Goal: Task Accomplishment & Management: Complete application form

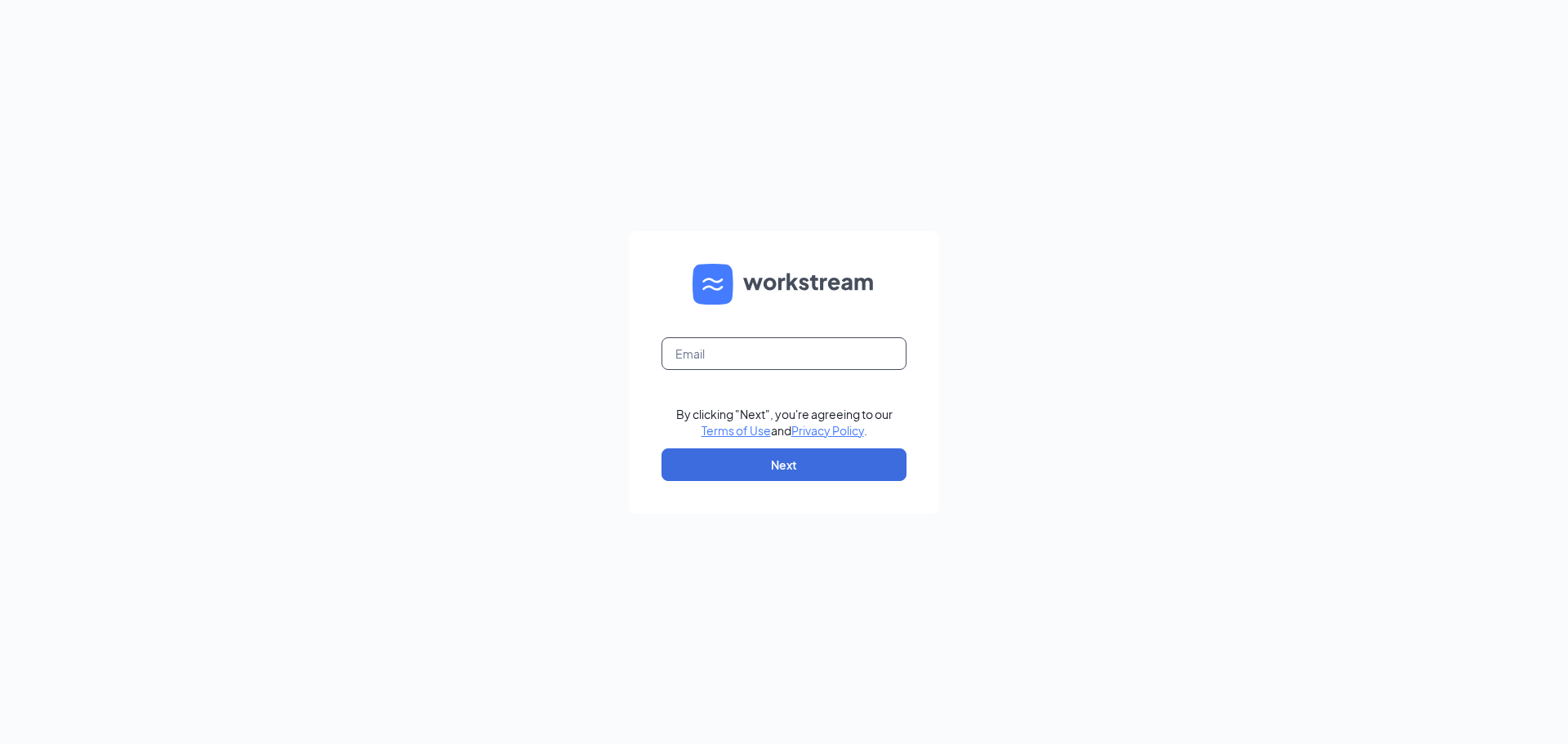
click at [712, 361] on input "text" at bounding box center [784, 353] width 245 height 33
type input "hr@cfagatesofprosper.com"
click at [837, 474] on button "Next" at bounding box center [784, 464] width 245 height 33
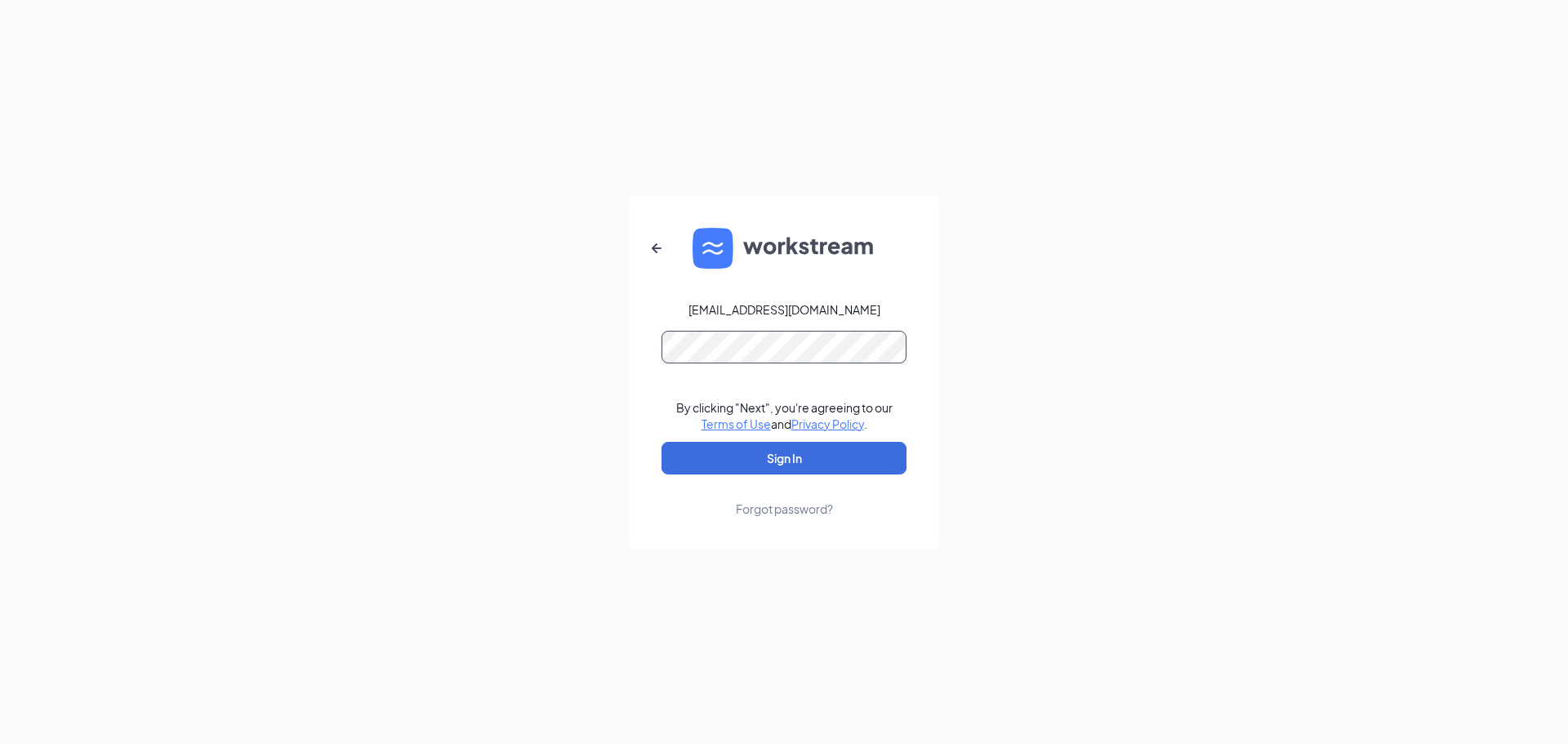
click at [662, 442] on button "Sign In" at bounding box center [784, 458] width 245 height 33
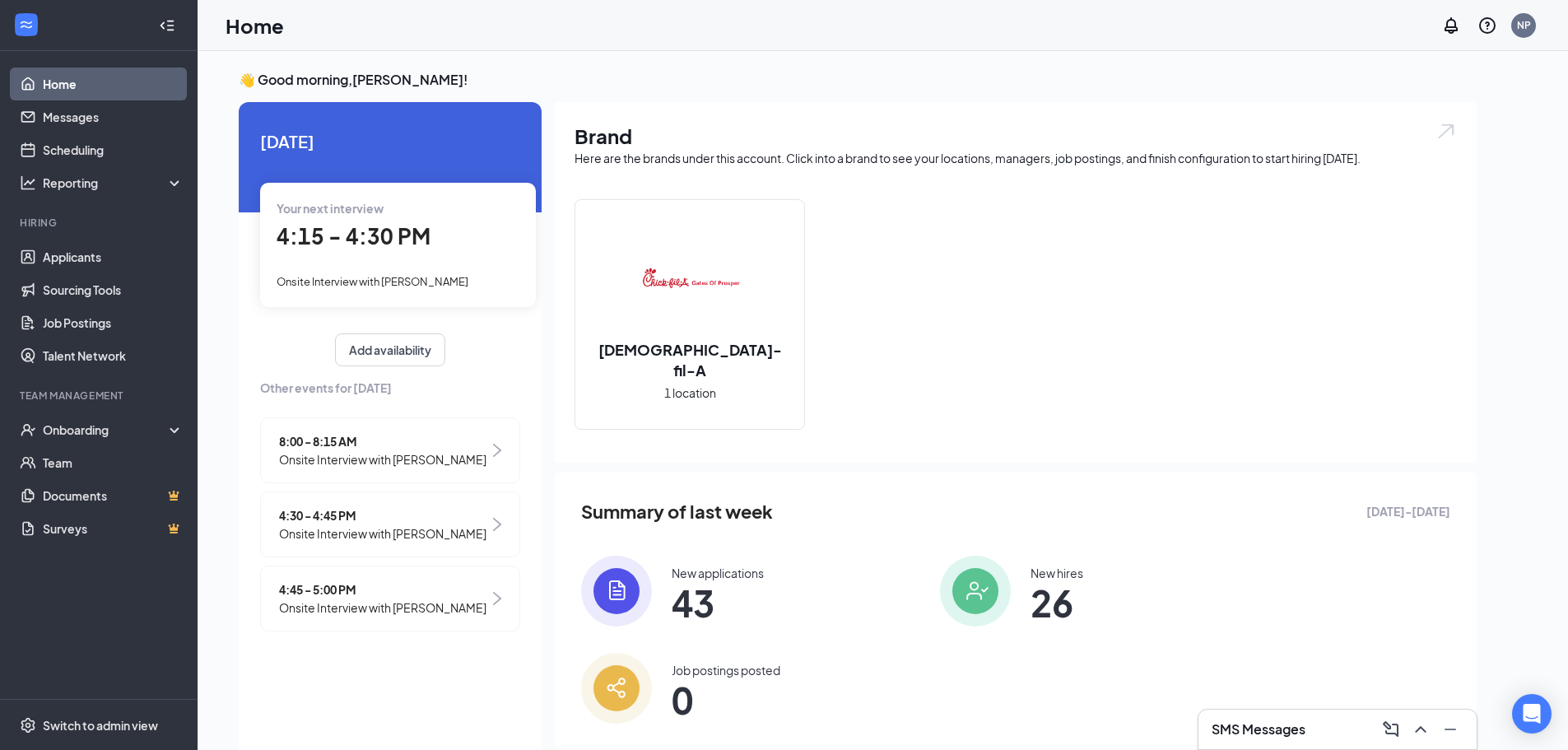
click at [384, 240] on span "4:15 - 4:30 PM" at bounding box center [353, 236] width 154 height 27
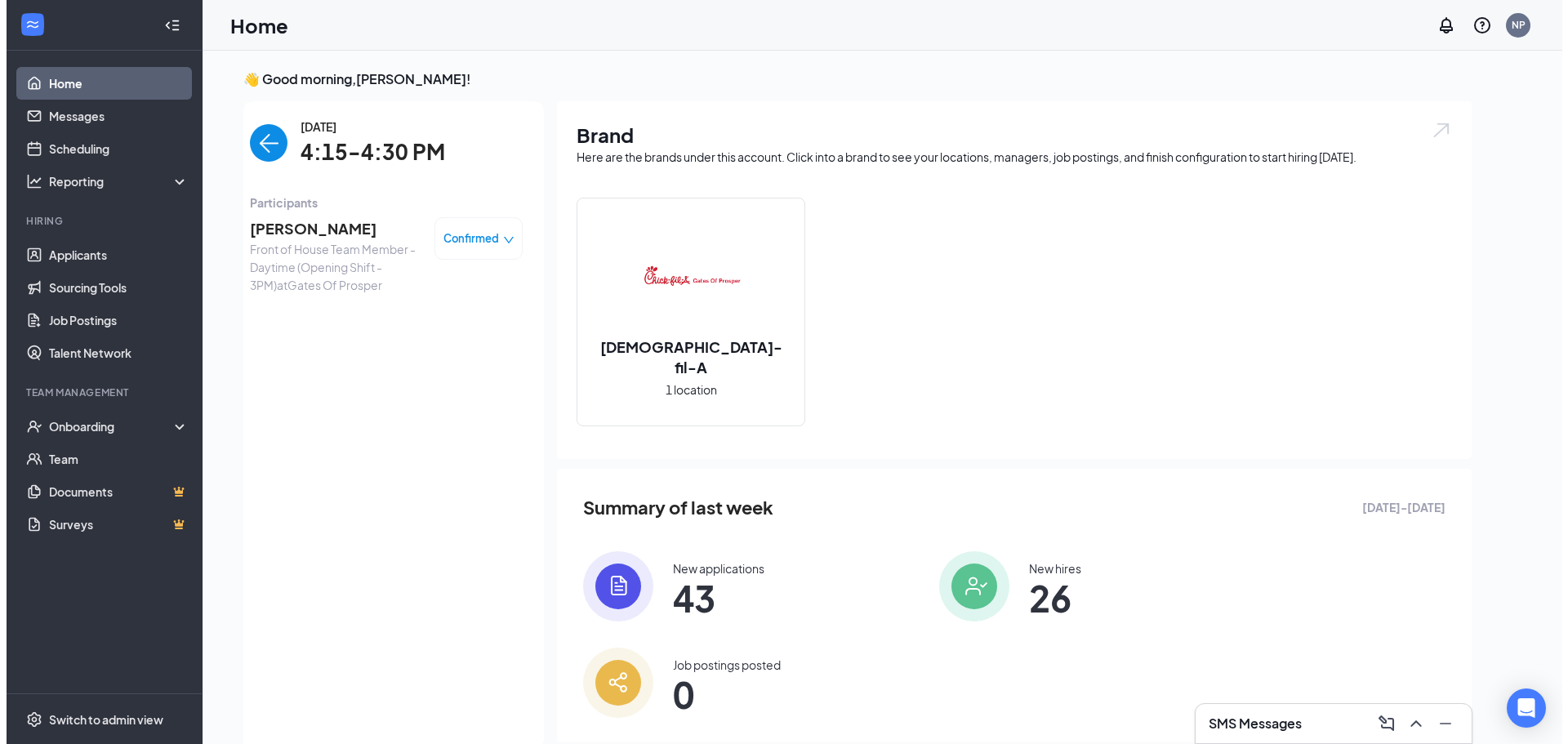
scroll to position [6, 0]
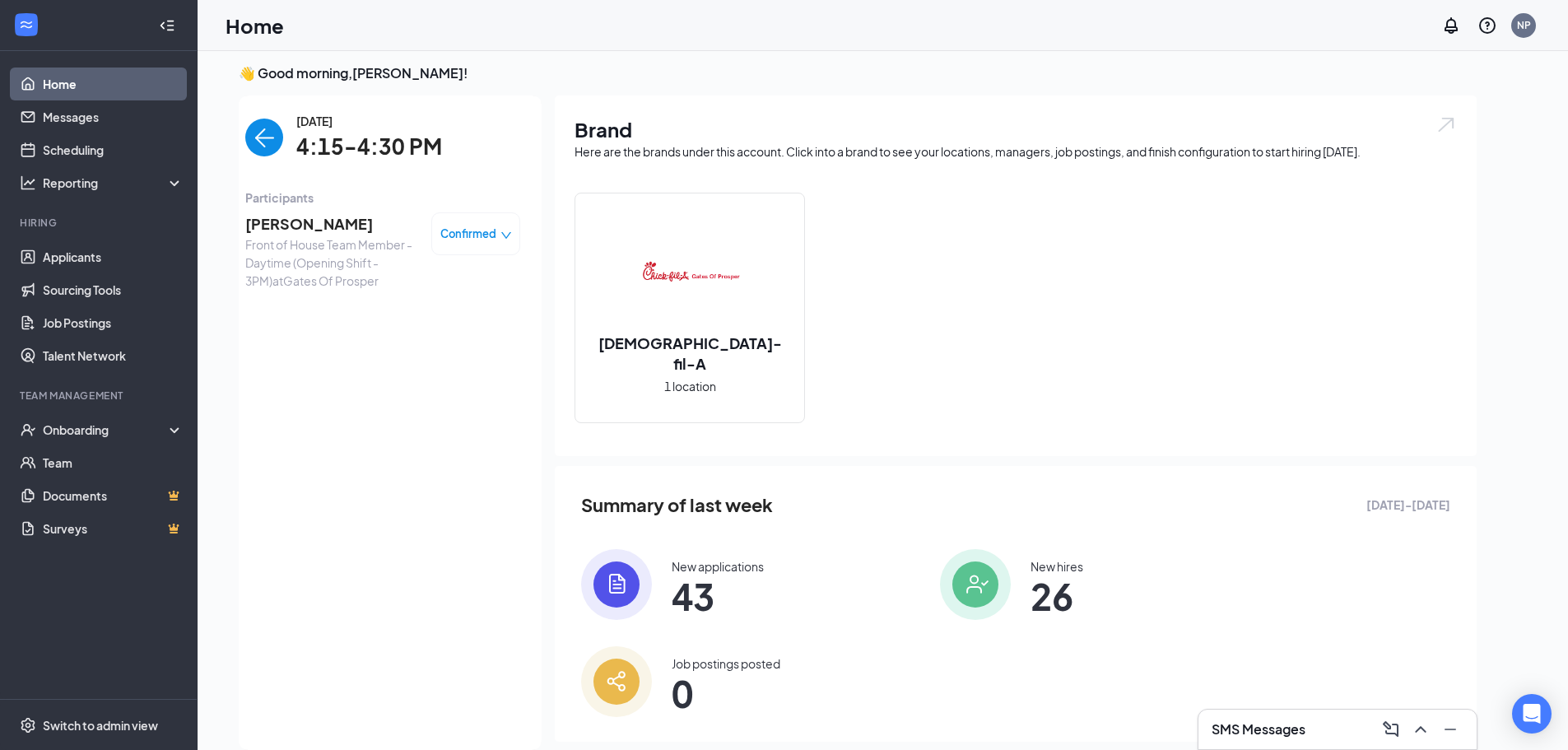
click at [317, 222] on span "[PERSON_NAME]" at bounding box center [331, 224] width 173 height 23
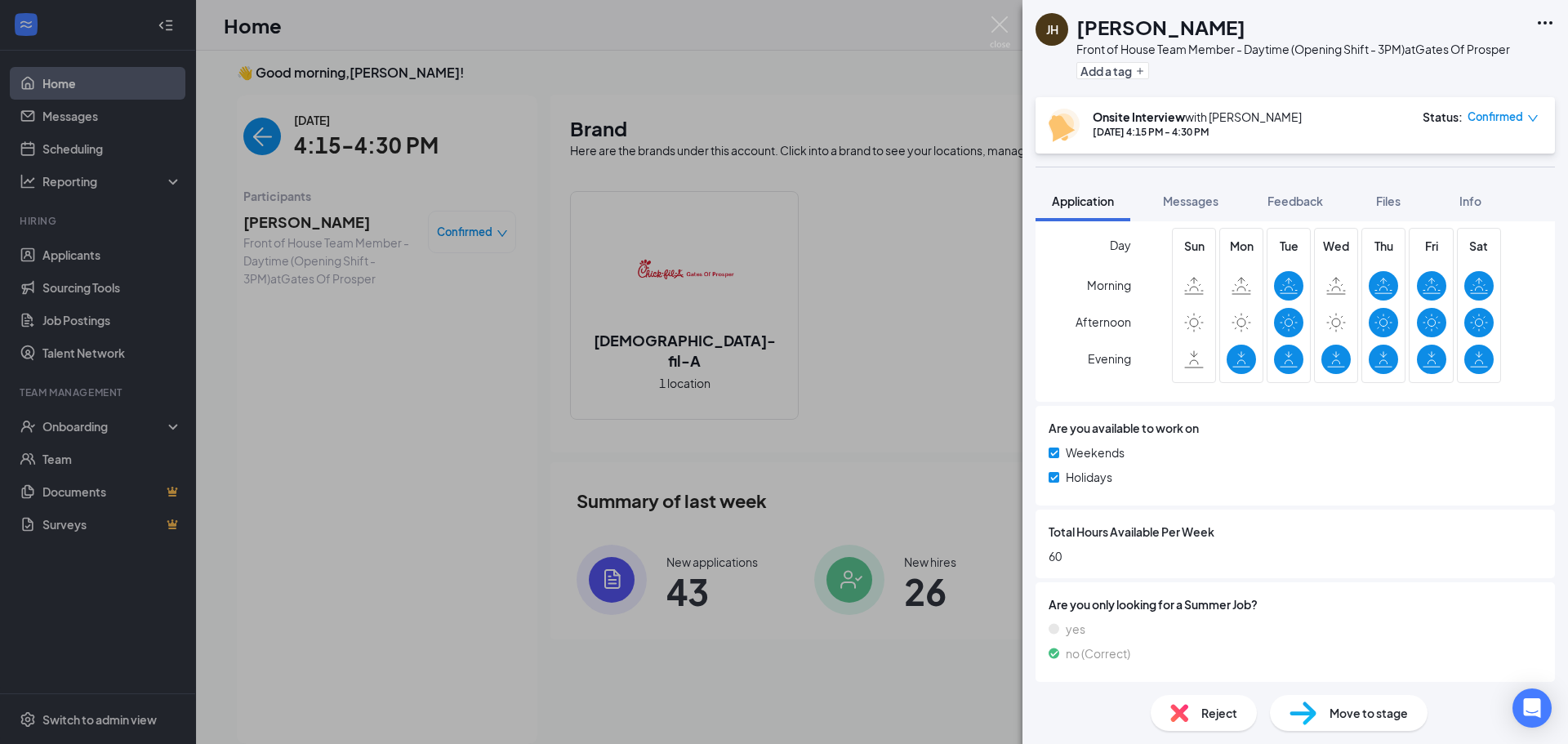
scroll to position [1014, 0]
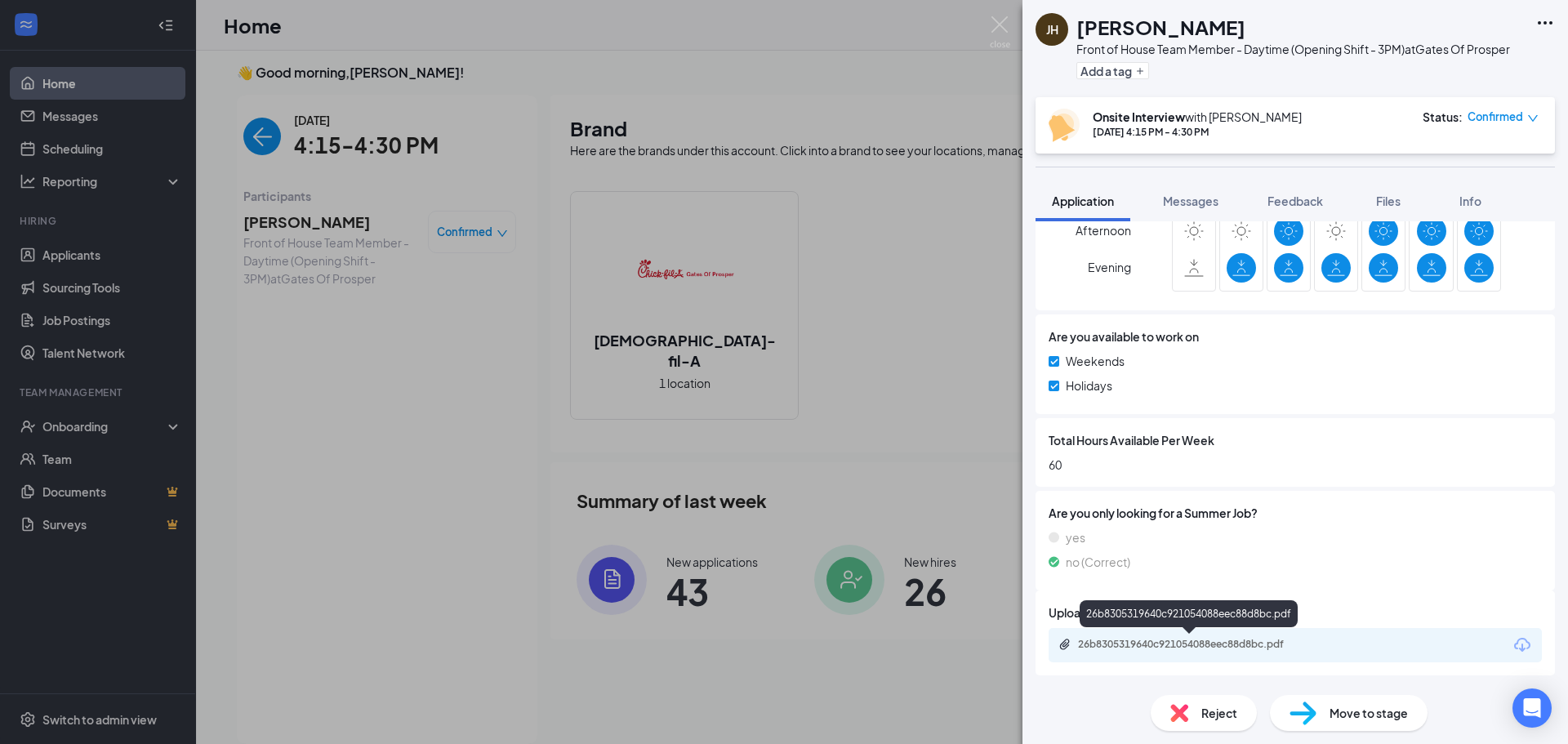
click at [1211, 643] on div "26b8305319640c921054088eec88d8bc.pdf" at bounding box center [1192, 644] width 229 height 13
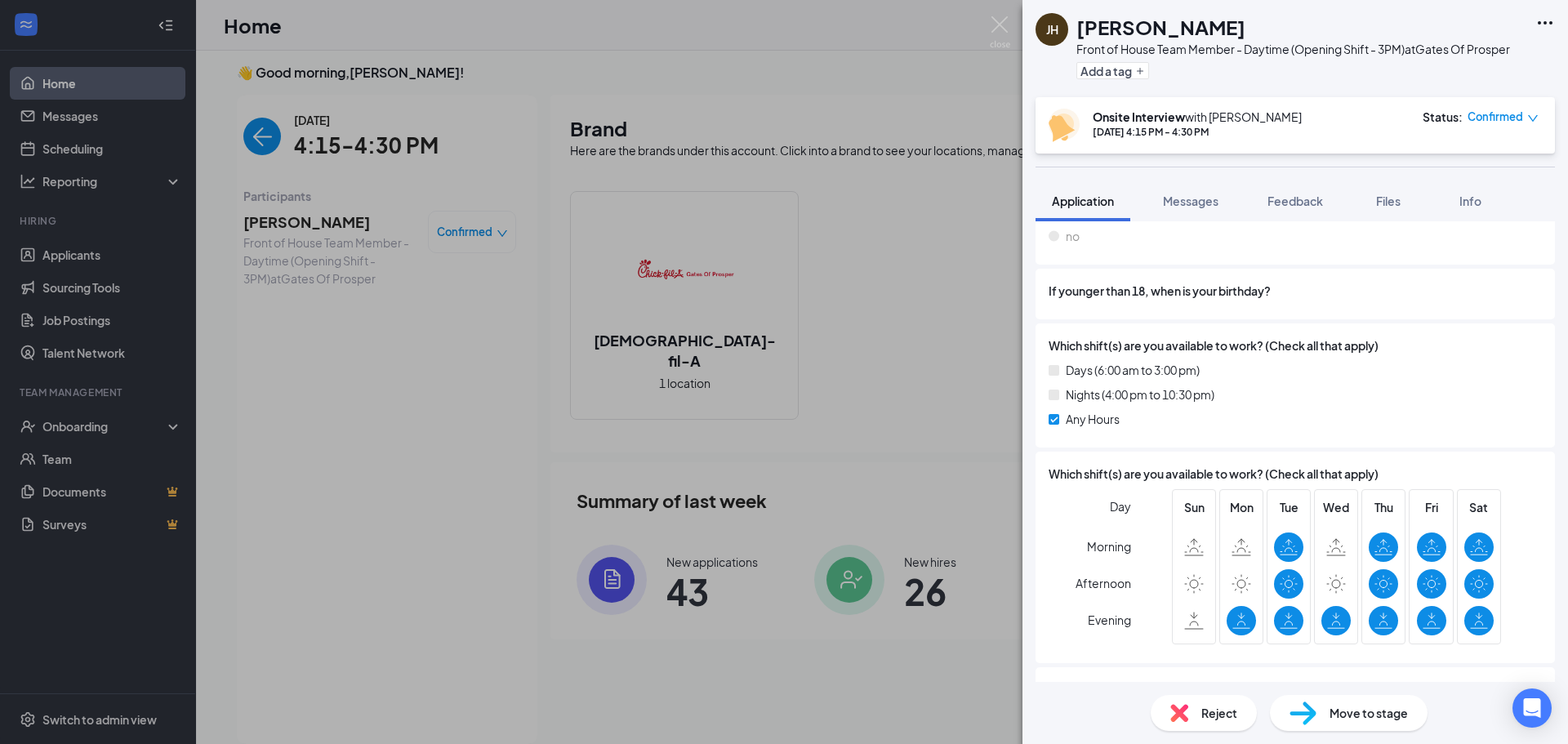
scroll to position [437, 0]
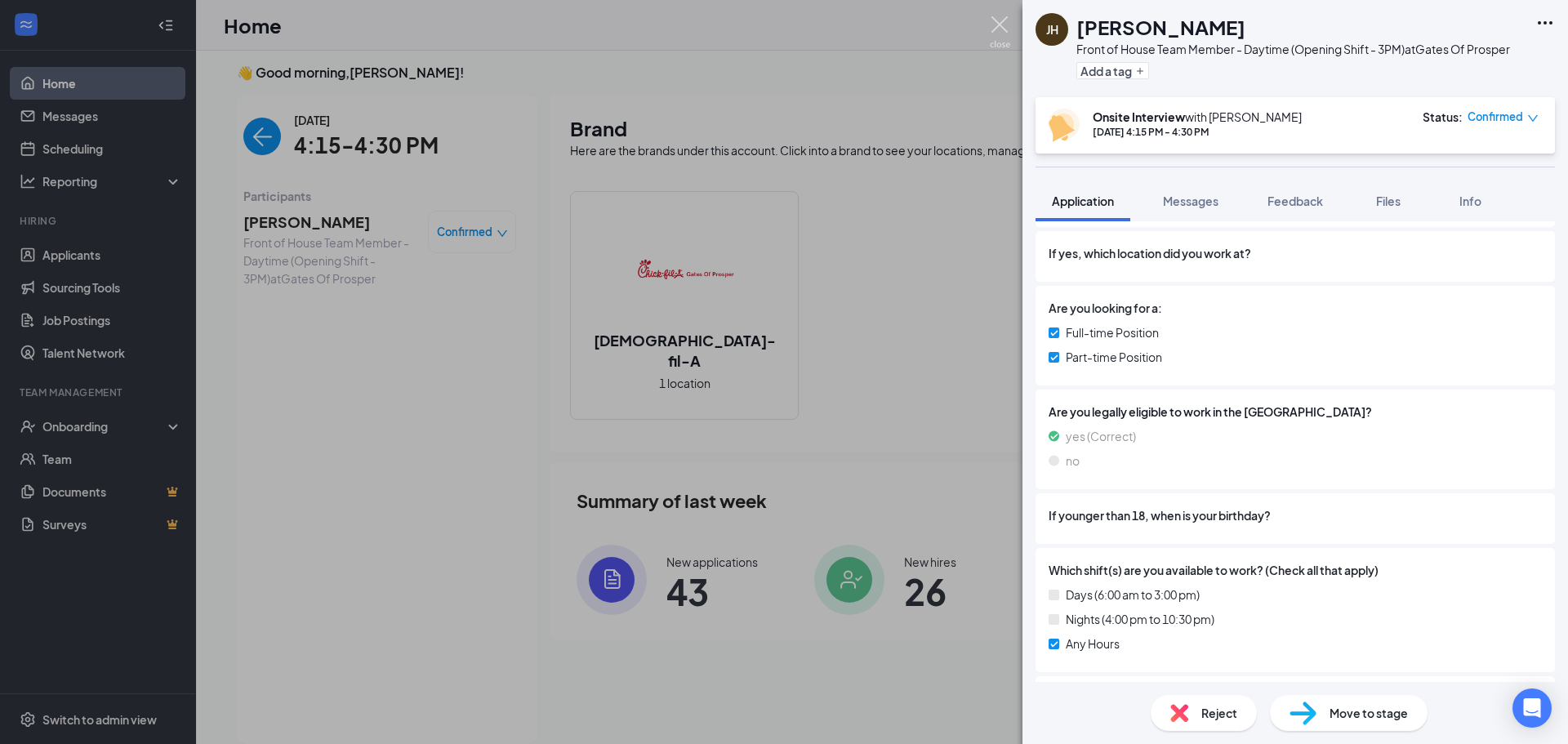
click at [999, 26] on img at bounding box center [1000, 32] width 20 height 32
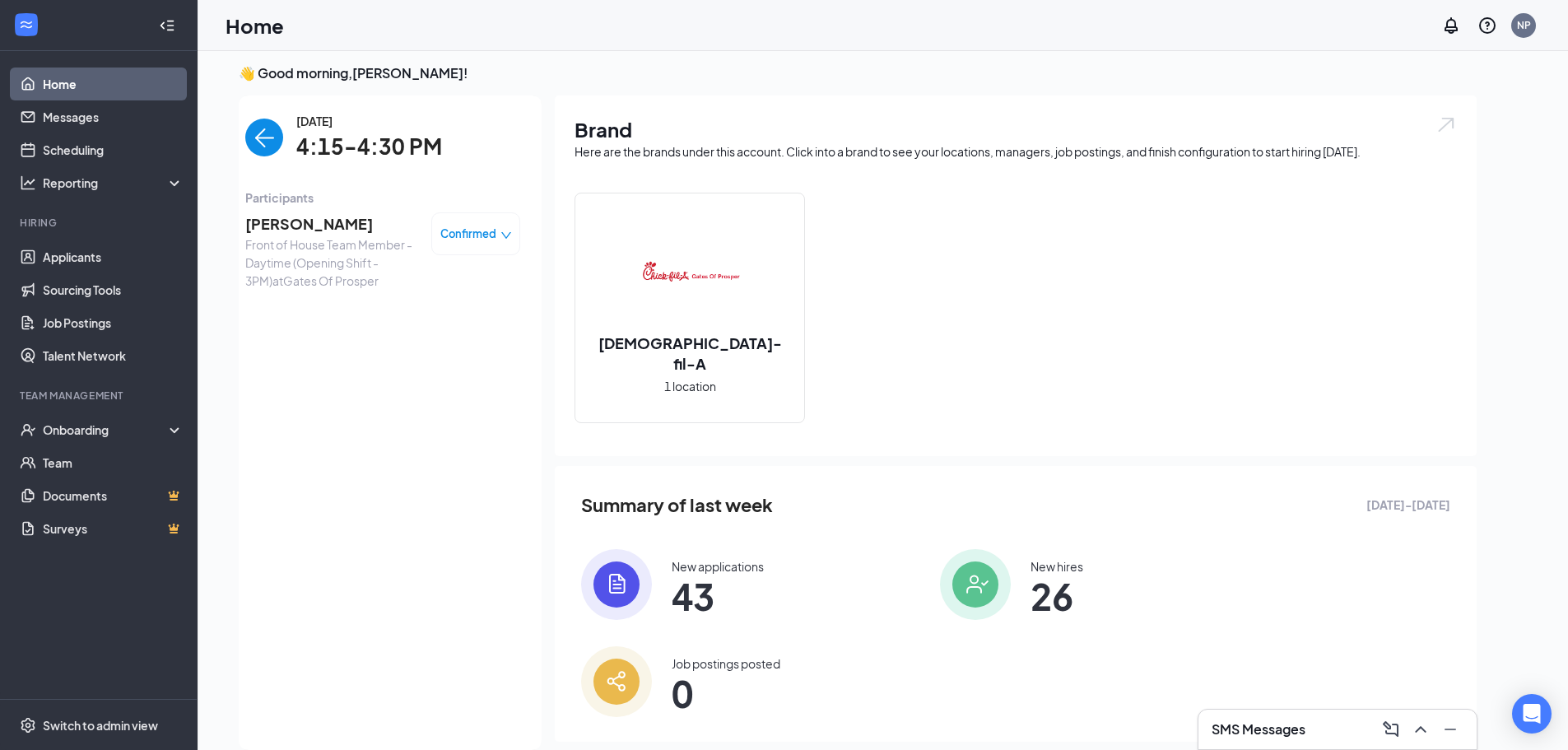
click at [306, 216] on span "[PERSON_NAME]" at bounding box center [331, 224] width 173 height 23
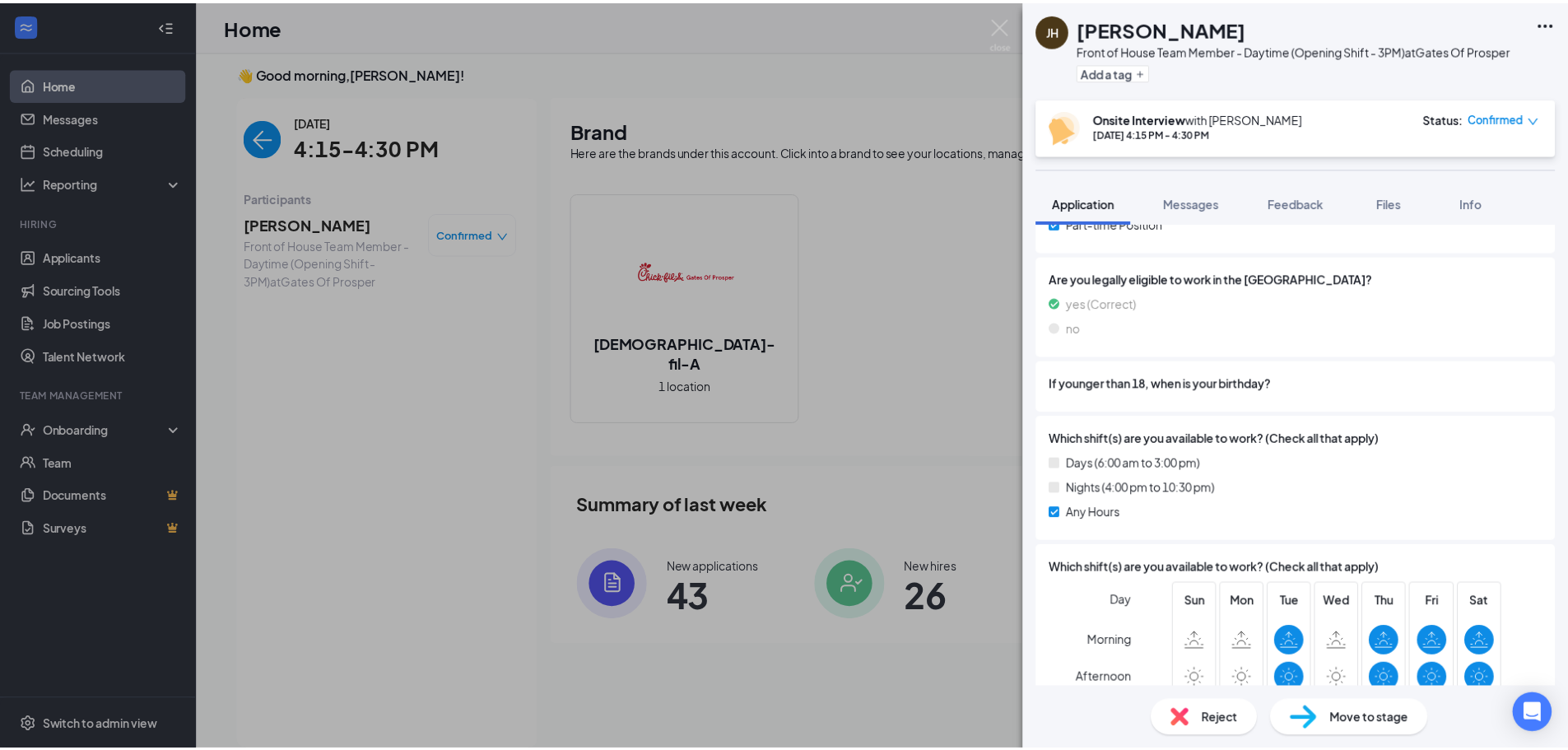
scroll to position [823, 0]
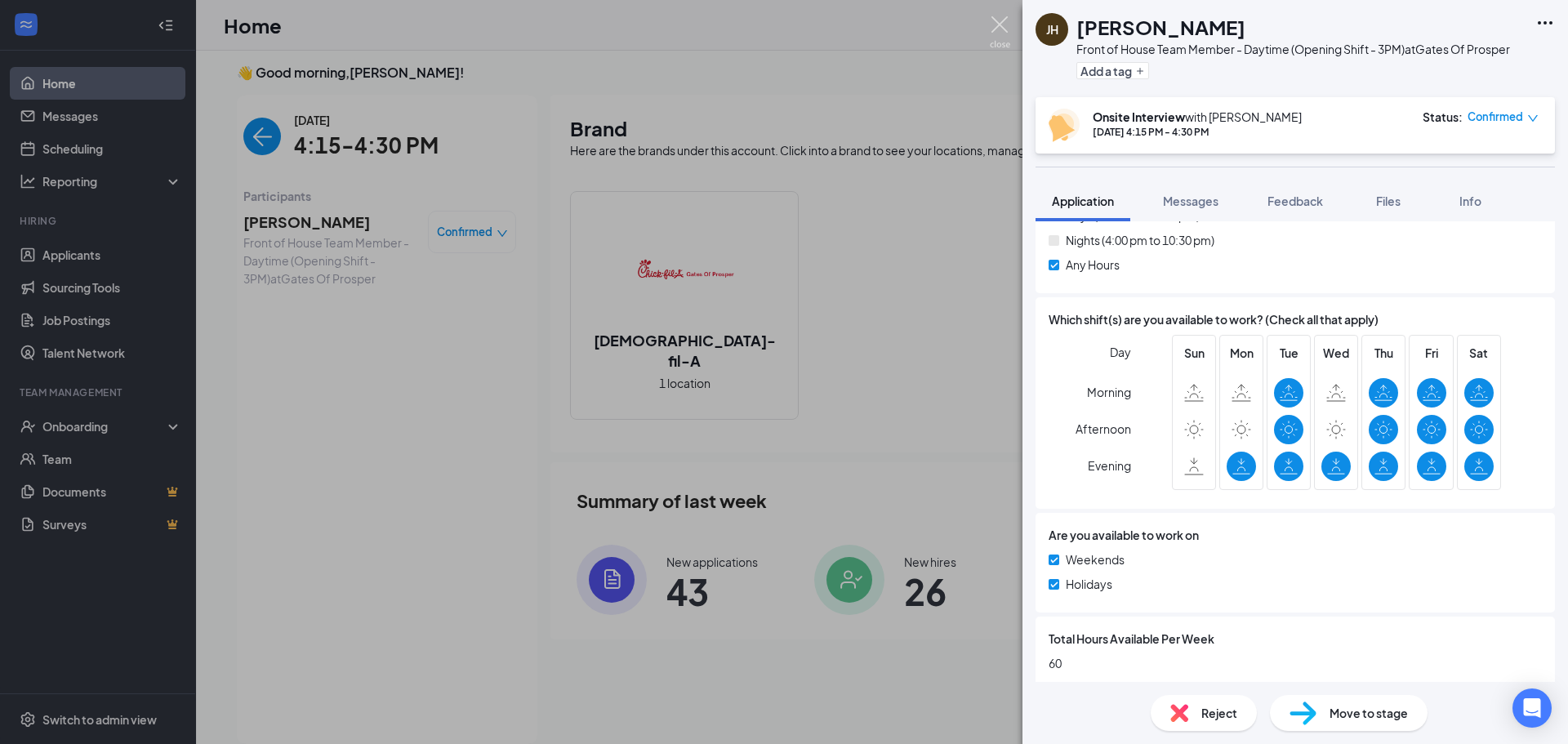
click at [1002, 18] on img at bounding box center [1000, 32] width 20 height 32
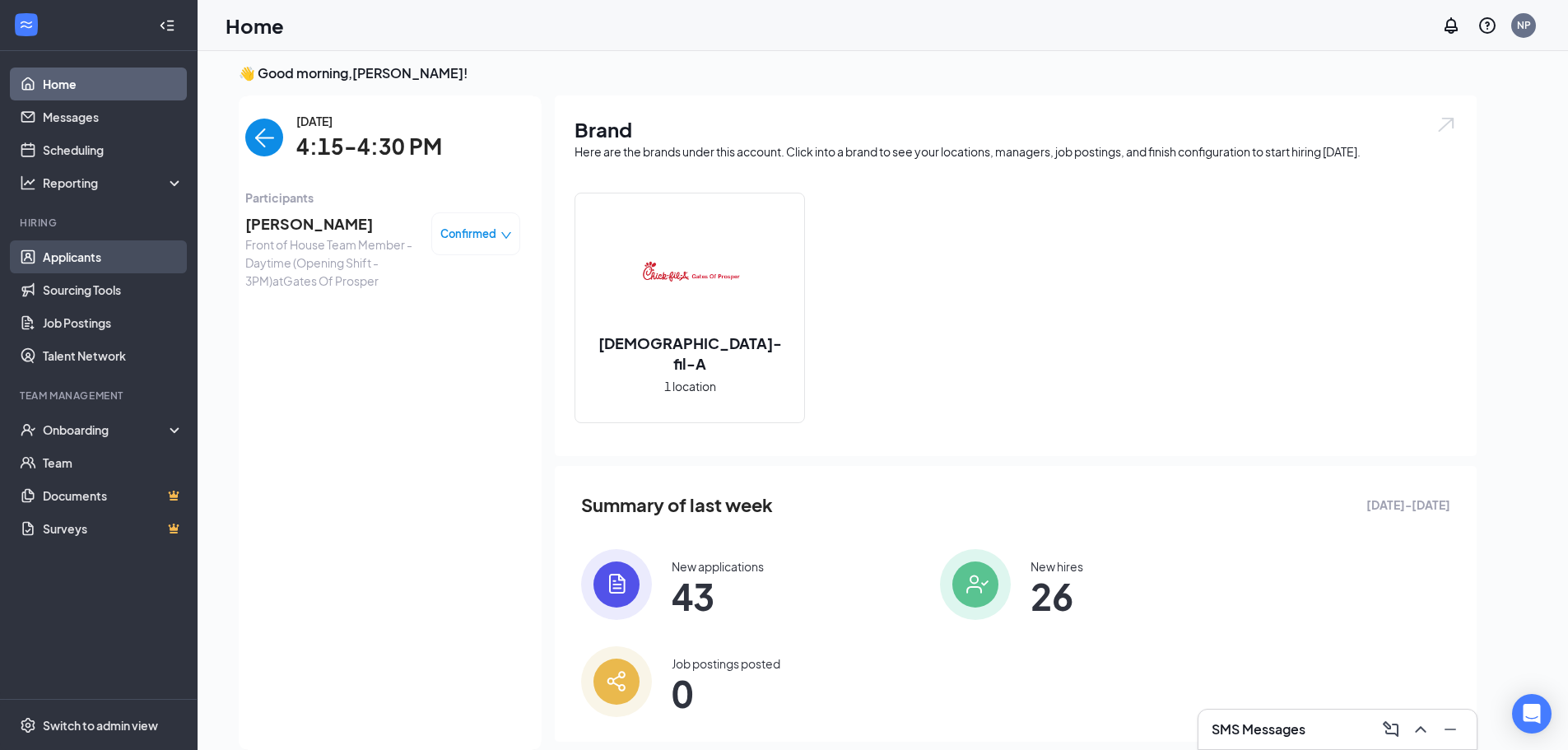
click at [63, 257] on link "Applicants" at bounding box center [113, 257] width 140 height 33
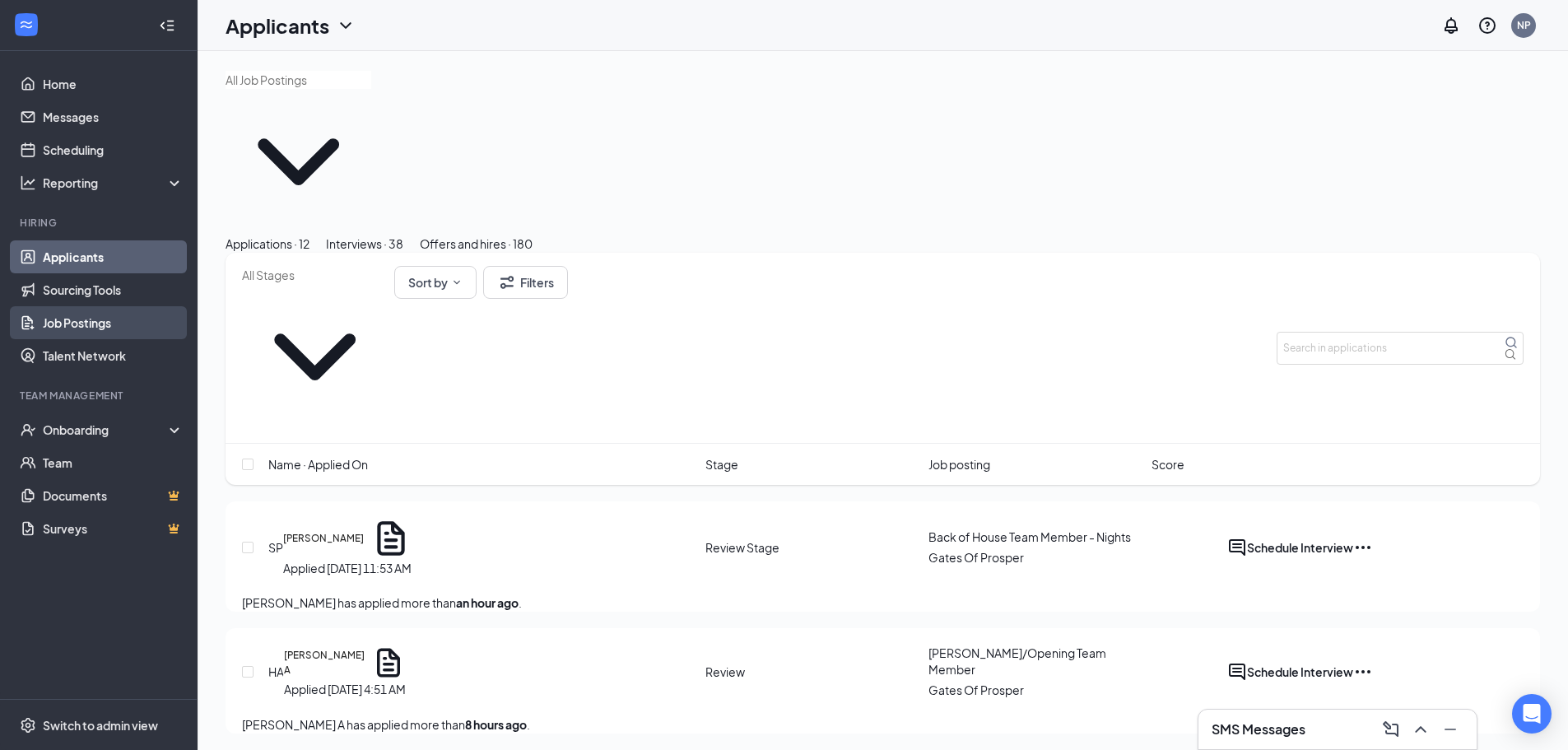
click at [98, 322] on link "Job Postings" at bounding box center [113, 322] width 140 height 33
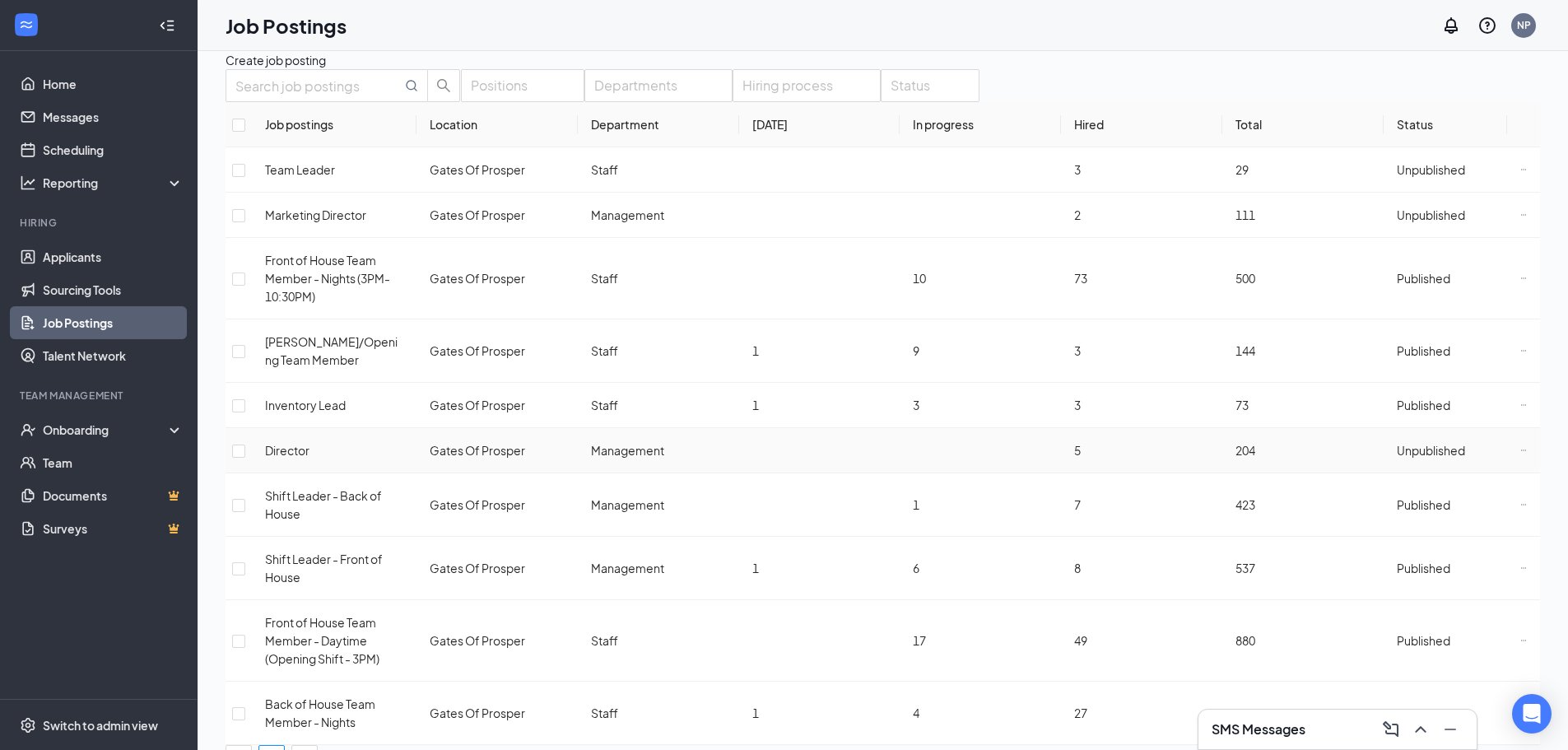
scroll to position [75, 0]
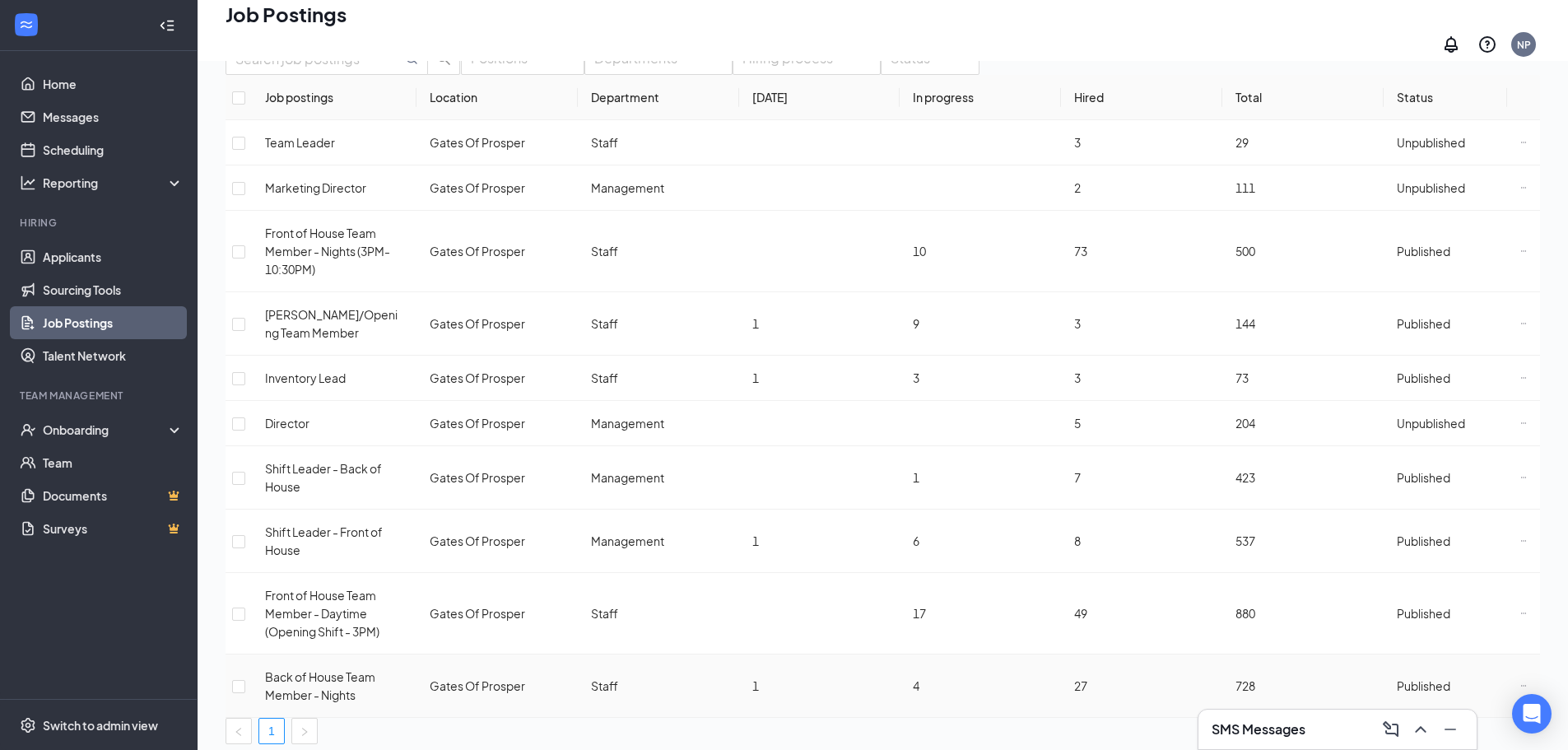
click at [351, 670] on span "Back of House Team Member - Nights" at bounding box center [319, 686] width 110 height 33
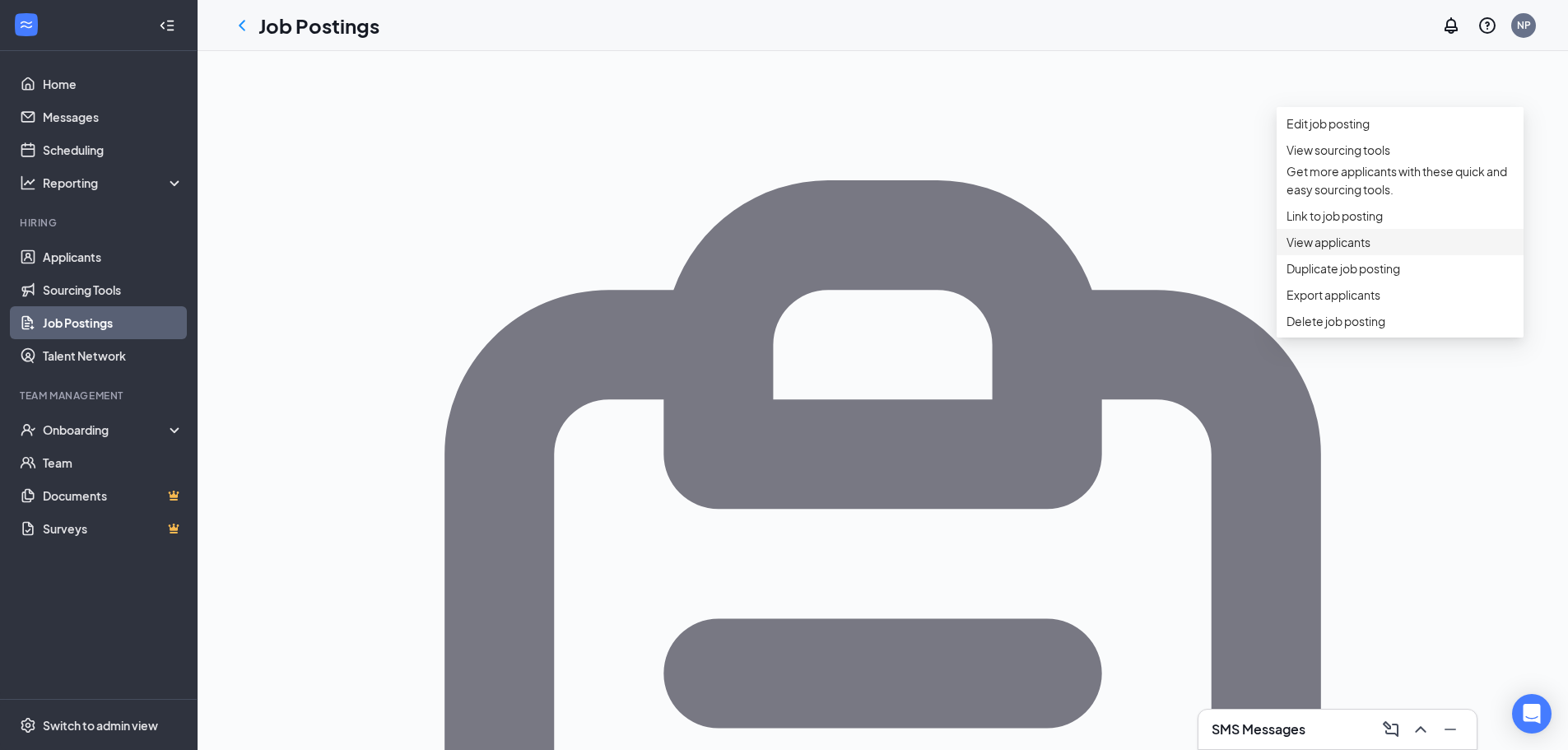
click at [1338, 249] on span "View applicants" at bounding box center [1328, 241] width 84 height 15
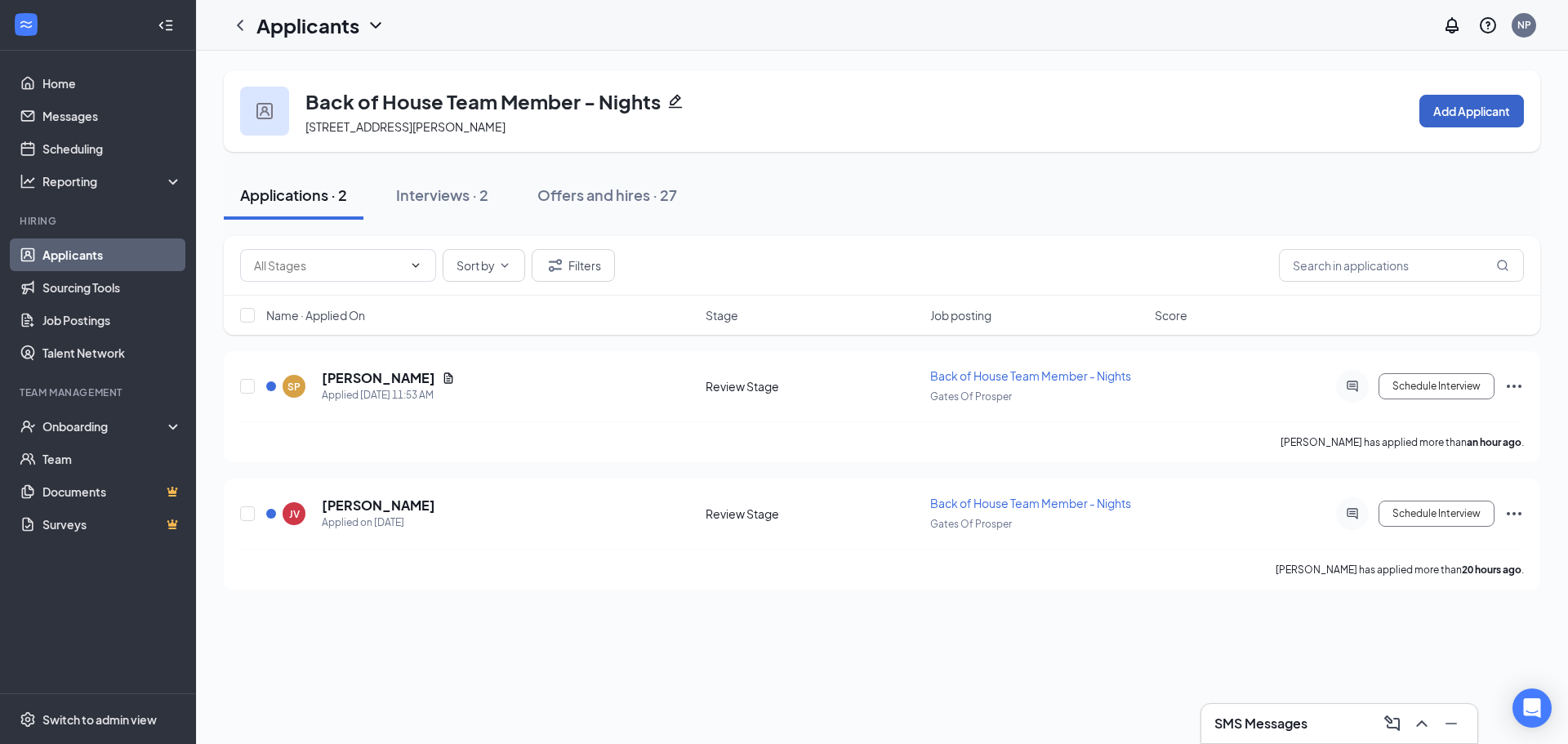
click at [1480, 113] on button "Add Applicant" at bounding box center [1471, 111] width 105 height 33
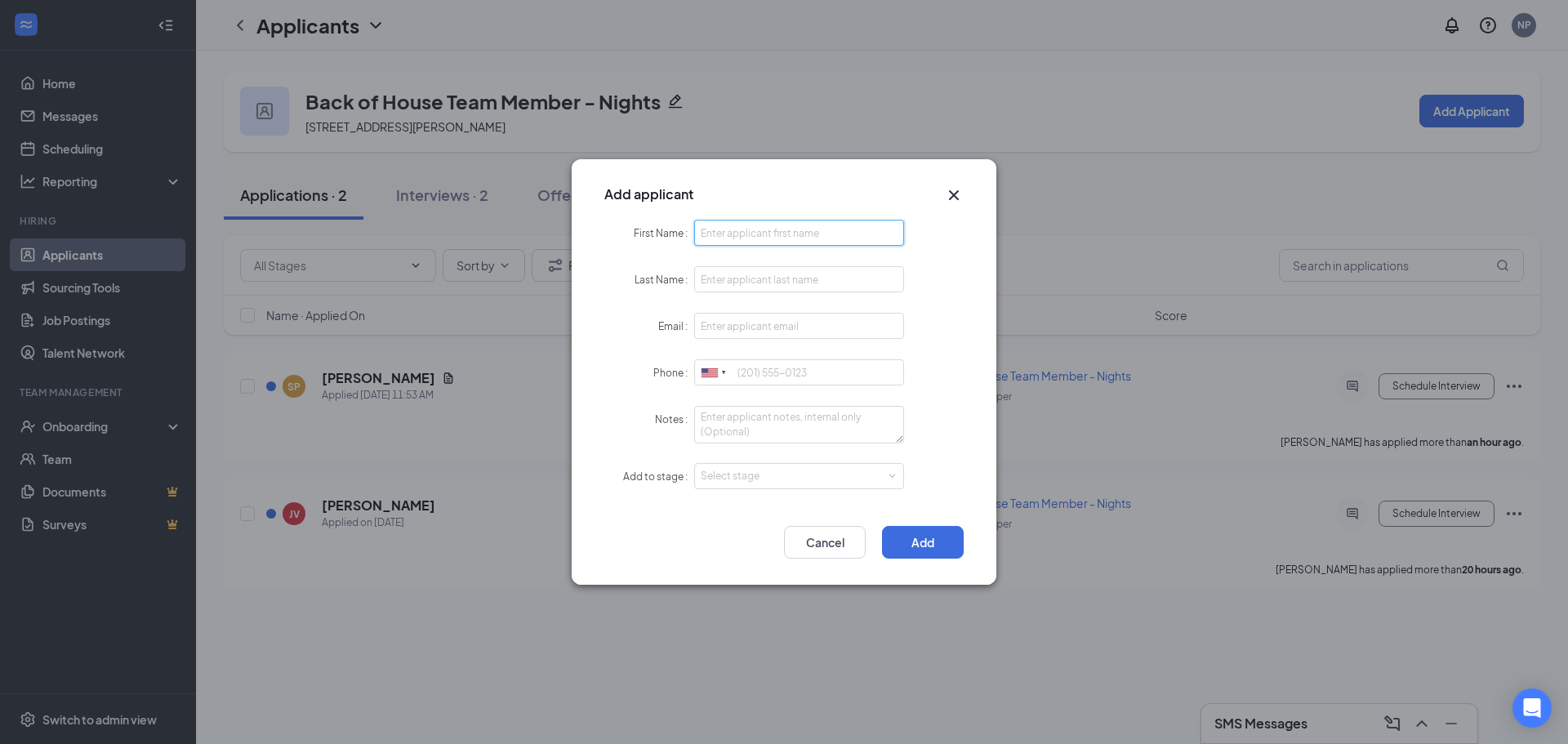
click at [747, 225] on input "First Name" at bounding box center [799, 232] width 210 height 26
type input "Jorge"
type input "De La Cruz"
click at [743, 330] on input "Email" at bounding box center [799, 325] width 210 height 26
type input "cache131195@gmail.com"
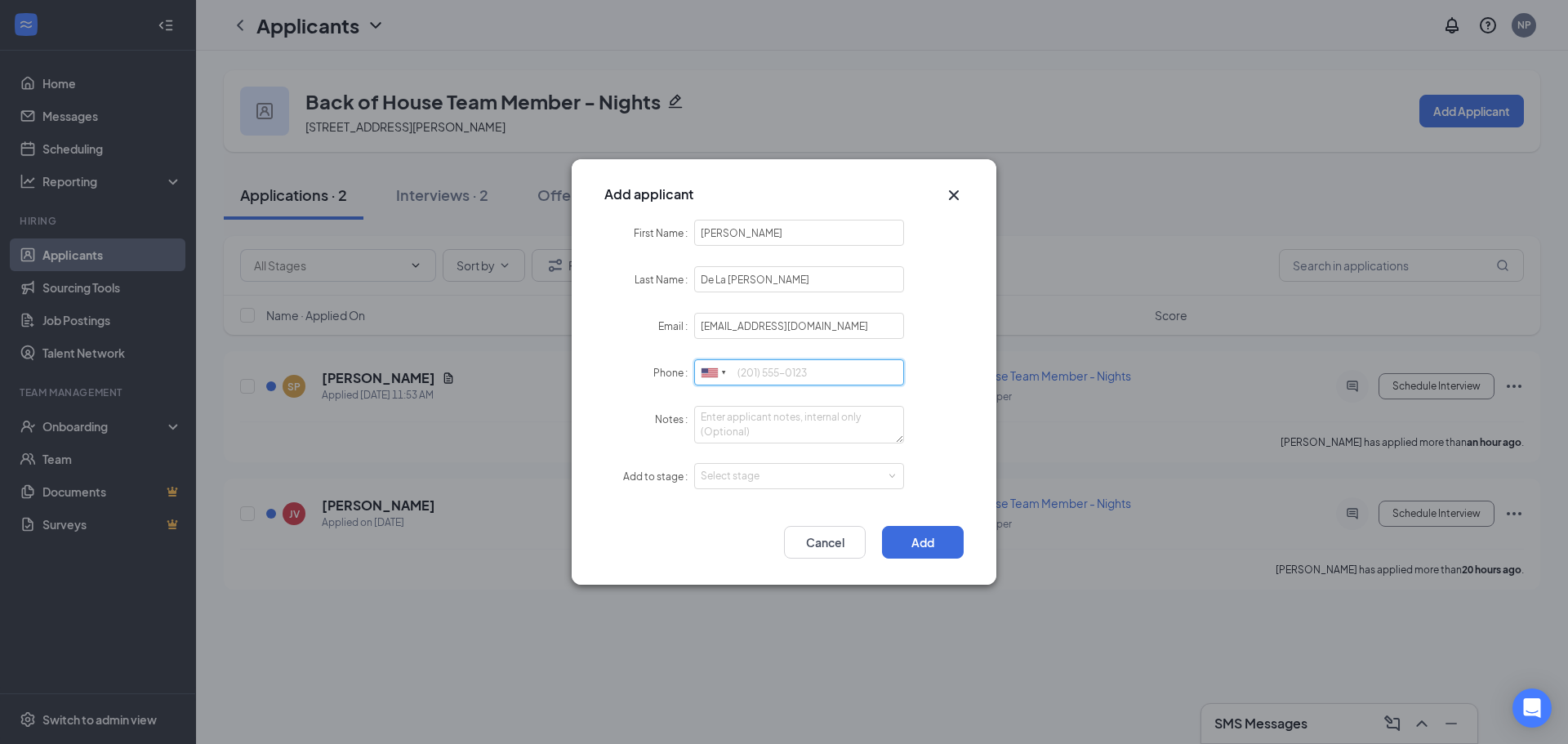
click at [786, 374] on input "Phone" at bounding box center [799, 372] width 210 height 26
type input "2146851729"
click at [755, 418] on textarea "Notes" at bounding box center [799, 425] width 210 height 37
click at [753, 419] on textarea "Notes" at bounding box center [799, 425] width 210 height 37
click at [761, 435] on textarea "Notes" at bounding box center [799, 425] width 210 height 37
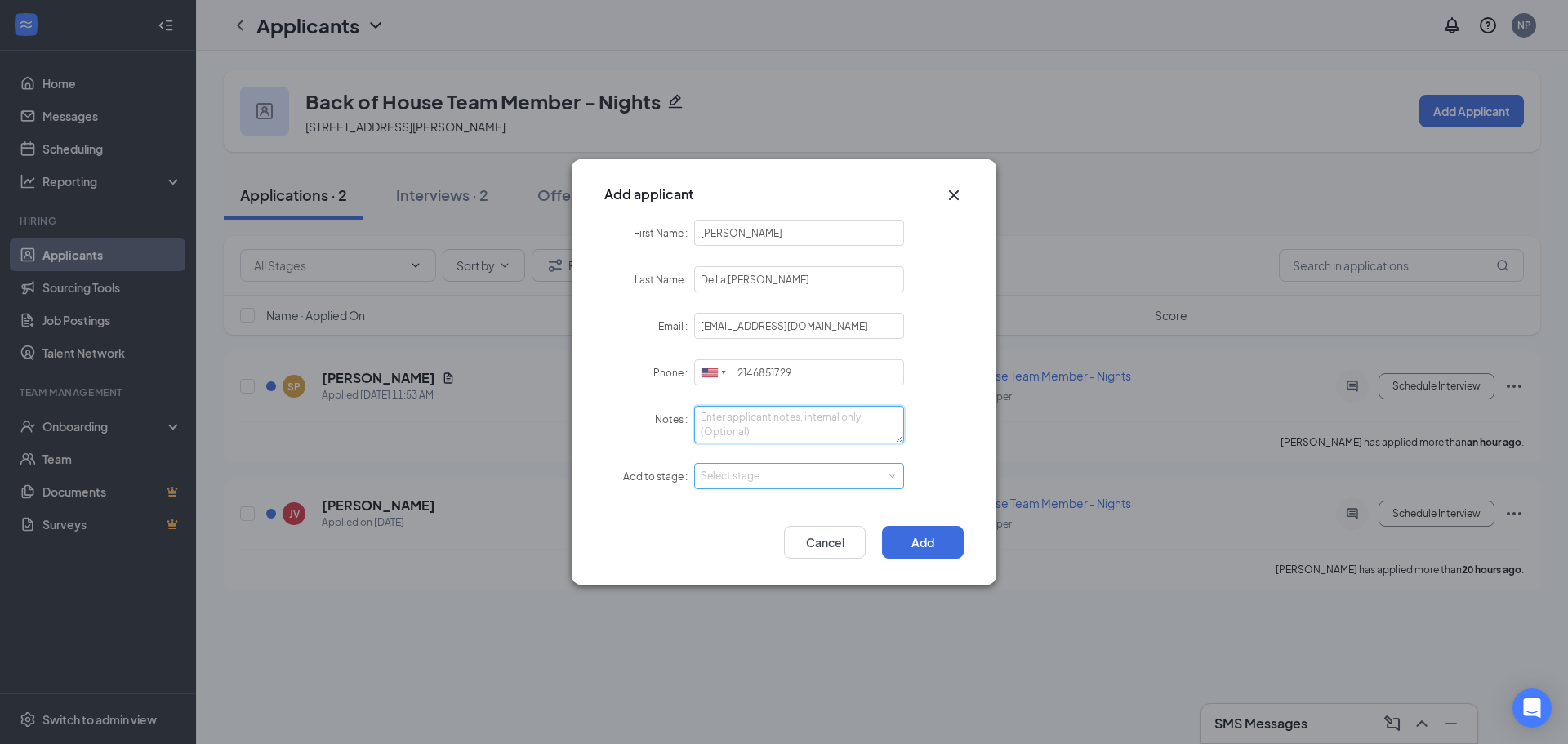
click at [791, 482] on div "Select stage" at bounding box center [796, 476] width 190 height 16
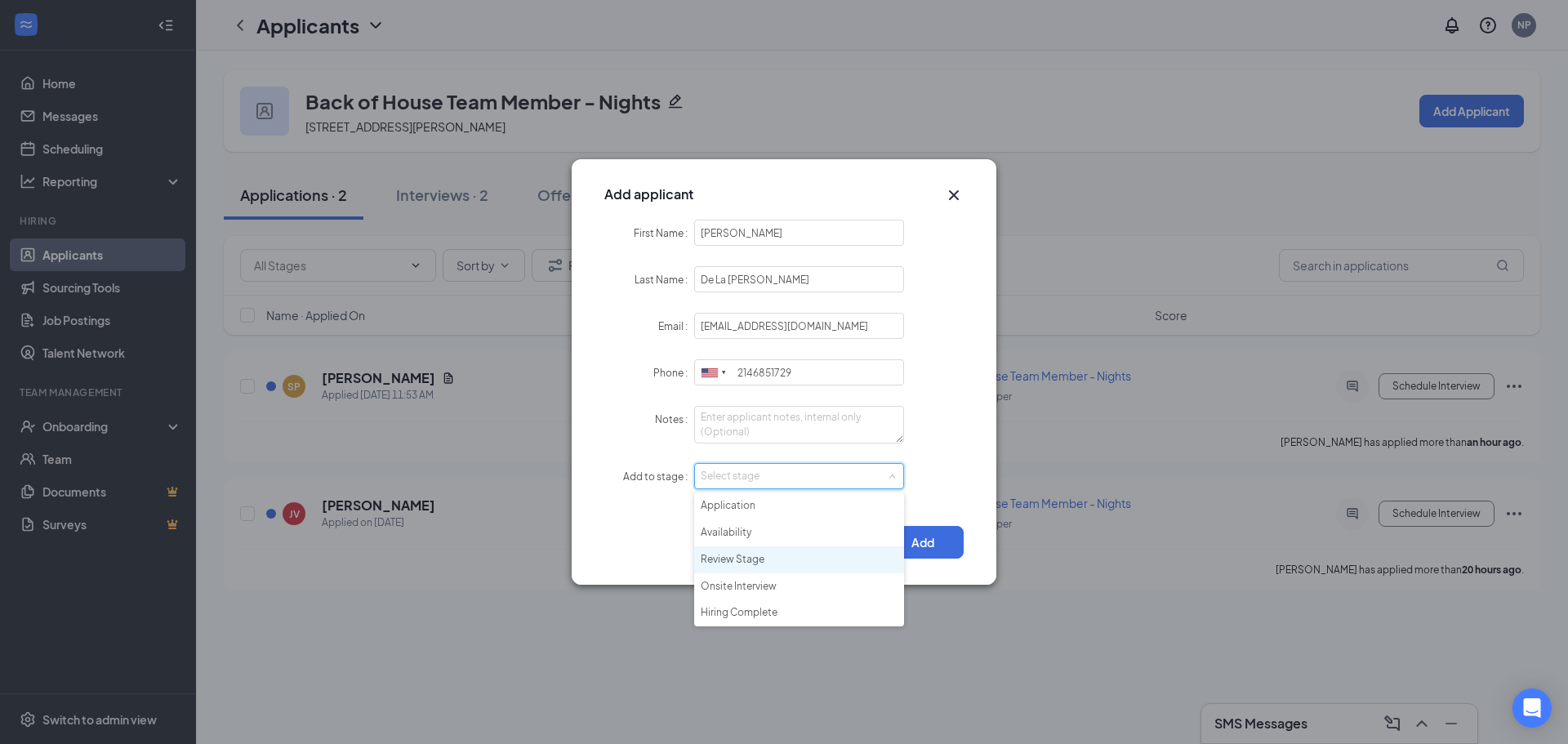
drag, startPoint x: 727, startPoint y: 561, endPoint x: 744, endPoint y: 565, distance: 17.5
click at [727, 562] on li "Review Stage" at bounding box center [799, 560] width 210 height 27
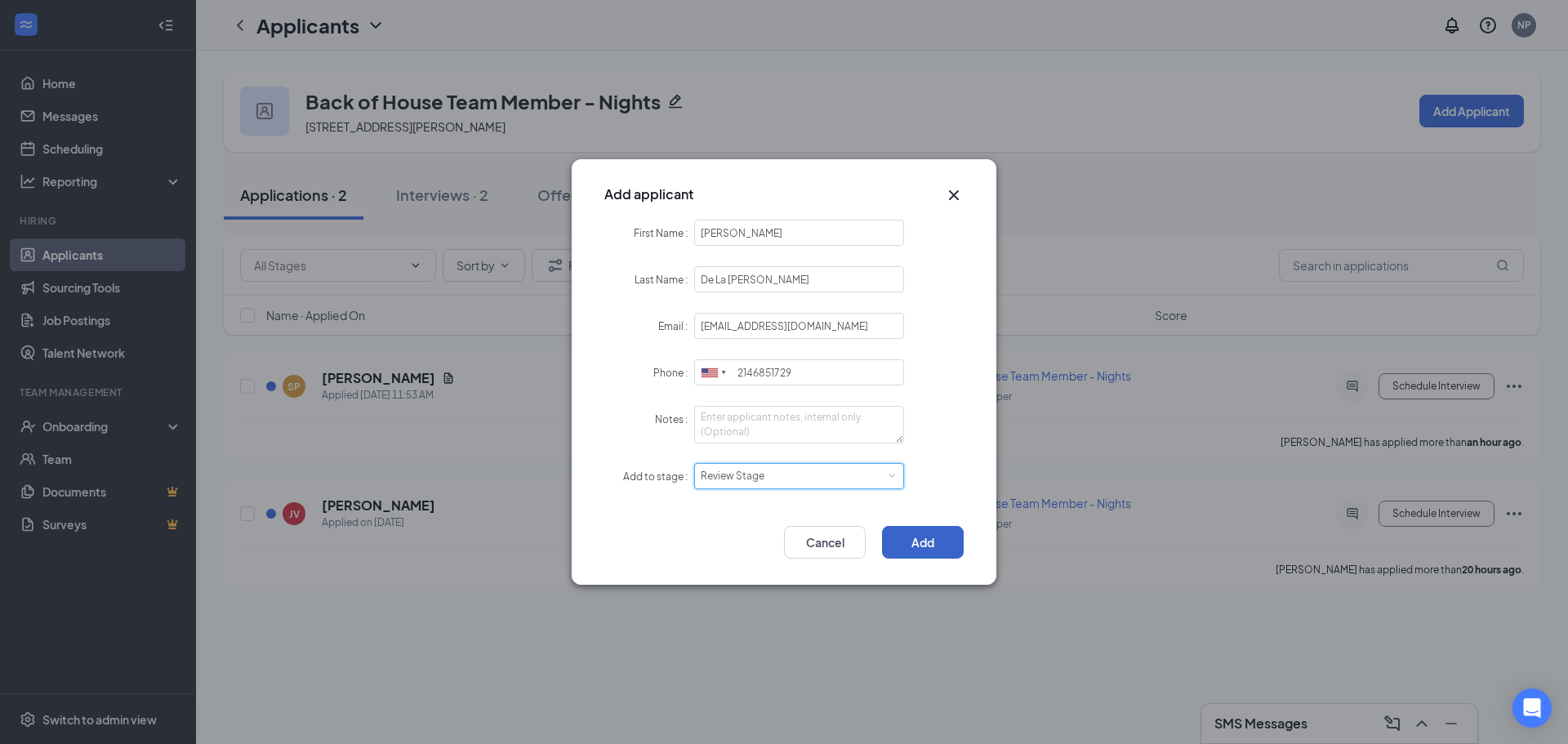
click at [942, 544] on button "Add" at bounding box center [922, 542] width 82 height 33
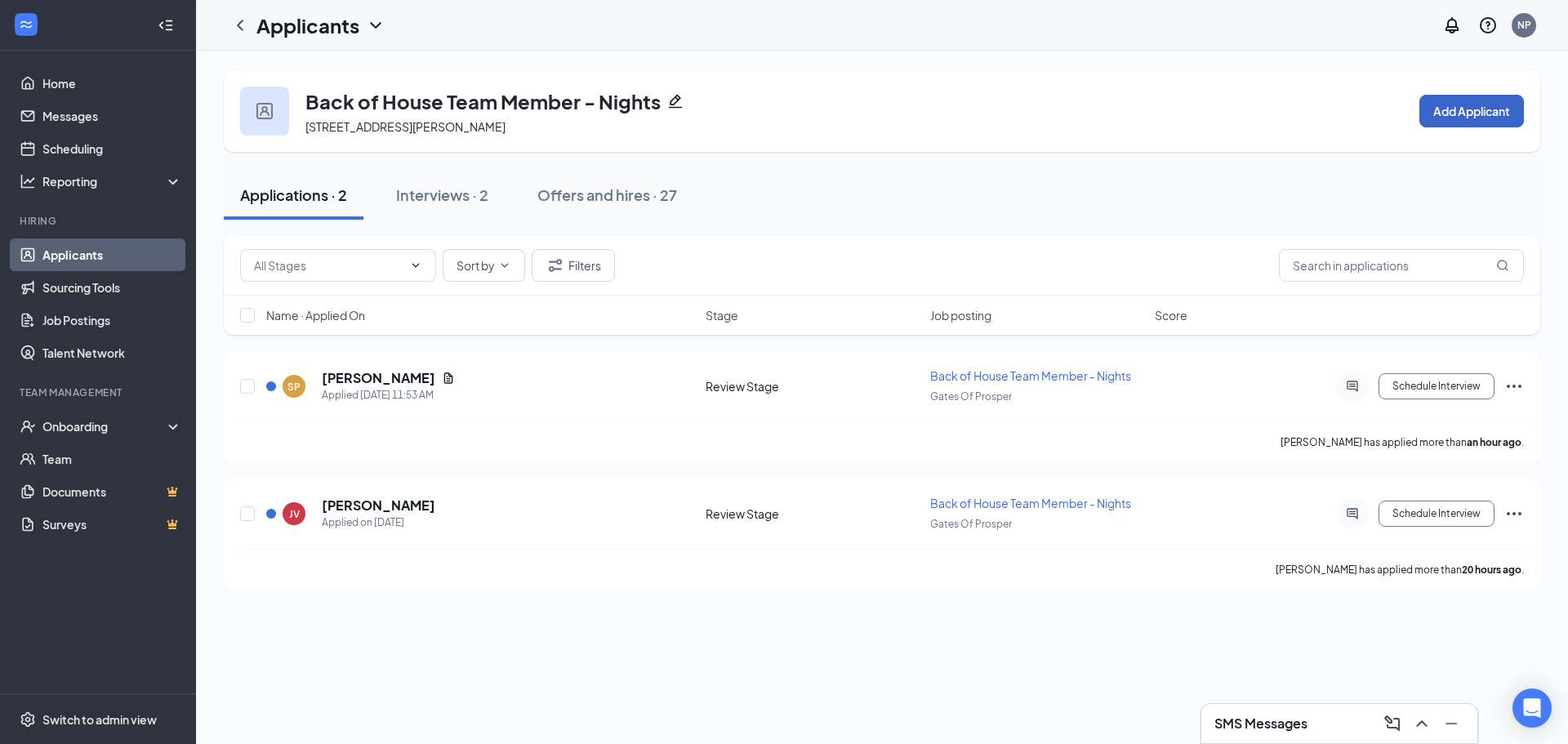
click at [1492, 113] on button "Add Applicant" at bounding box center [1471, 111] width 105 height 33
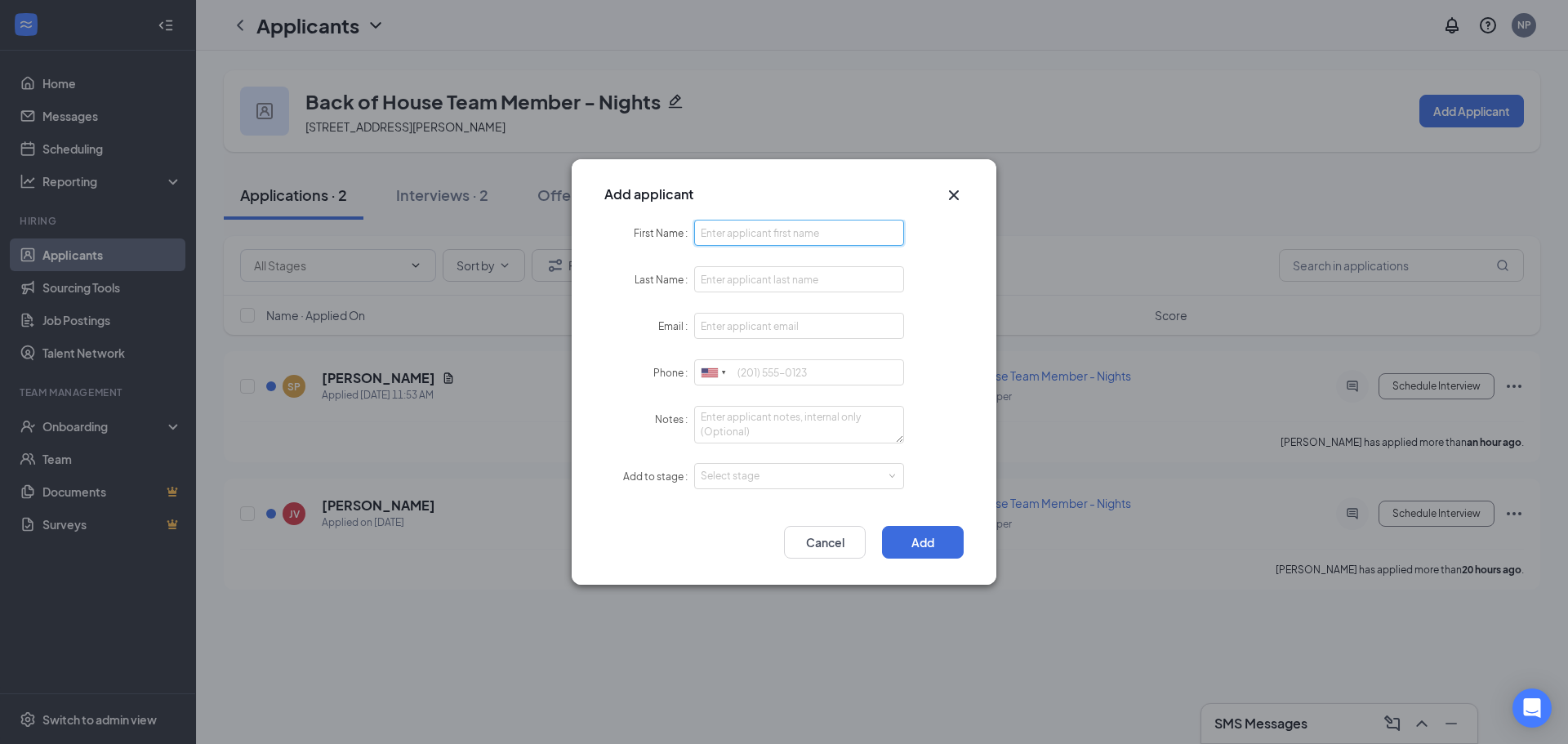
click at [826, 233] on input "First Name" at bounding box center [799, 232] width 210 height 26
type input "Yuliana"
type input "Vera"
type input "Julianavera99@gmail.com"
click at [819, 373] on input "Phone" at bounding box center [799, 372] width 210 height 26
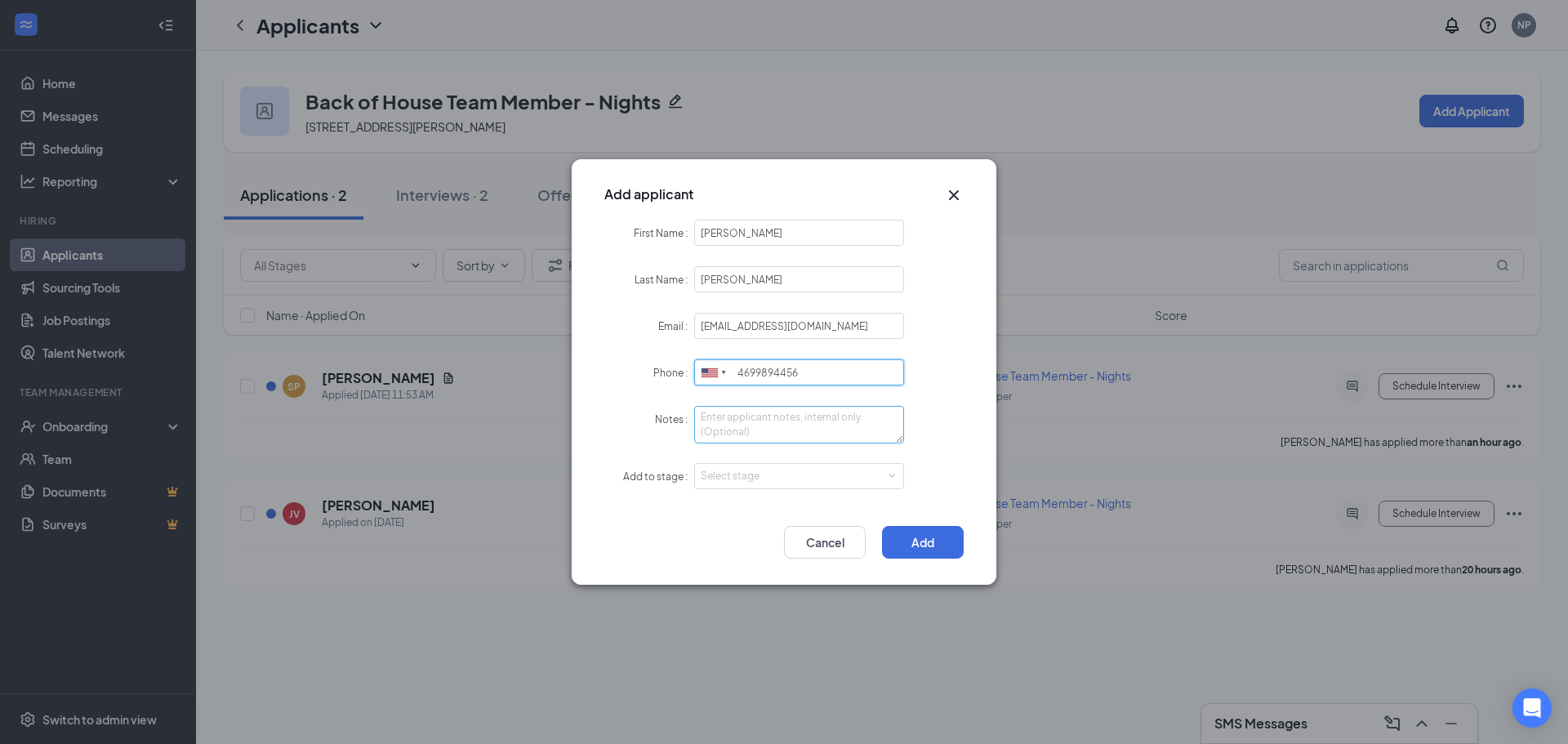
type input "4699894456"
click at [772, 419] on textarea "Notes" at bounding box center [799, 425] width 210 height 37
click at [764, 484] on div "Select stage" at bounding box center [799, 476] width 197 height 25
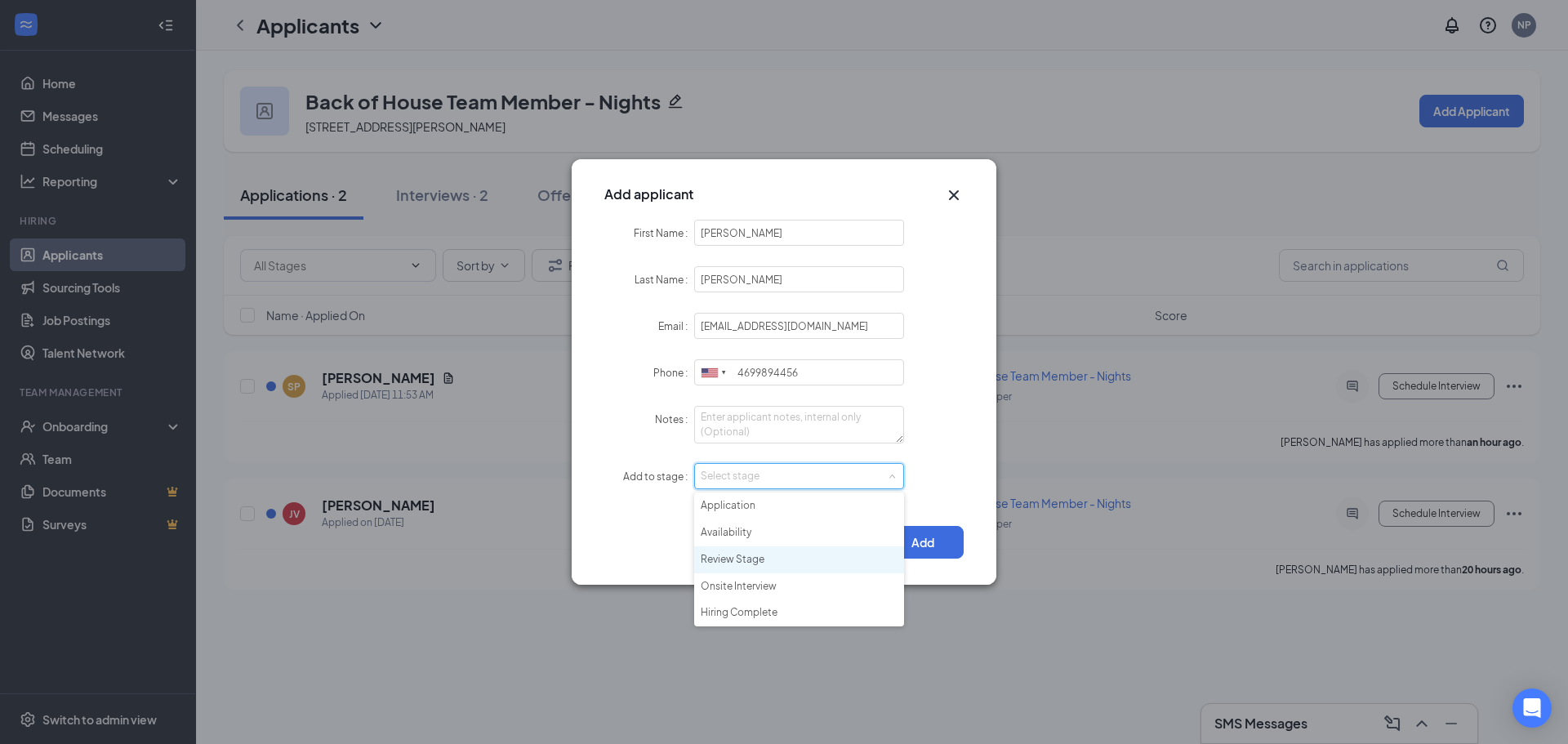
click at [727, 562] on li "Review Stage" at bounding box center [799, 560] width 210 height 27
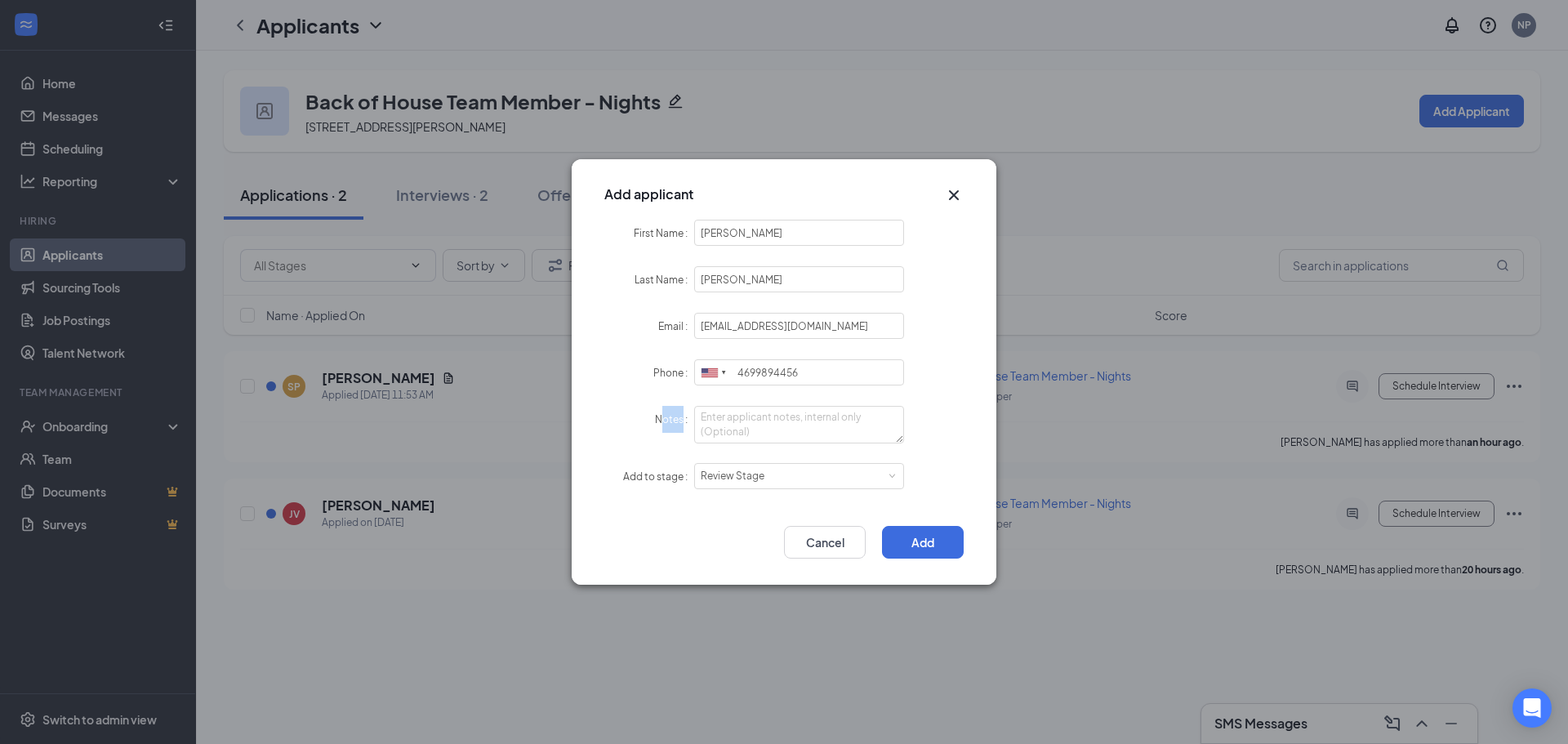
drag, startPoint x: 688, startPoint y: 419, endPoint x: 660, endPoint y: 423, distance: 28.3
click at [660, 423] on label"] "Notes" at bounding box center [674, 419] width 39 height 12
click at [694, 423] on textarea "Notes" at bounding box center [799, 425] width 210 height 37
drag, startPoint x: 655, startPoint y: 423, endPoint x: 689, endPoint y: 420, distance: 34.1
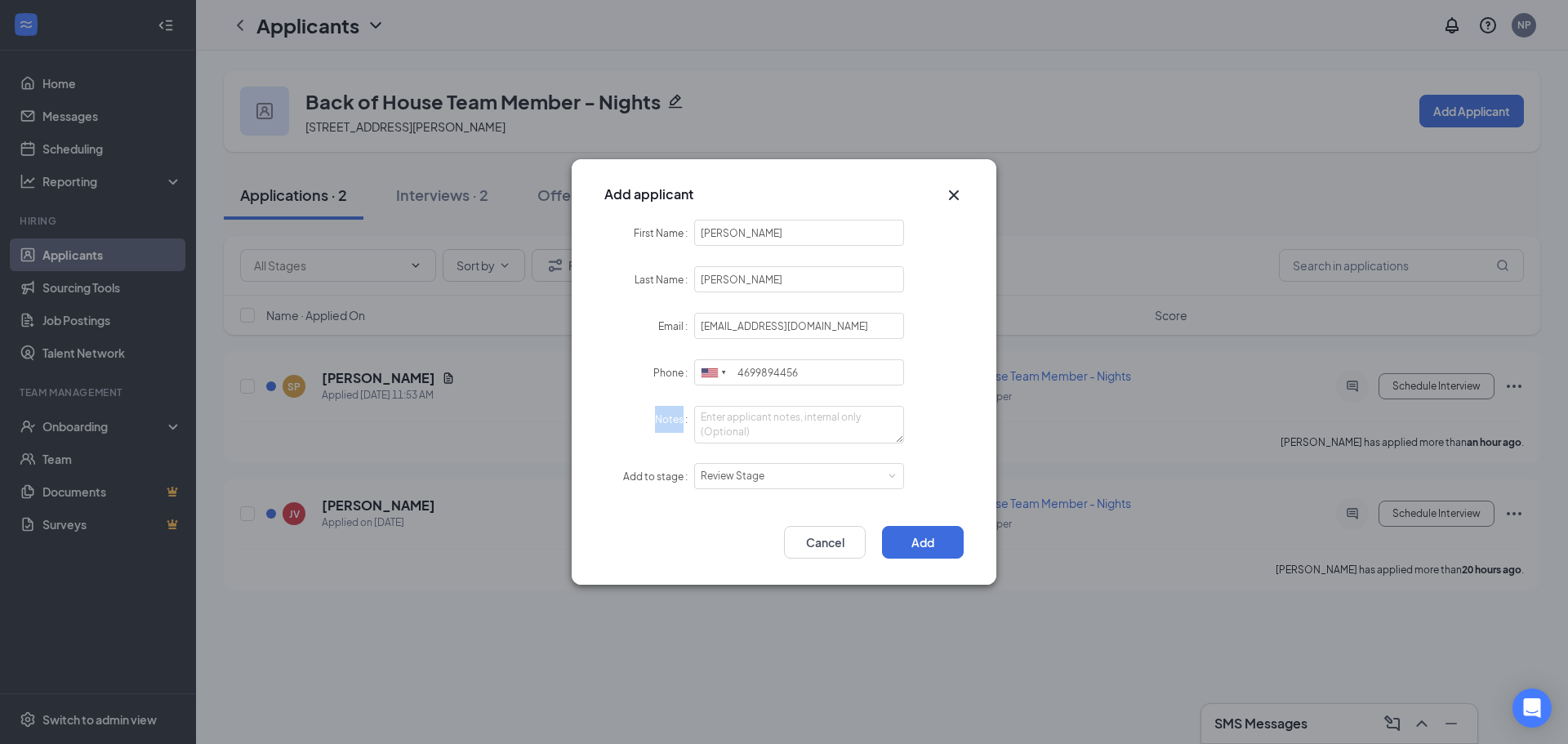
click at [689, 420] on label"] "Notes" at bounding box center [674, 419] width 39 height 12
click at [686, 420] on label"] "Notes" at bounding box center [674, 419] width 39 height 12
click at [694, 420] on textarea "Notes" at bounding box center [799, 425] width 210 height 37
click at [682, 420] on label"] "Notes" at bounding box center [674, 419] width 39 height 12
click at [694, 420] on textarea "Notes" at bounding box center [799, 425] width 210 height 37
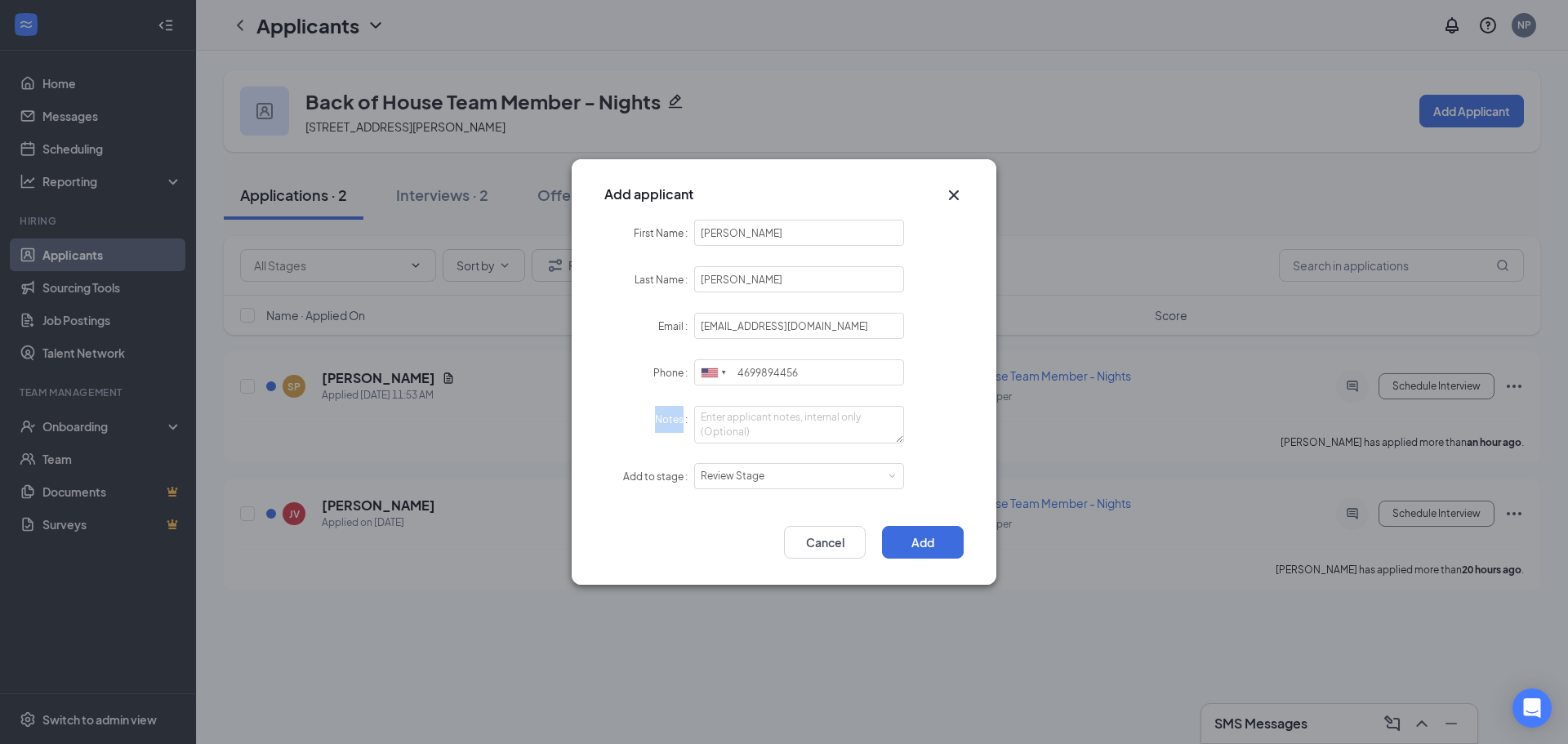
drag, startPoint x: 685, startPoint y: 421, endPoint x: 650, endPoint y: 426, distance: 35.4
click at [650, 426] on div "Notes" at bounding box center [648, 419] width 90 height 27
click at [677, 417] on label"] "Notes" at bounding box center [674, 419] width 39 height 12
click at [694, 417] on textarea "Notes" at bounding box center [799, 425] width 210 height 37
drag, startPoint x: 685, startPoint y: 422, endPoint x: 667, endPoint y: 422, distance: 18.0
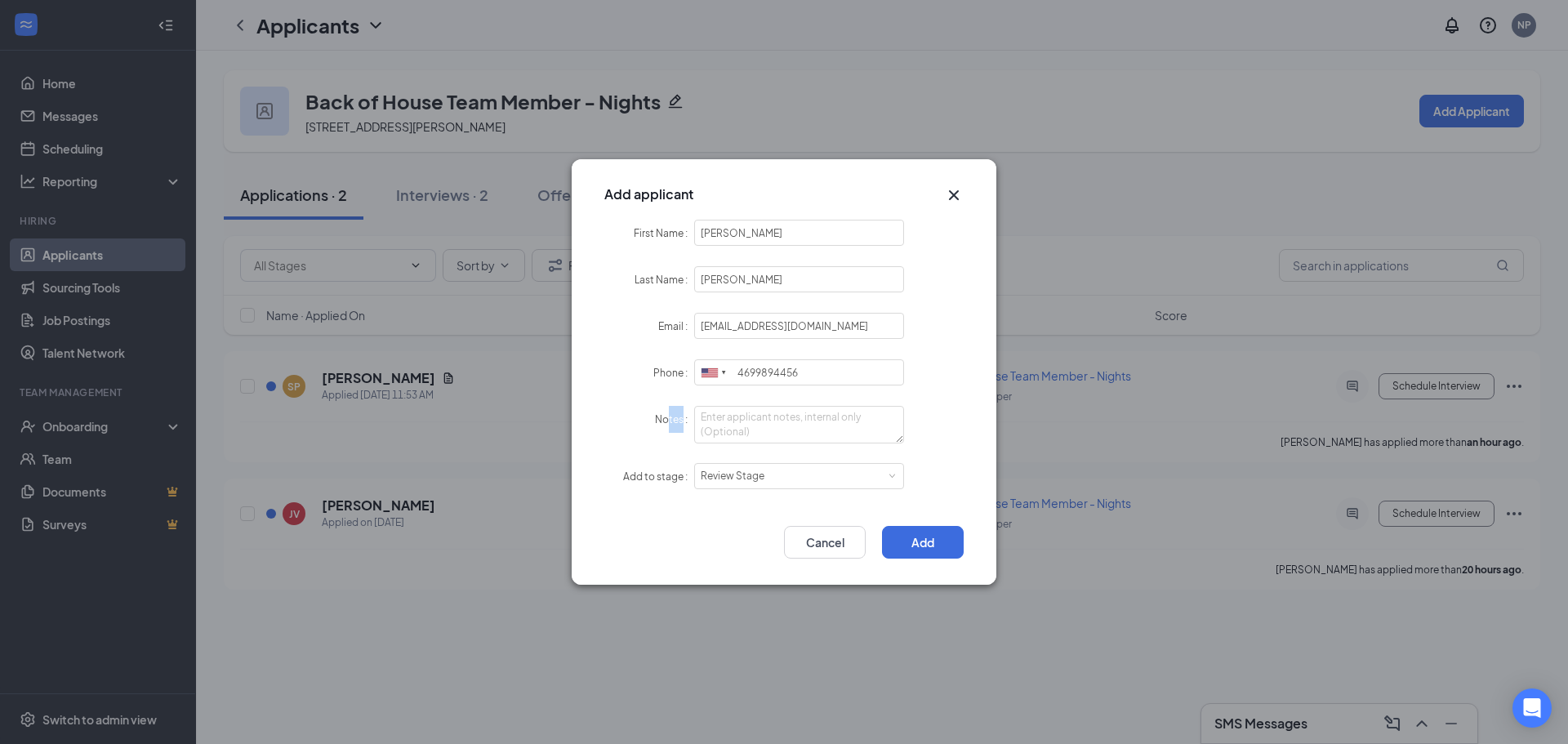
click at [667, 422] on label"] "Notes" at bounding box center [674, 419] width 39 height 12
click at [671, 422] on label"] "Notes" at bounding box center [674, 419] width 39 height 12
click at [694, 422] on textarea "Notes" at bounding box center [799, 425] width 210 height 37
click at [921, 540] on button "Add" at bounding box center [922, 542] width 82 height 33
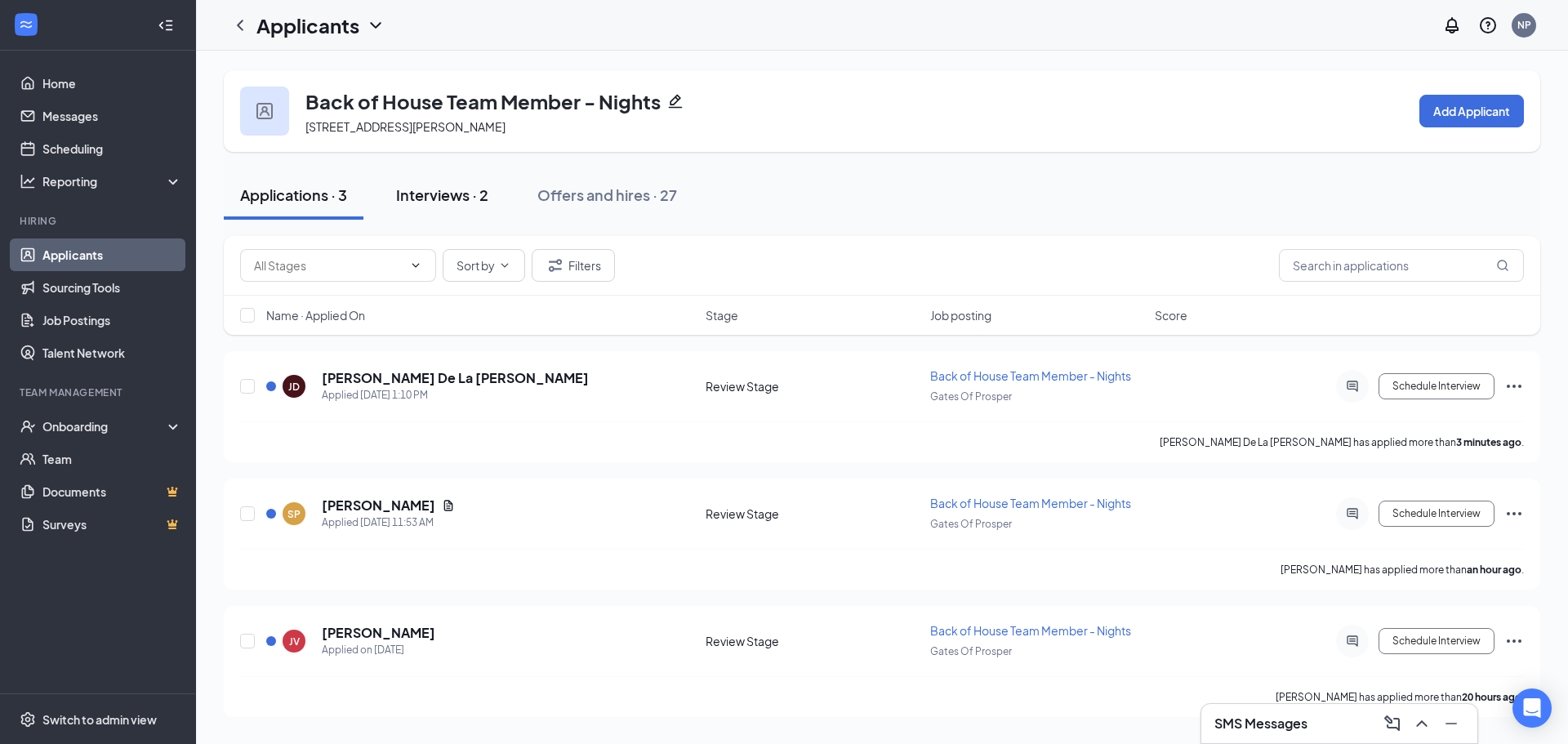
click at [447, 191] on div "Interviews · 2" at bounding box center [443, 194] width 92 height 20
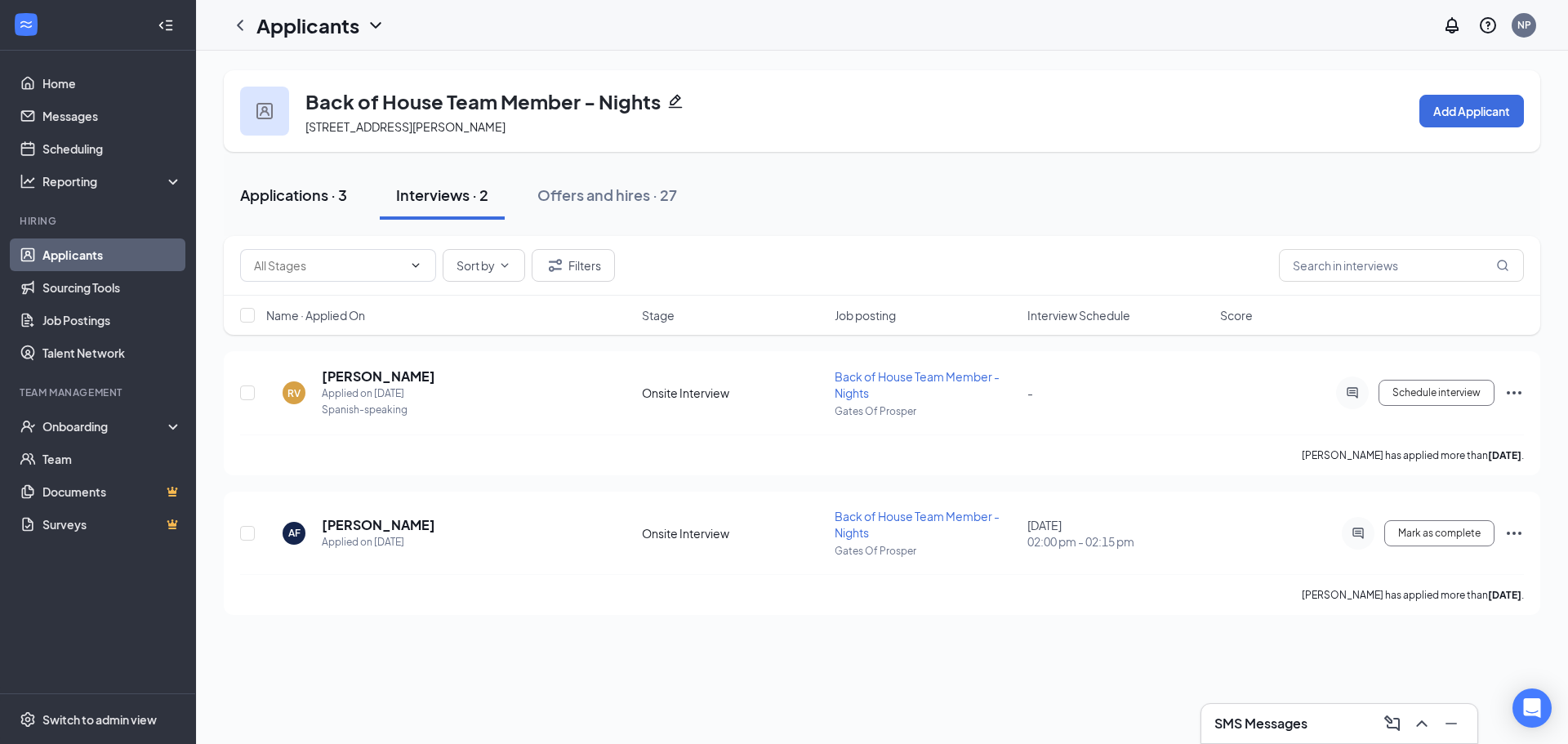
drag, startPoint x: 290, startPoint y: 197, endPoint x: 301, endPoint y: 208, distance: 15.6
click at [290, 198] on div "Applications · 3" at bounding box center [294, 194] width 107 height 20
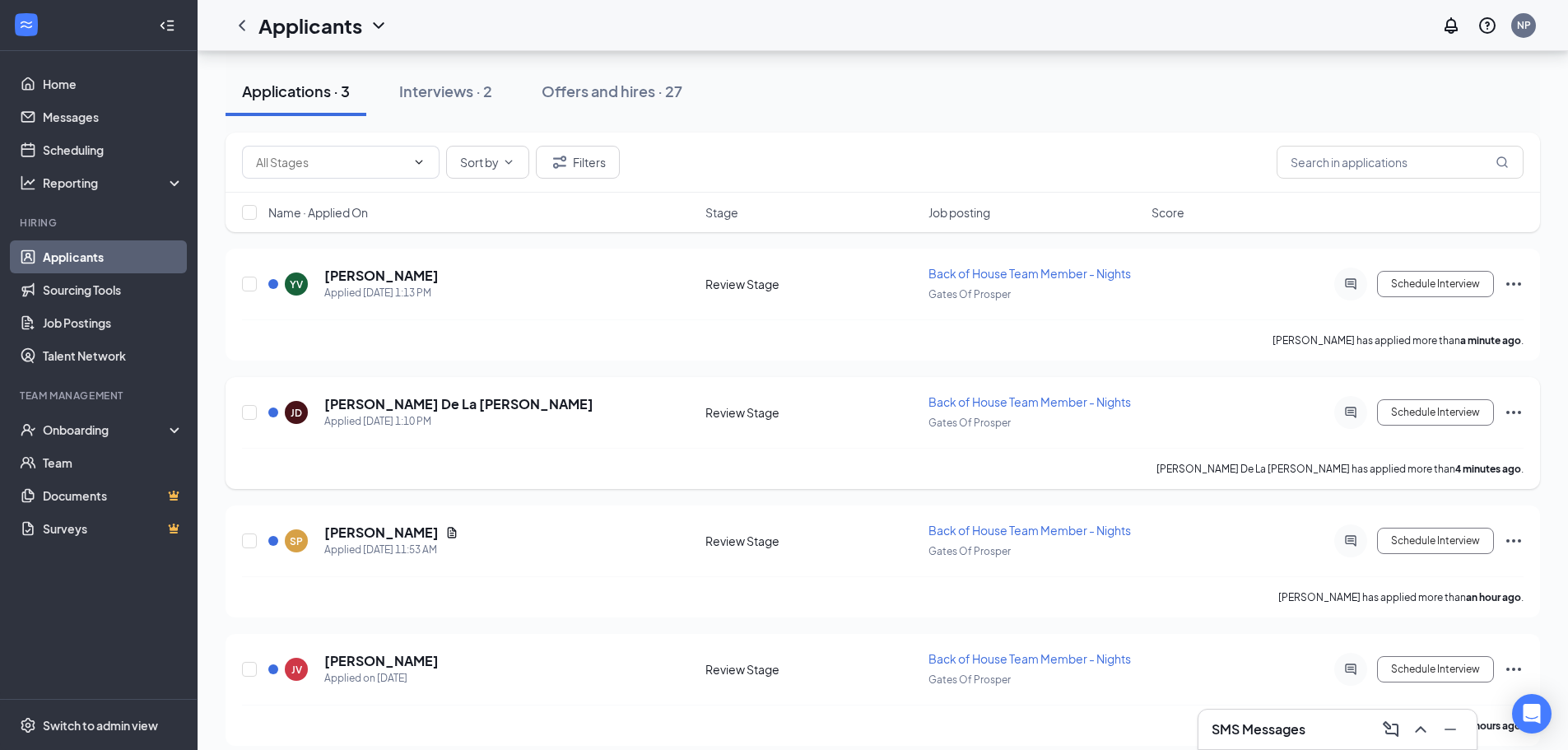
scroll to position [121, 0]
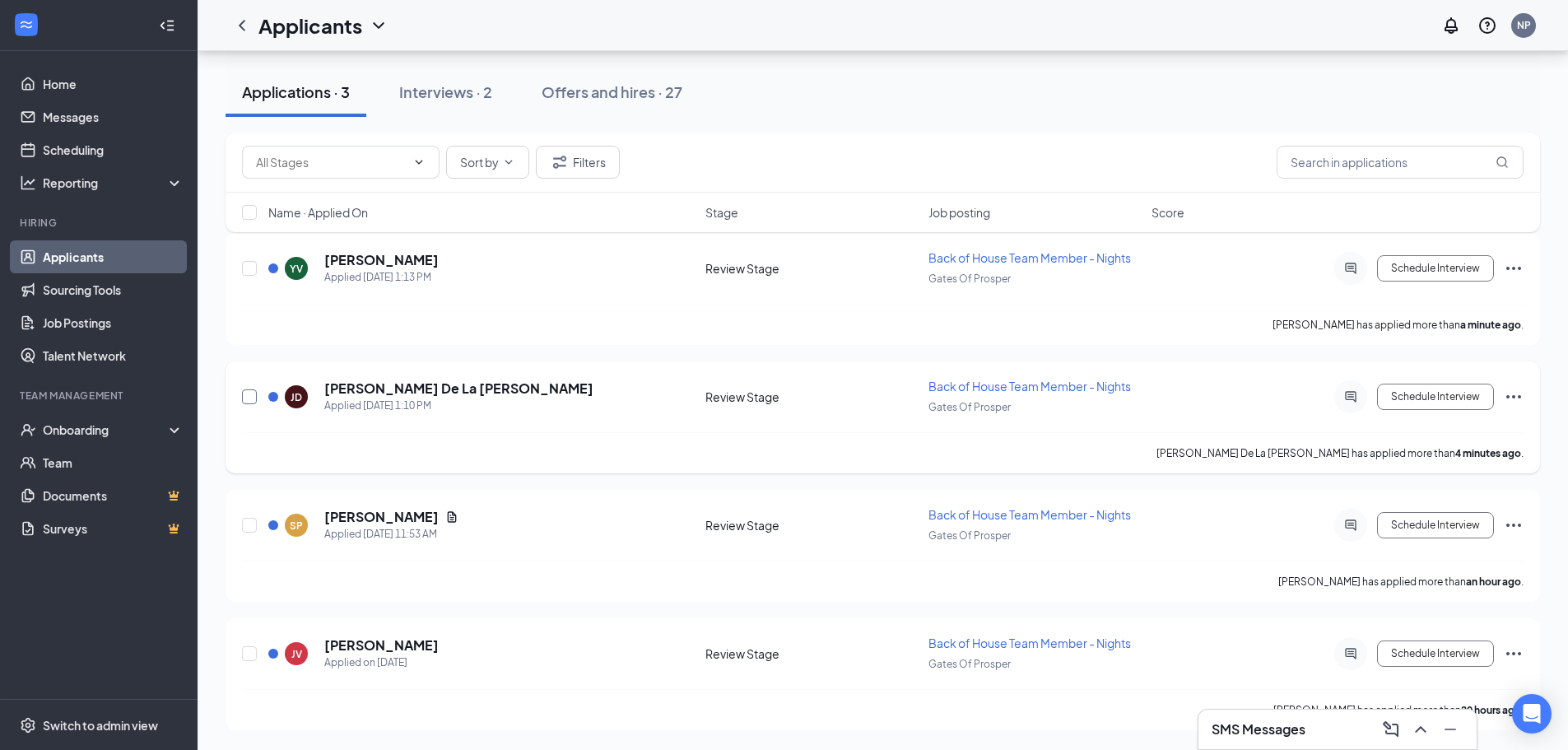
click at [247, 392] on input "checkbox" at bounding box center [249, 396] width 15 height 15
checkbox input "true"
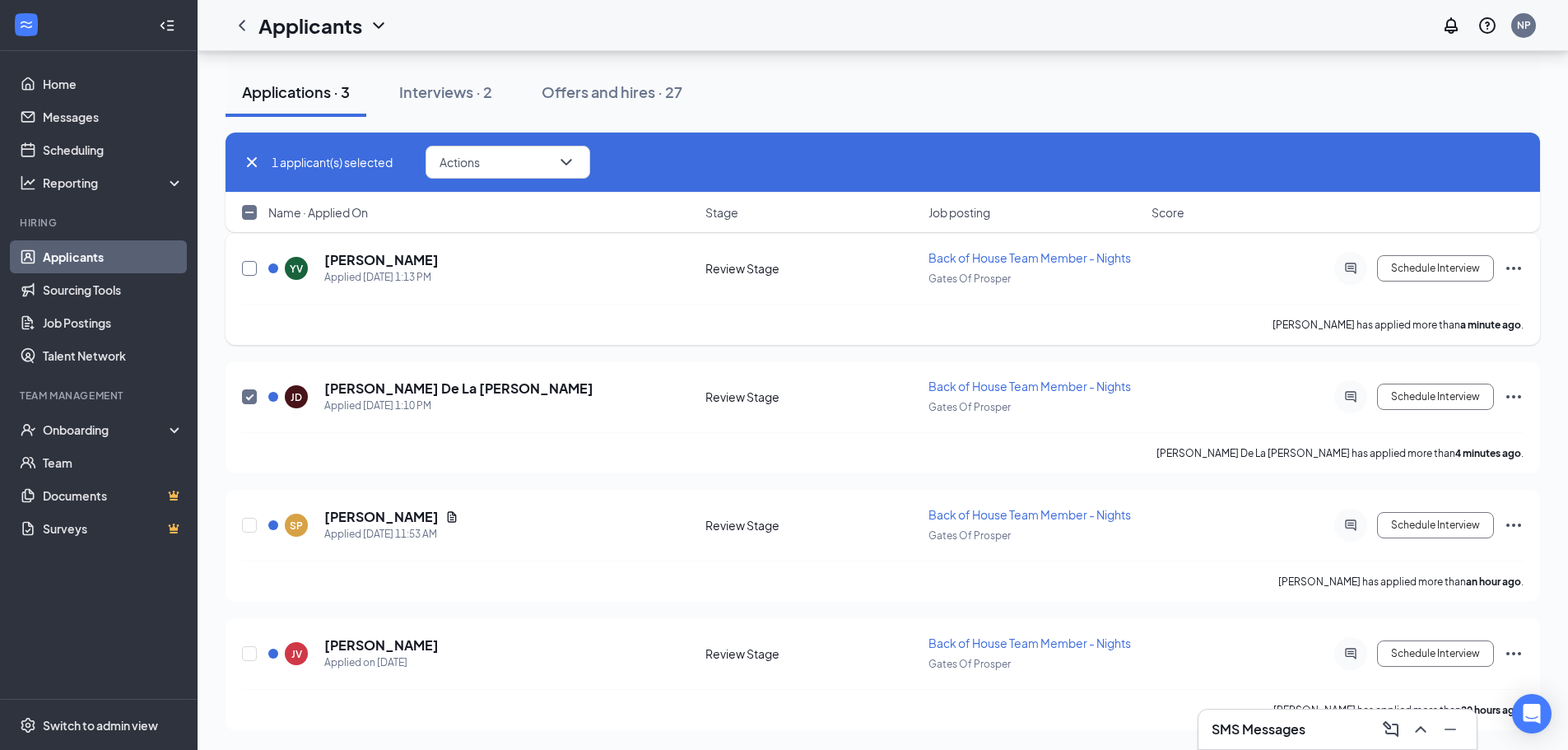
click at [245, 272] on input "checkbox" at bounding box center [249, 268] width 15 height 15
click at [496, 166] on button "Actions" at bounding box center [508, 162] width 164 height 33
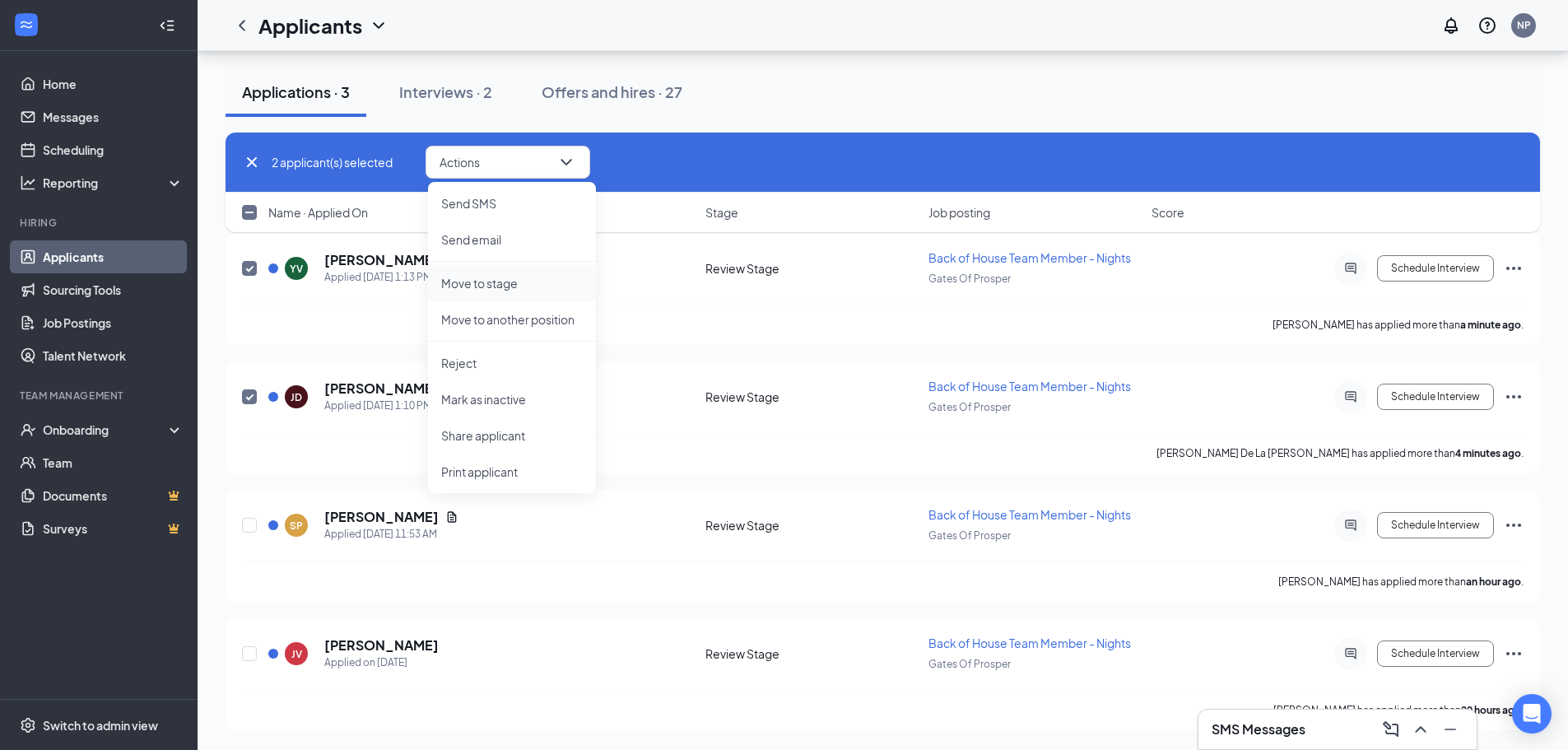
click at [492, 284] on p "Move to stage" at bounding box center [511, 283] width 141 height 16
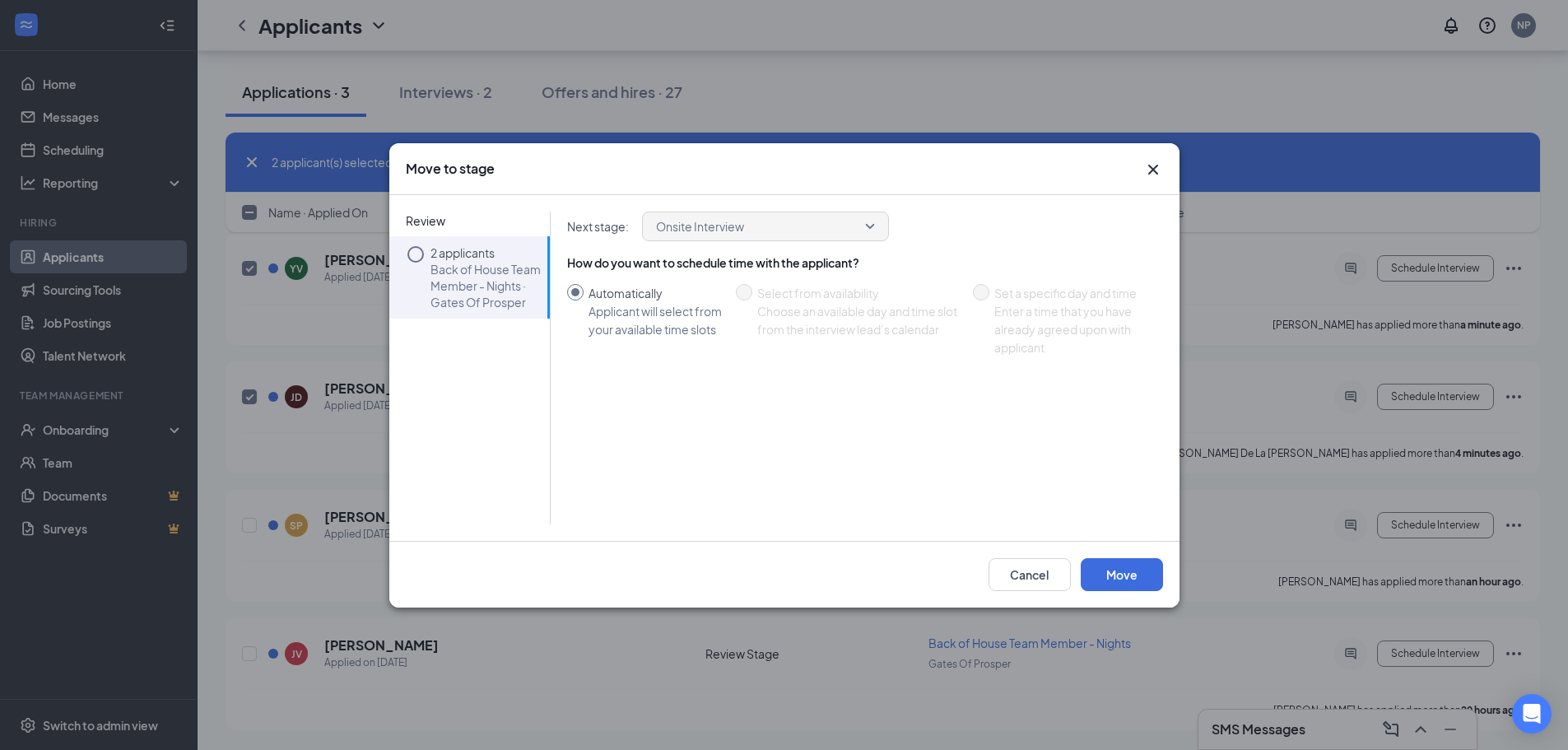
click at [410, 254] on icon "Circle" at bounding box center [416, 254] width 20 height 20
click at [1028, 586] on button "Cancel" at bounding box center [1030, 574] width 82 height 33
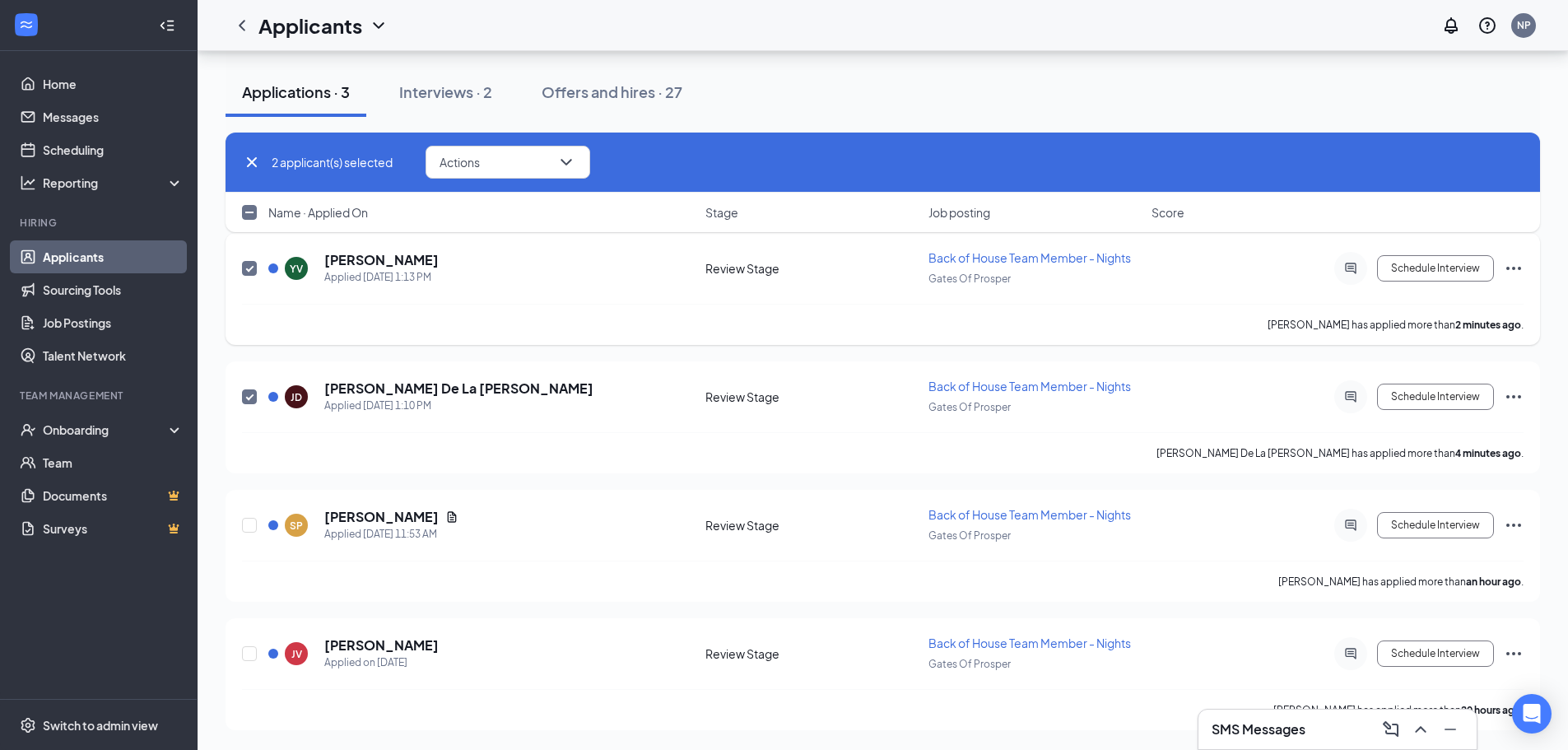
click at [250, 271] on input "checkbox" at bounding box center [249, 268] width 15 height 15
checkbox input "false"
click at [585, 170] on button "Actions" at bounding box center [508, 162] width 164 height 33
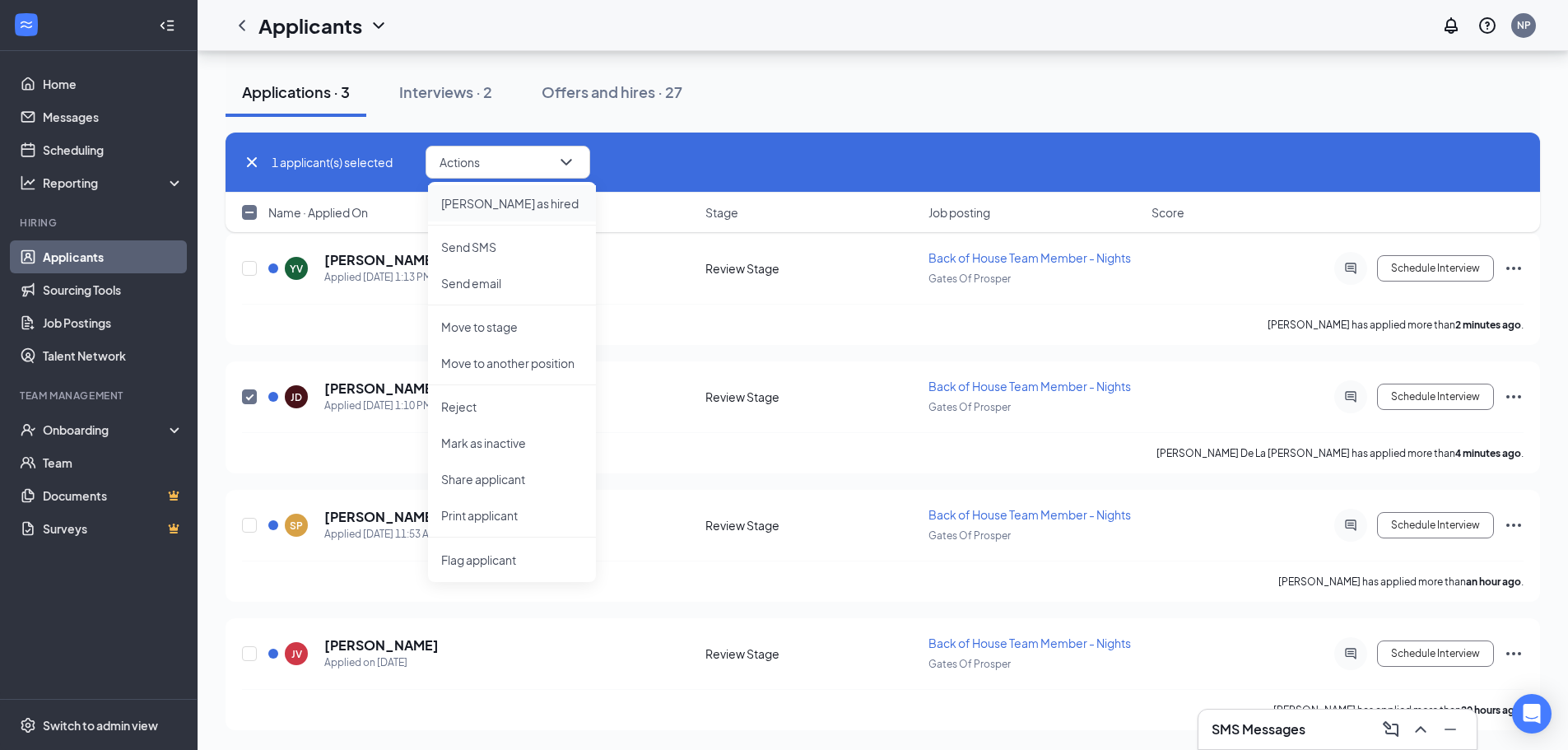
click at [480, 206] on p "Mark as hired" at bounding box center [511, 203] width 141 height 16
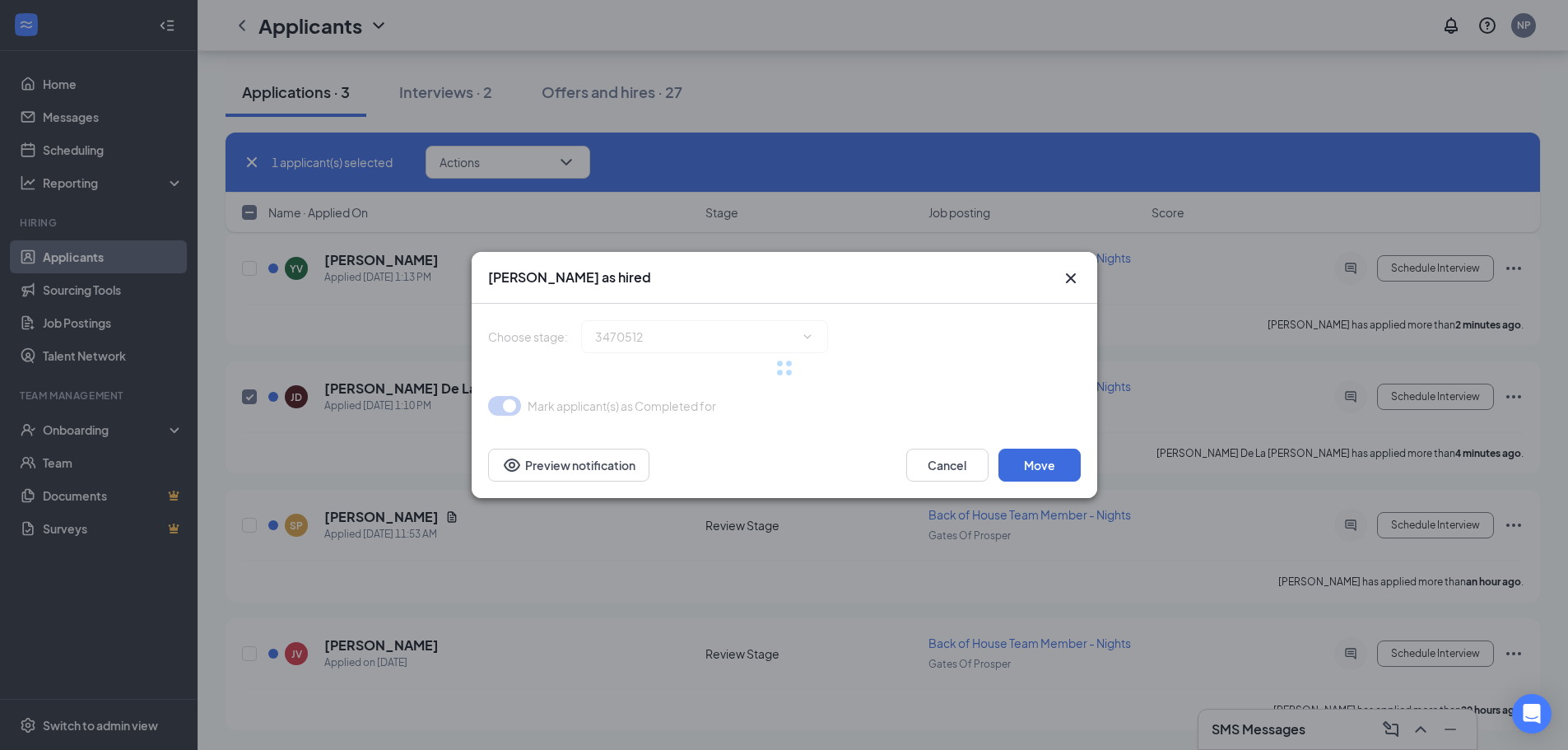
type input "Hiring Complete (final stage)"
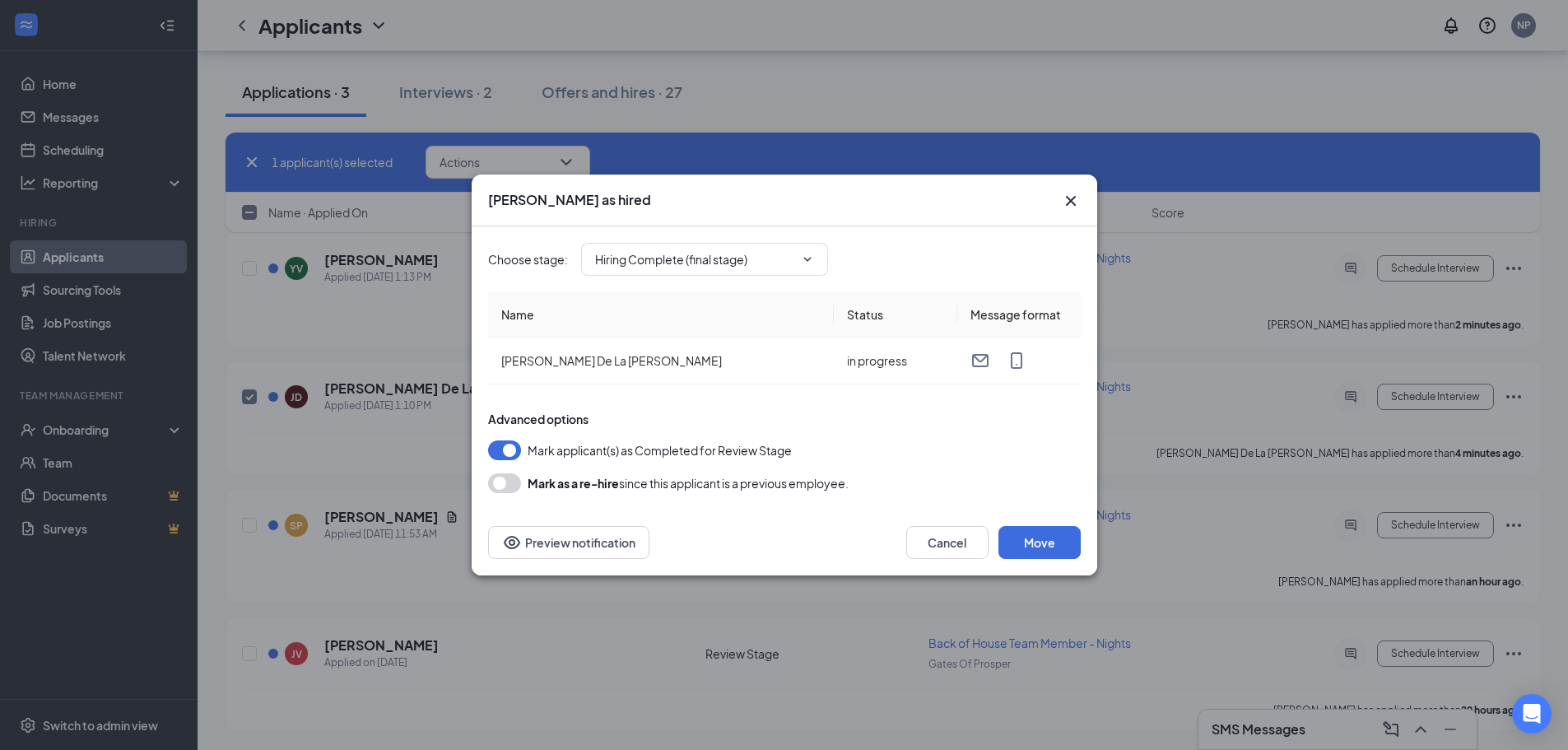
click at [494, 493] on div "Choose stage : Hiring Complete (final stage) Name Status Message format Jorge D…" at bounding box center [784, 367] width 593 height 283
click at [503, 492] on button "button" at bounding box center [504, 483] width 33 height 20
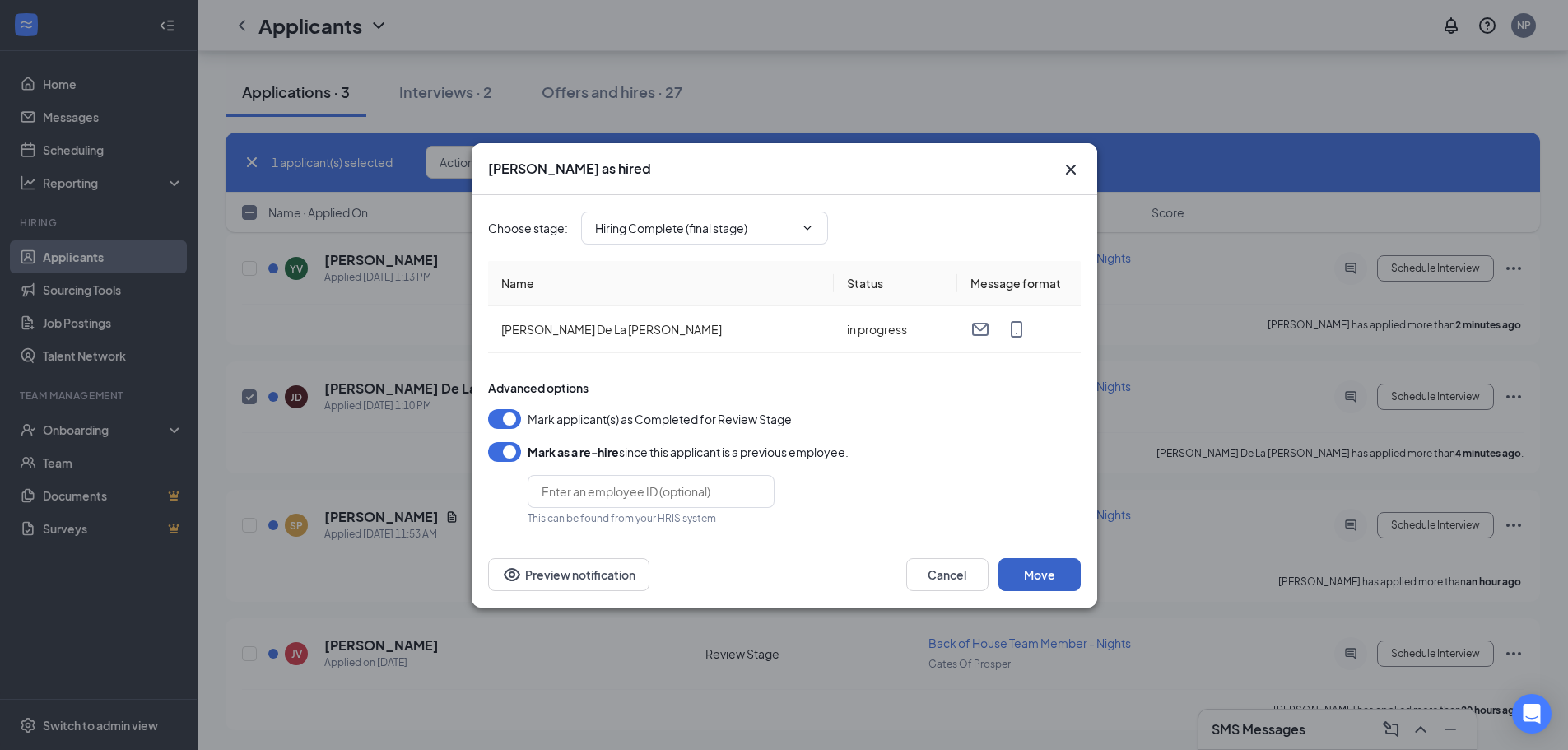
click at [1053, 572] on button "Move" at bounding box center [1040, 574] width 82 height 33
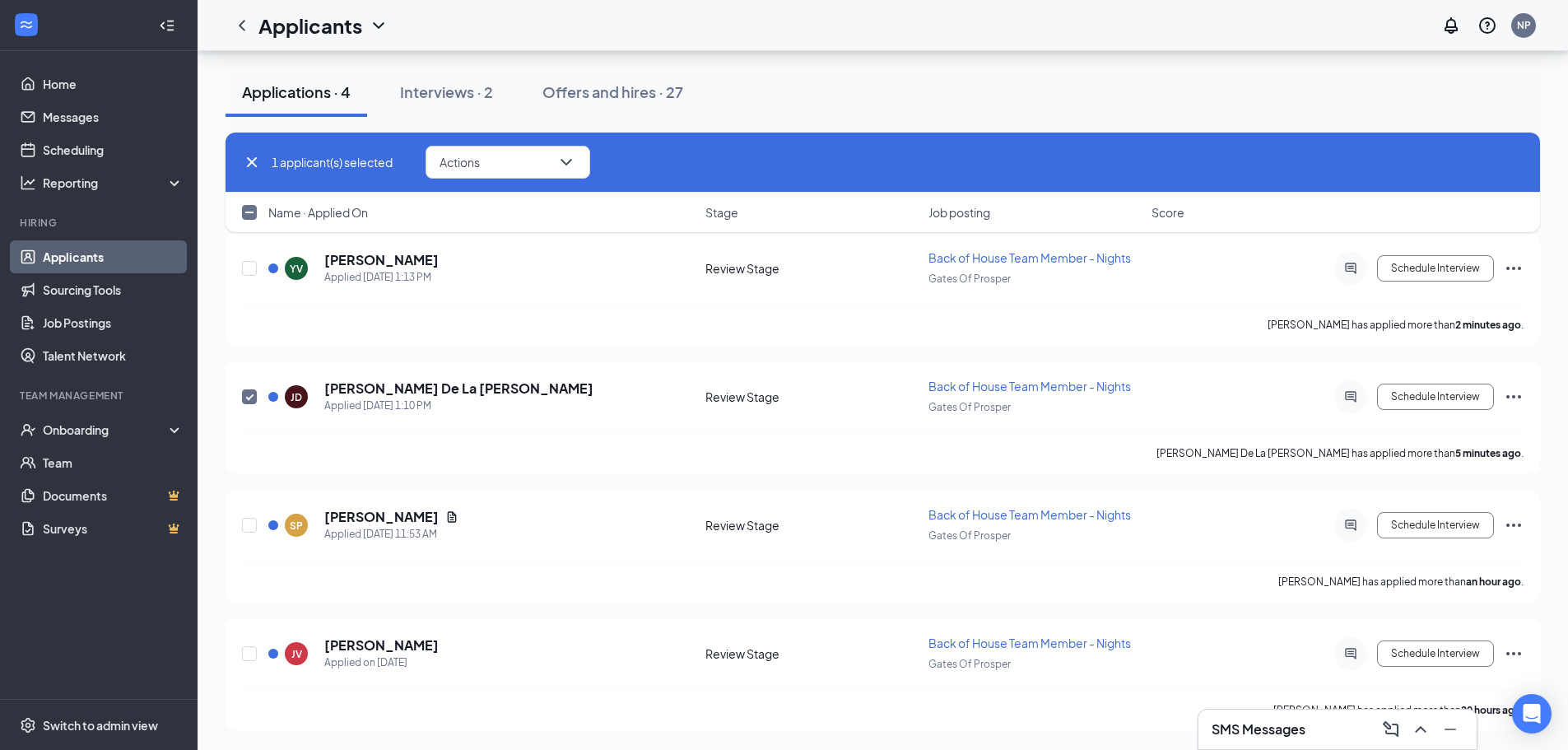
checkbox input "false"
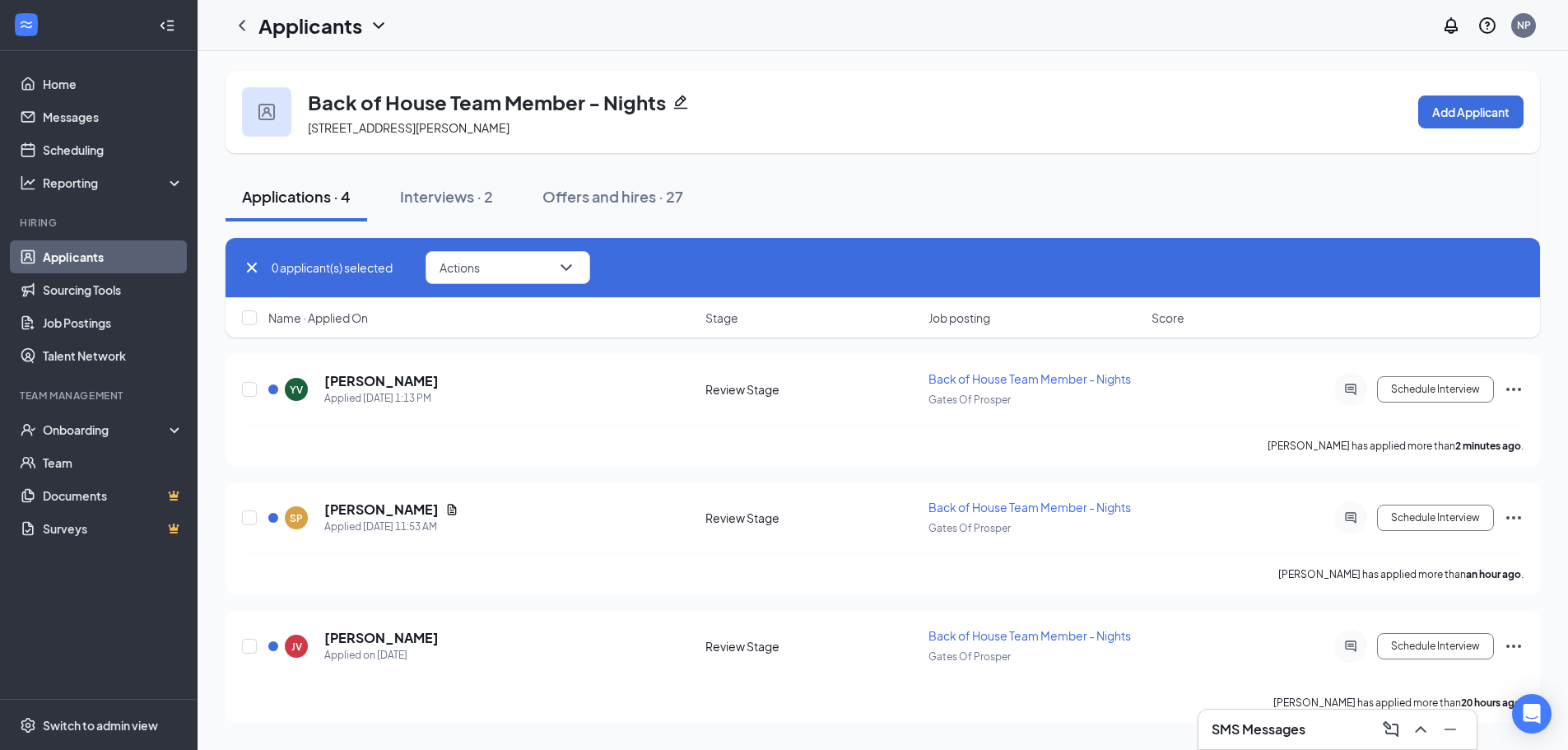
scroll to position [0, 0]
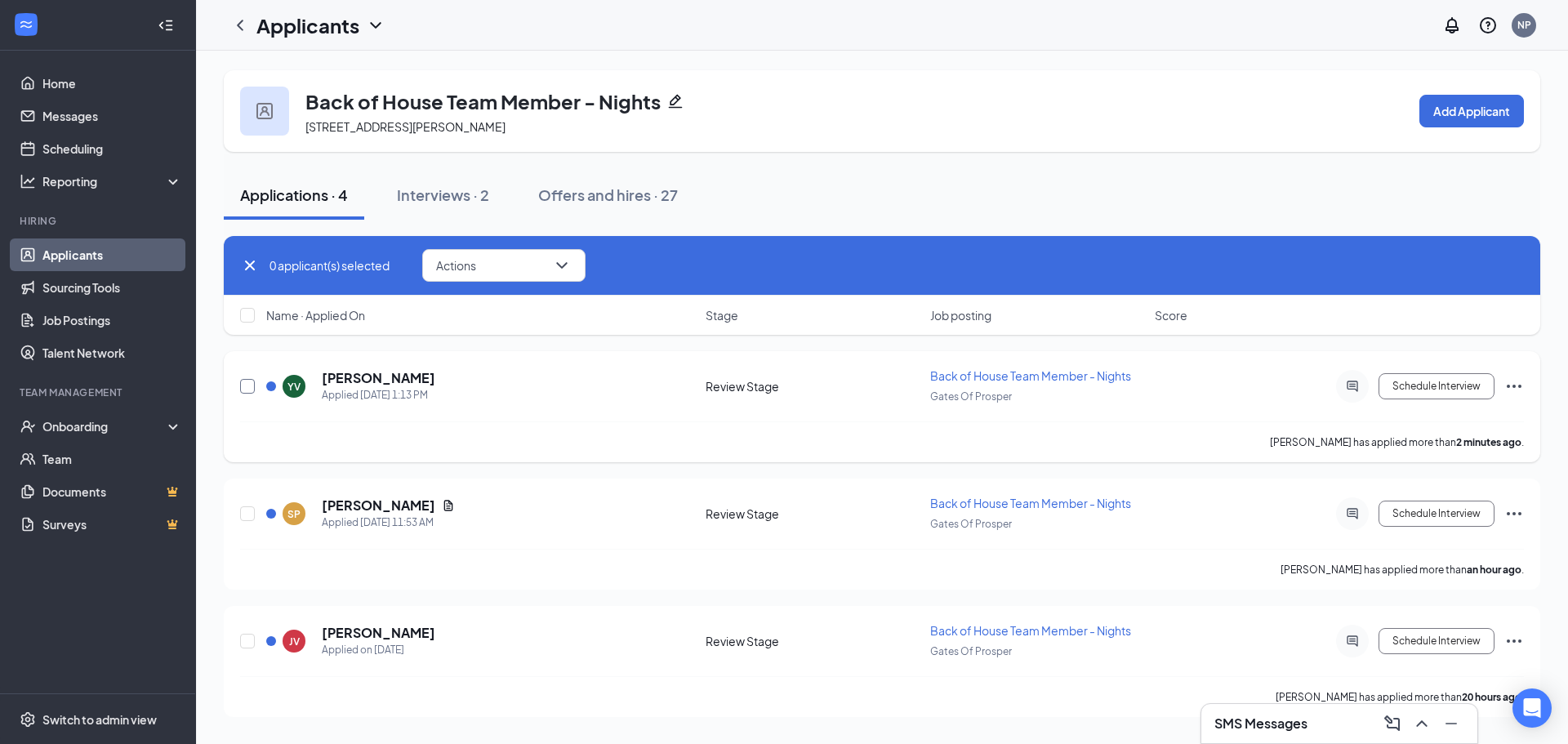
click at [249, 383] on input "checkbox" at bounding box center [247, 386] width 15 height 15
checkbox input "true"
click at [529, 268] on button "Actions" at bounding box center [504, 265] width 163 height 33
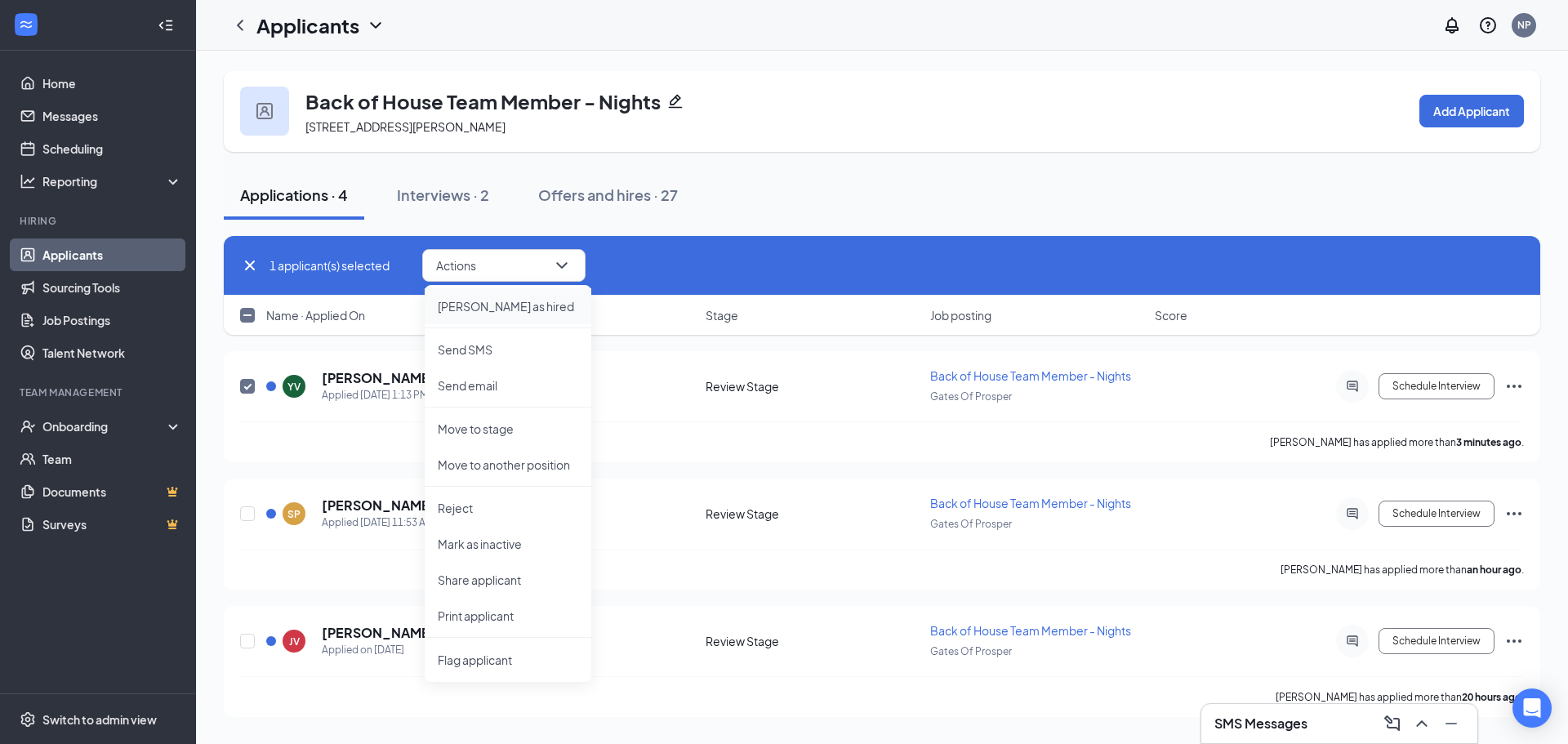
click at [496, 309] on p "Mark as hired" at bounding box center [507, 306] width 140 height 16
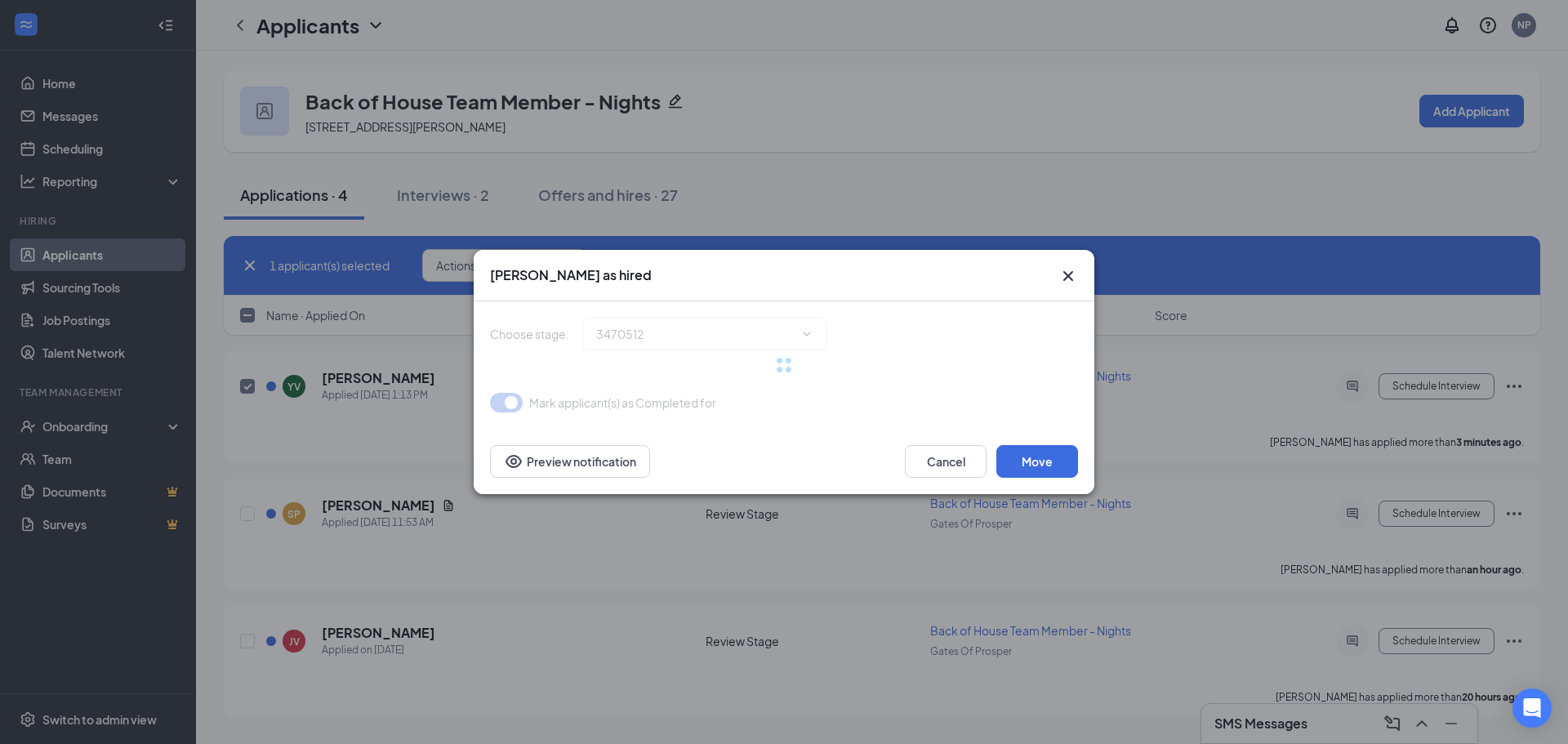
type input "Hiring Complete (final stage)"
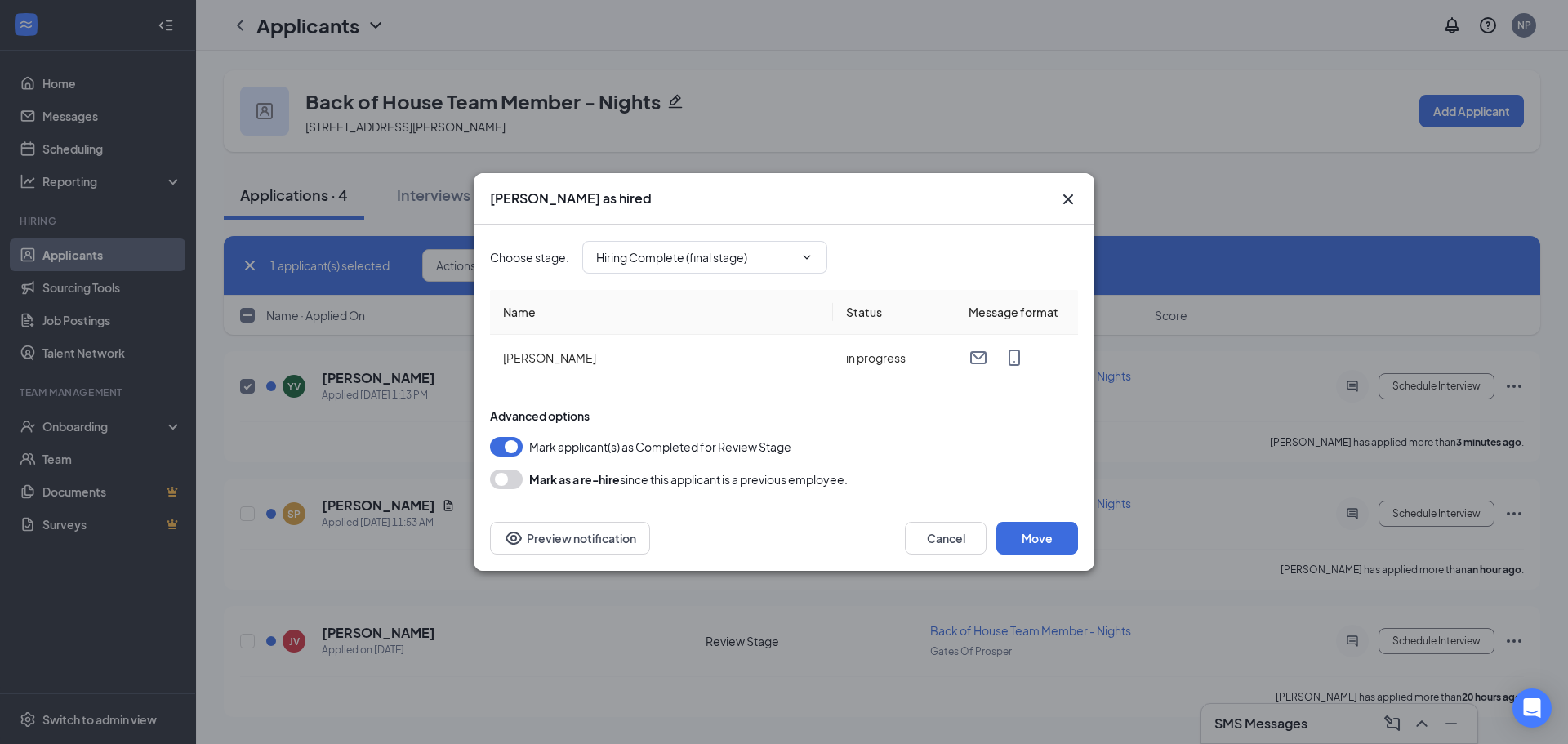
click at [510, 482] on button "button" at bounding box center [506, 479] width 33 height 20
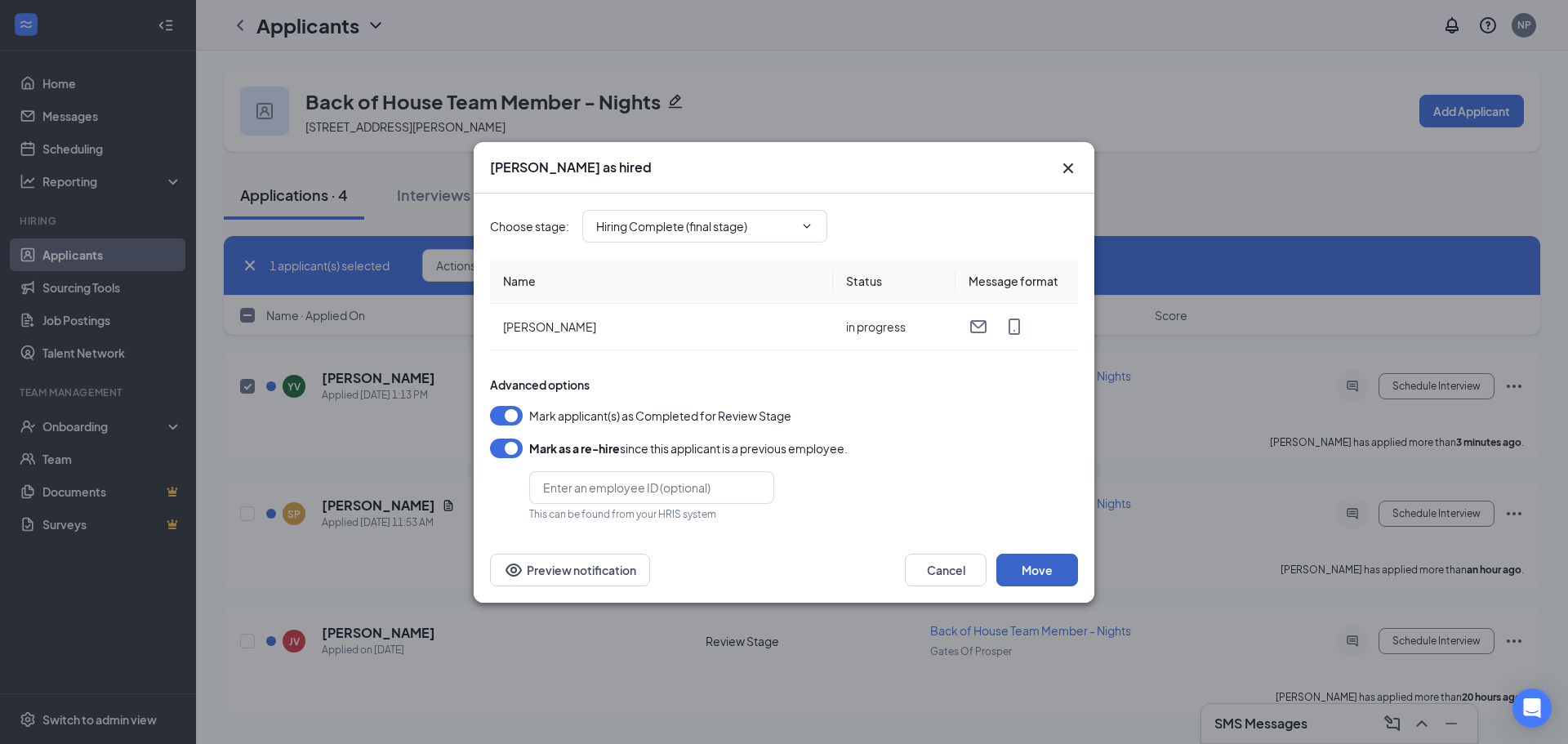
click at [1027, 569] on button "Move" at bounding box center [1037, 569] width 82 height 33
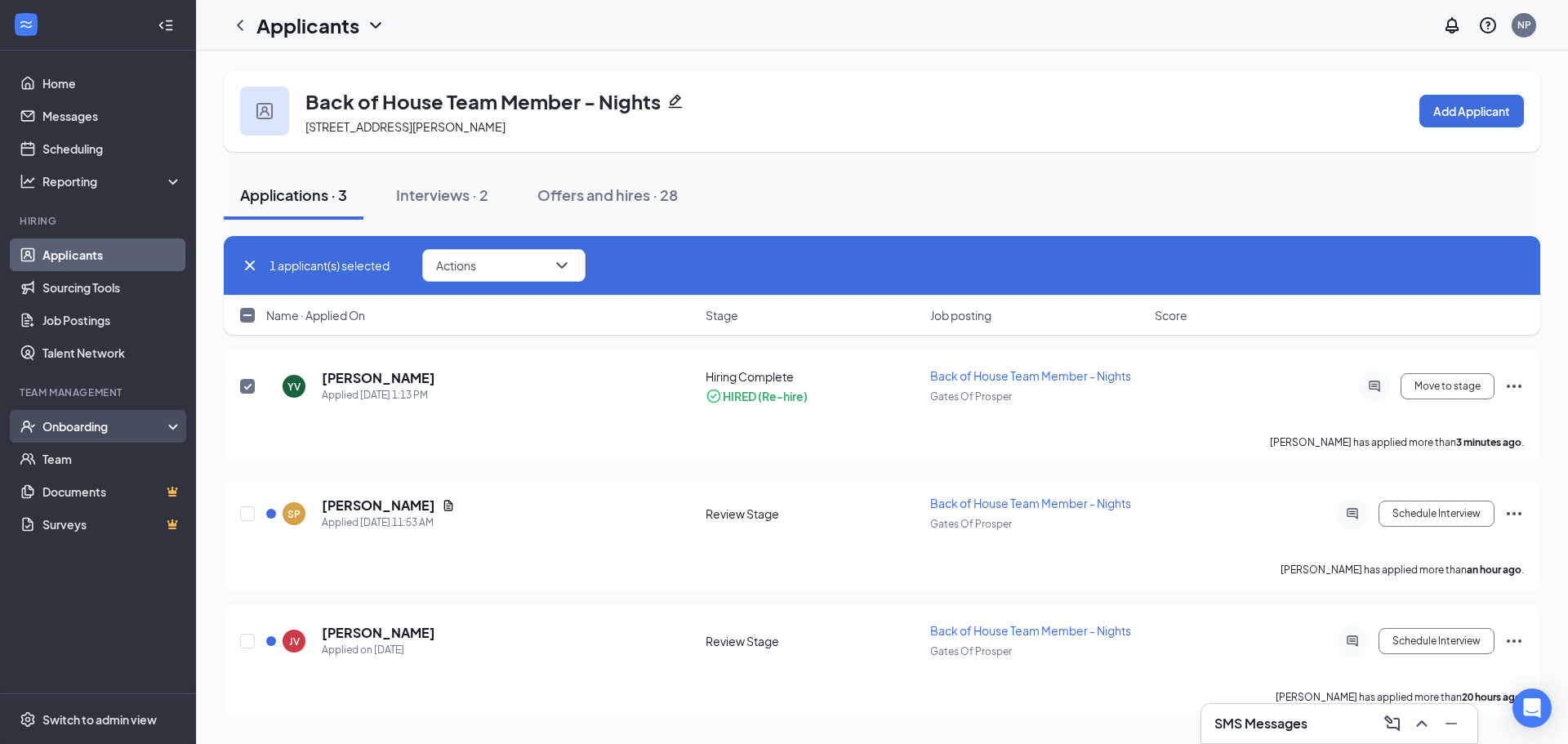
click at [73, 432] on div "Onboarding" at bounding box center [106, 426] width 126 height 16
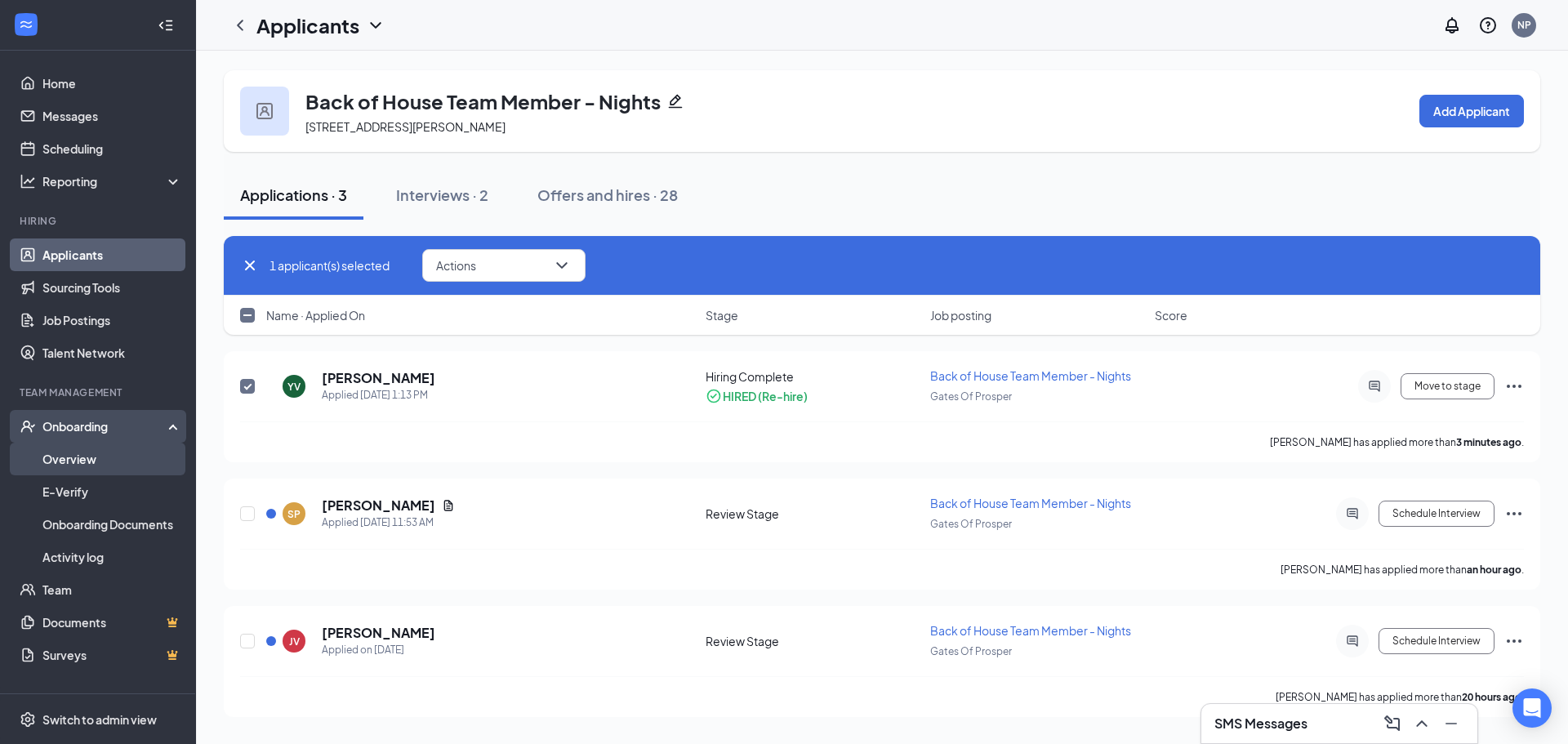
click at [93, 457] on link "Overview" at bounding box center [112, 458] width 139 height 33
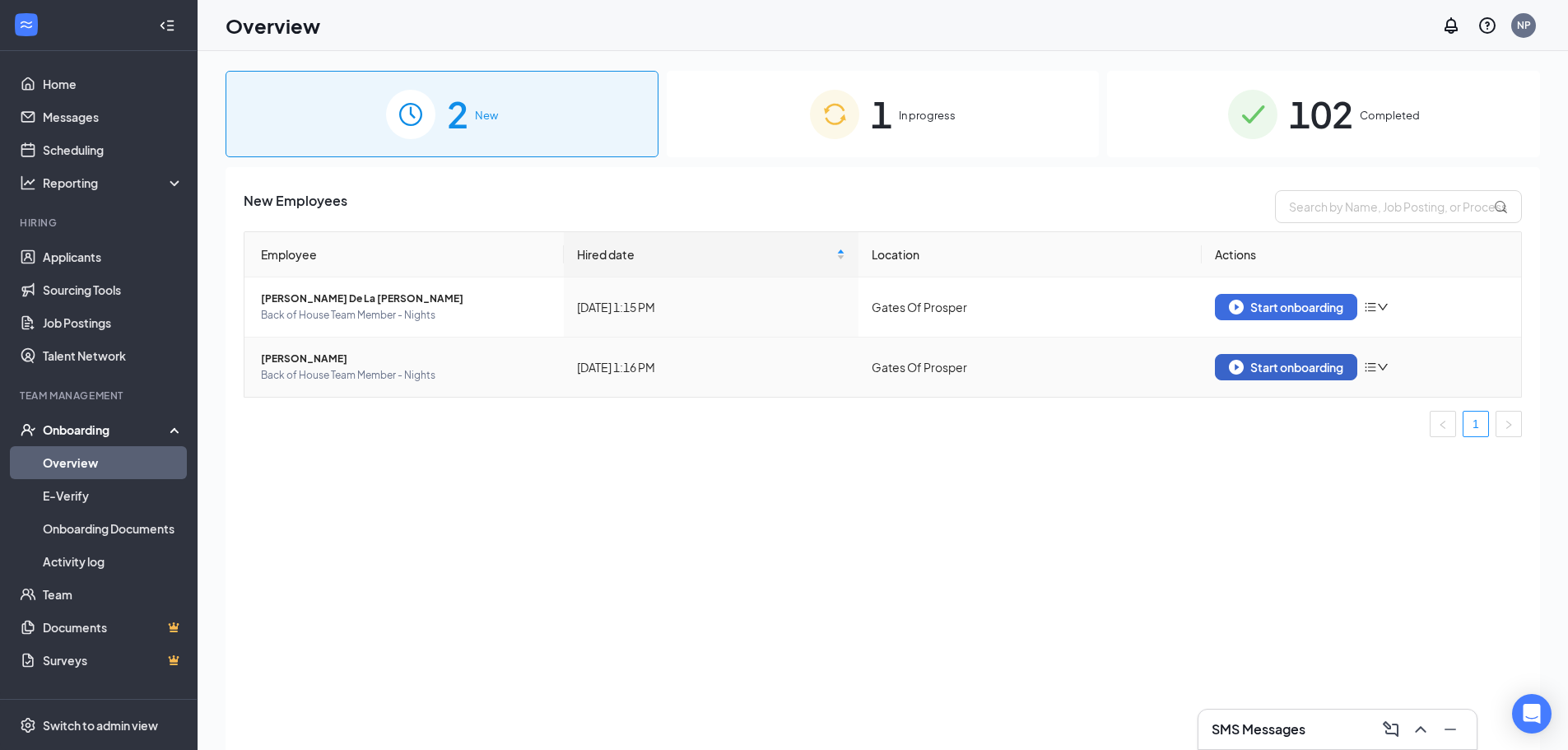
click at [1310, 368] on div "Start onboarding" at bounding box center [1286, 367] width 114 height 15
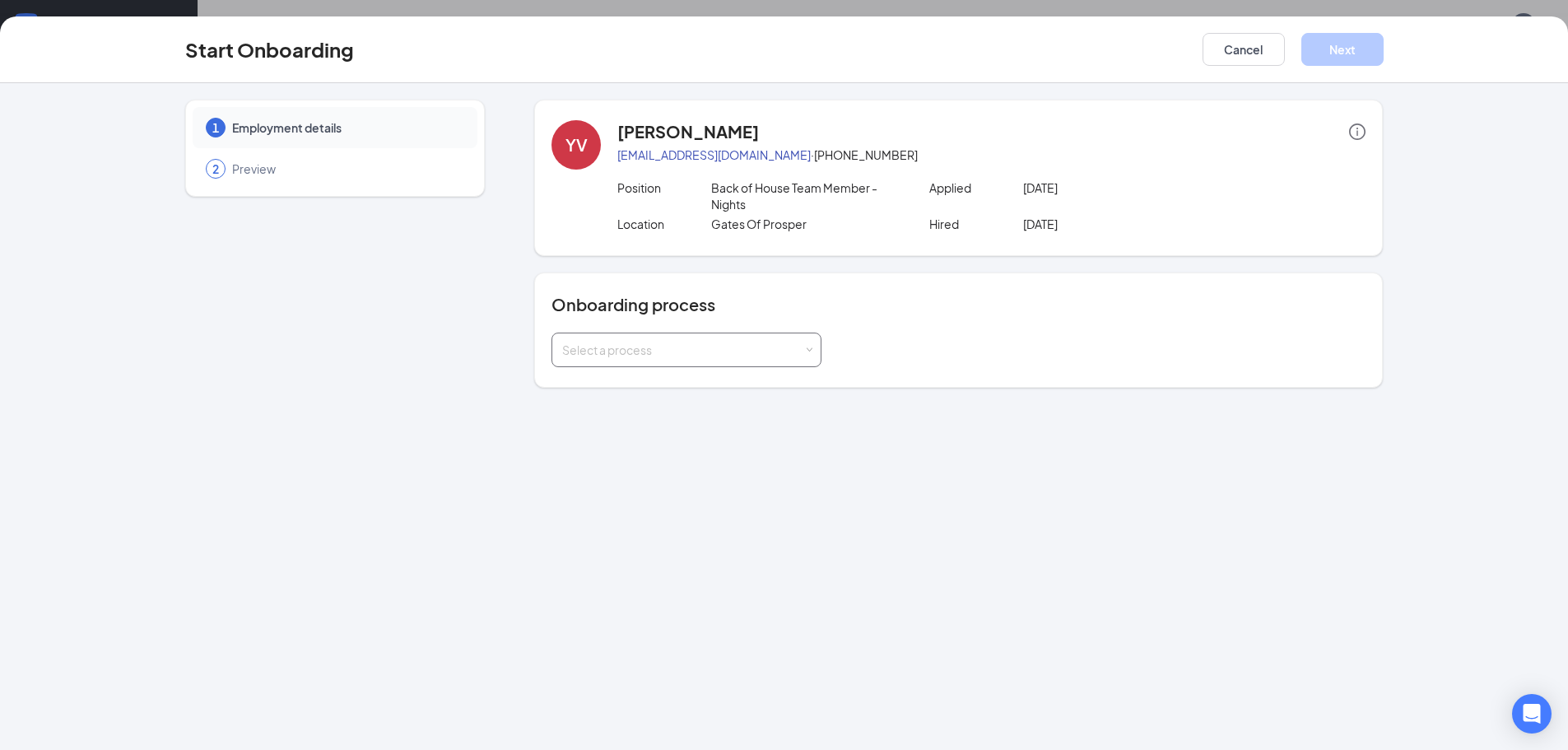
click at [712, 341] on div "Select a process" at bounding box center [683, 350] width 241 height 16
click at [653, 413] on li "New Hire - FOH" at bounding box center [687, 414] width 270 height 29
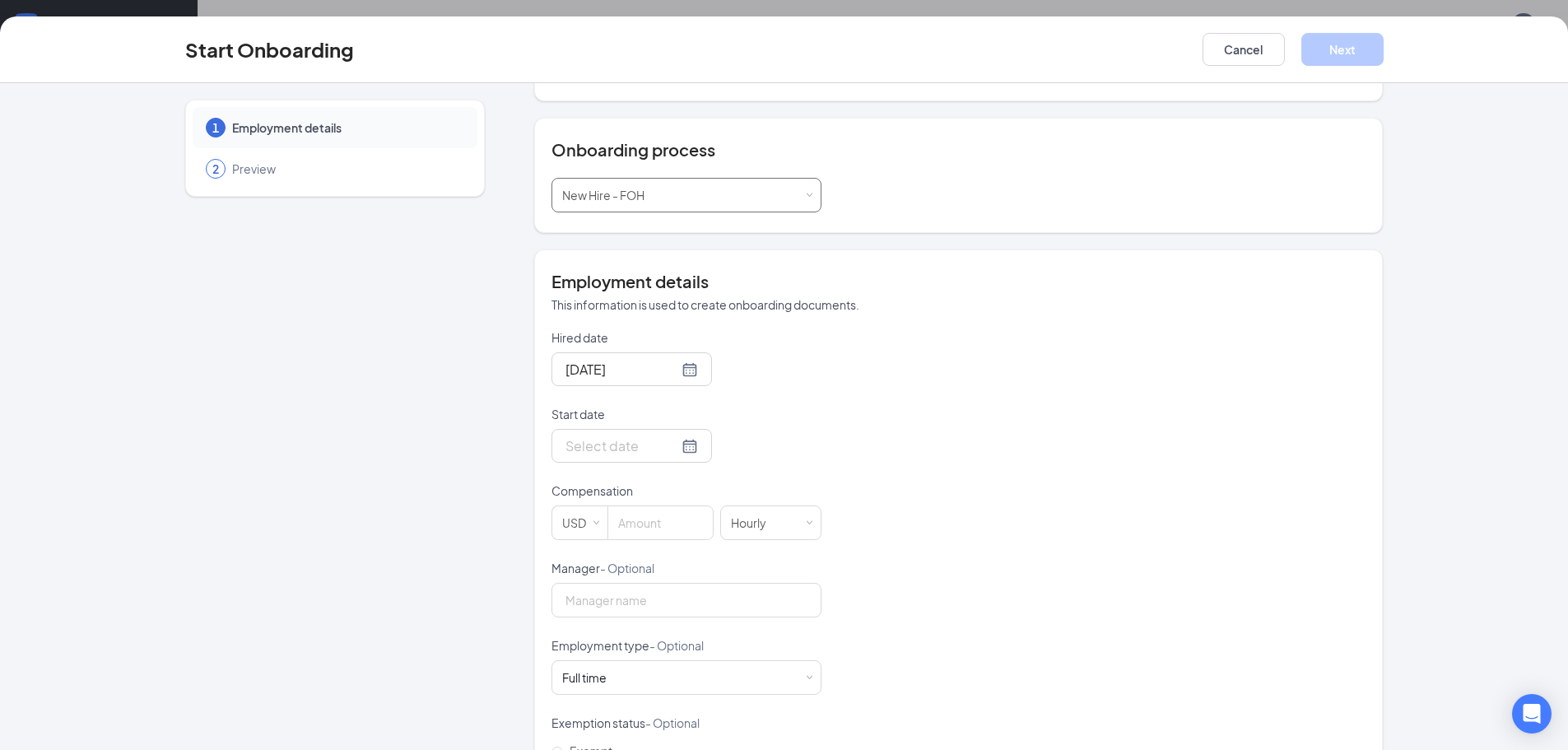
scroll to position [247, 0]
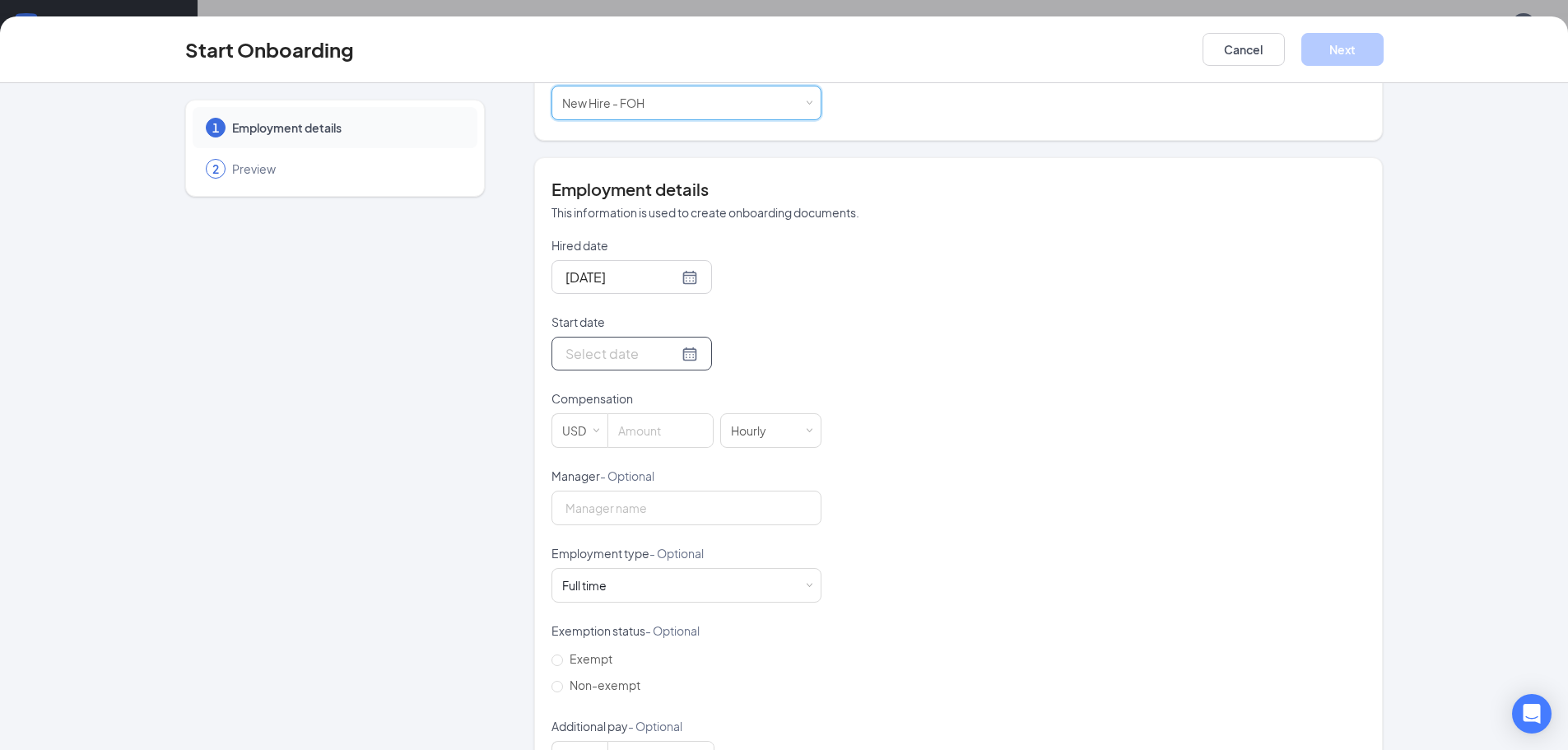
click at [670, 358] on div at bounding box center [632, 353] width 132 height 21
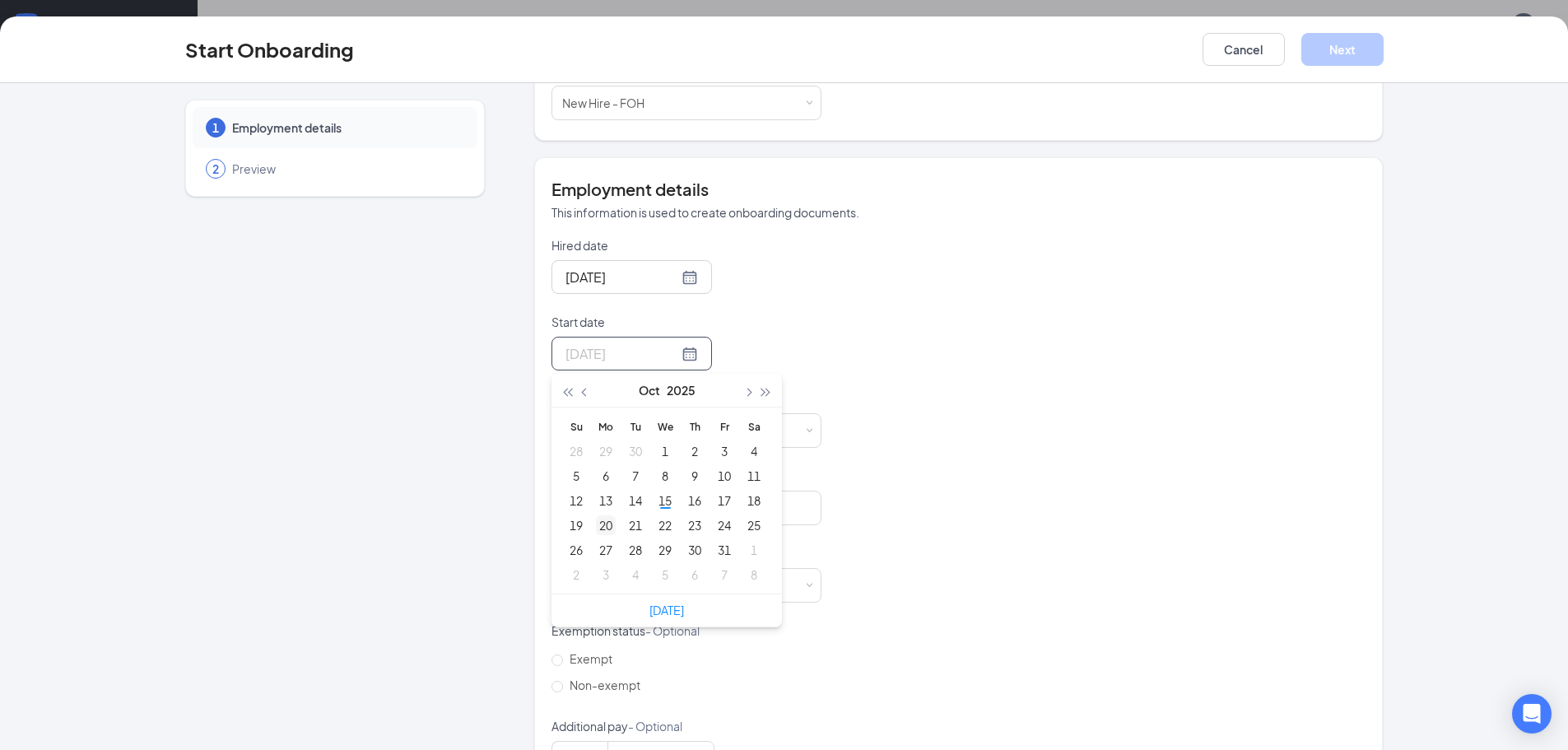
type input "Oct 20, 2025"
click at [598, 524] on div "20" at bounding box center [606, 525] width 20 height 20
click at [648, 442] on input at bounding box center [660, 430] width 105 height 33
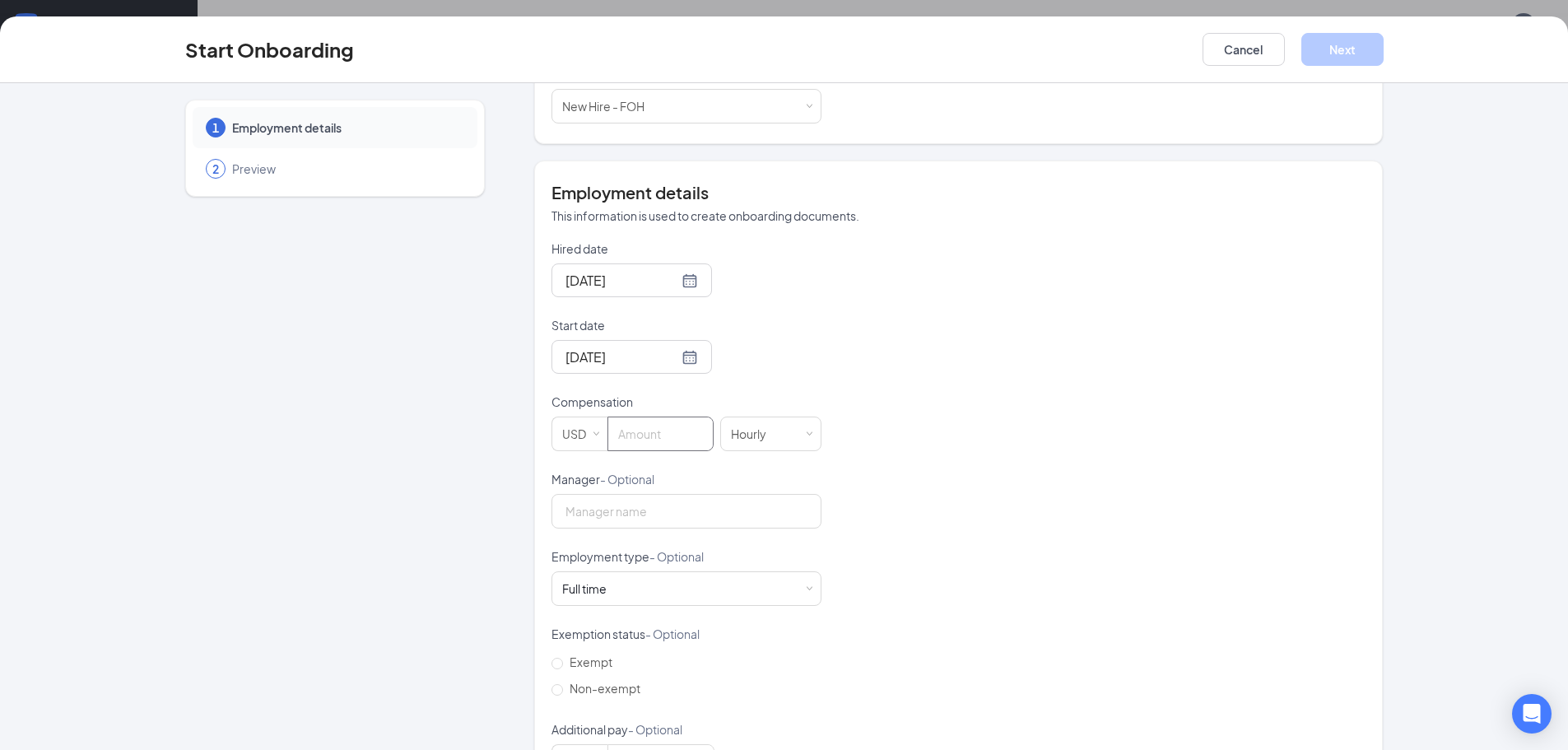
scroll to position [309, 0]
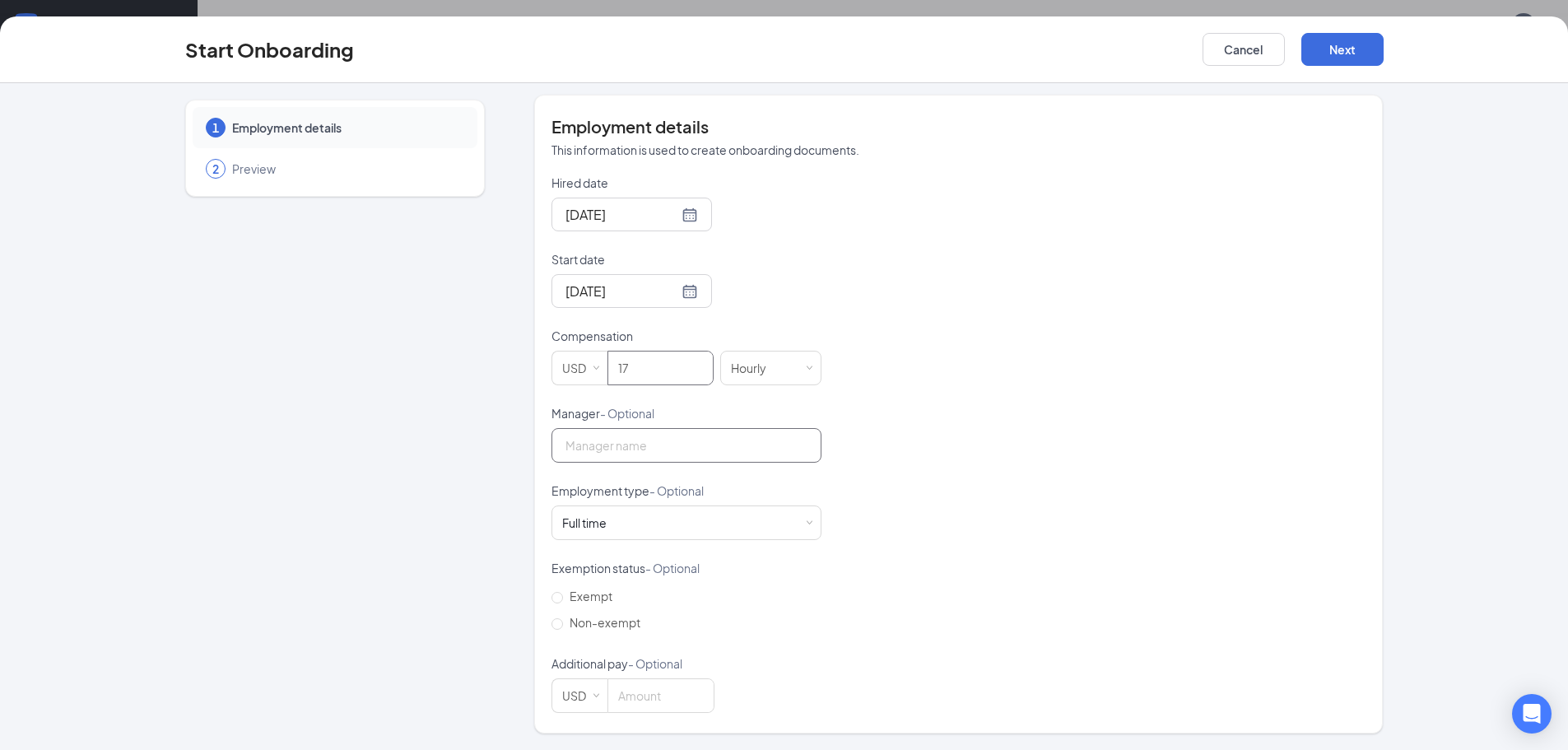
type input "17"
click at [717, 449] on input "Manager - Optional" at bounding box center [687, 445] width 270 height 35
type input "[PERSON_NAME]"
click at [596, 628] on span "Non-exempt" at bounding box center [605, 622] width 84 height 15
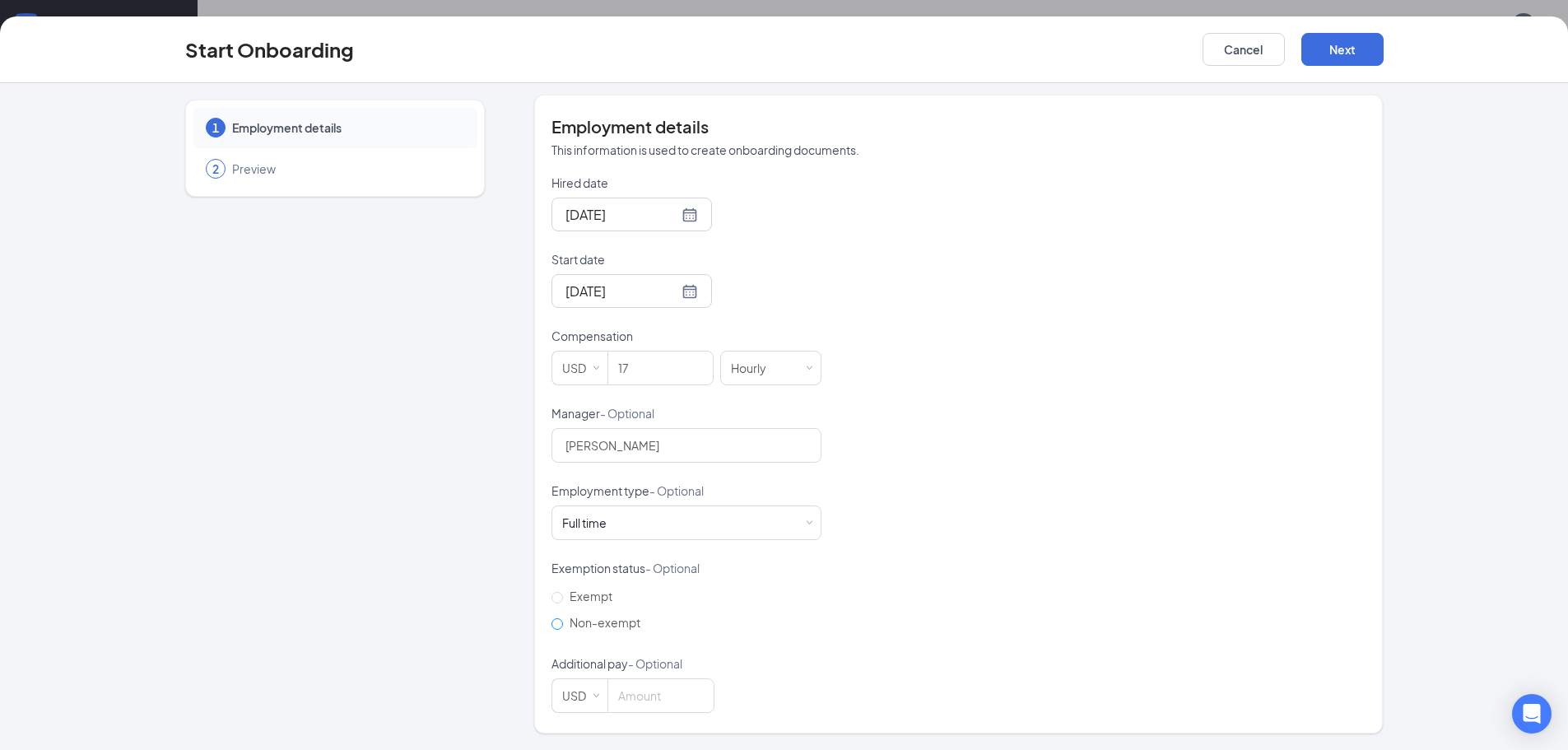
click at [563, 628] on input "Non-exempt" at bounding box center [557, 623] width 12 height 12
radio input "true"
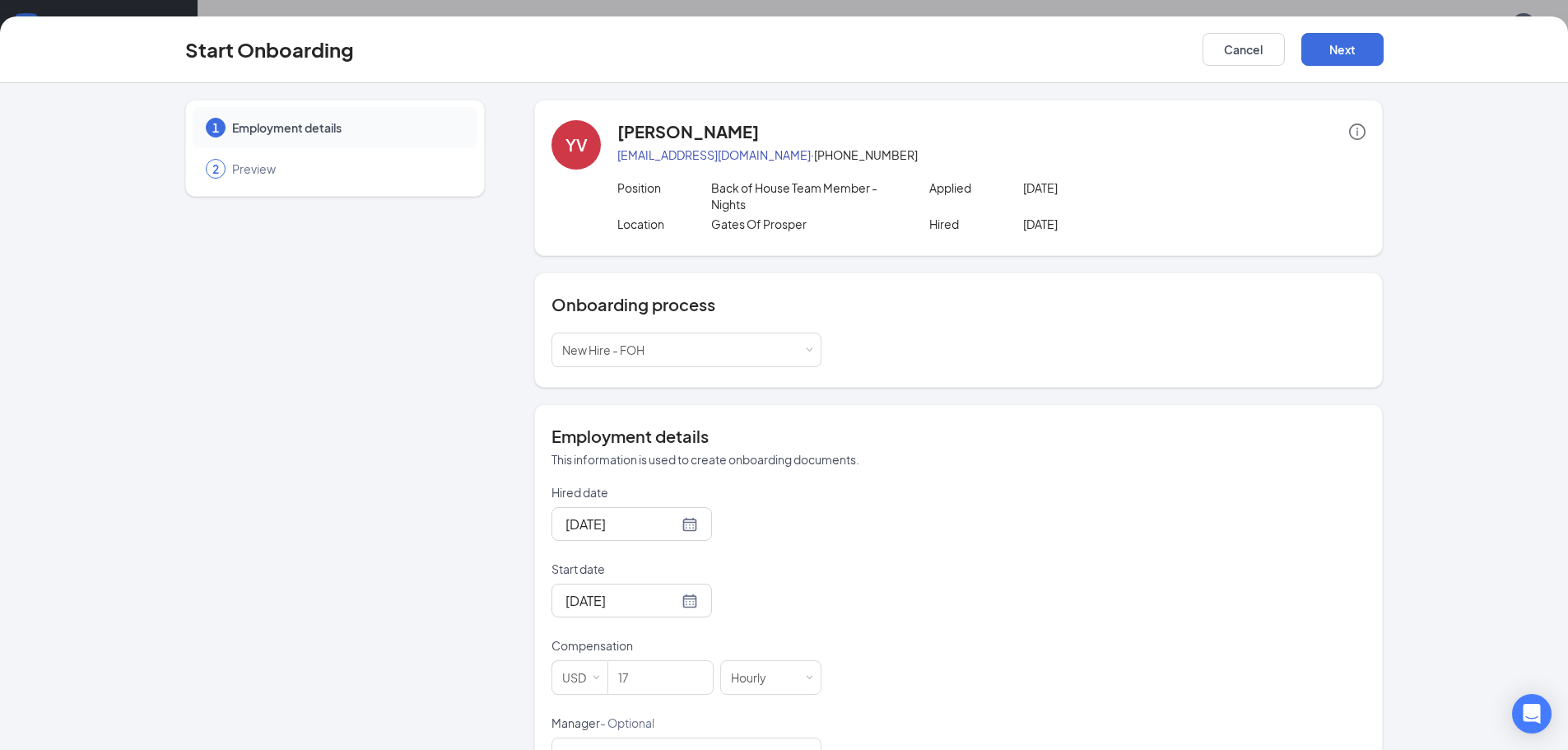
scroll to position [0, 0]
click at [1344, 54] on button "Next" at bounding box center [1343, 49] width 82 height 33
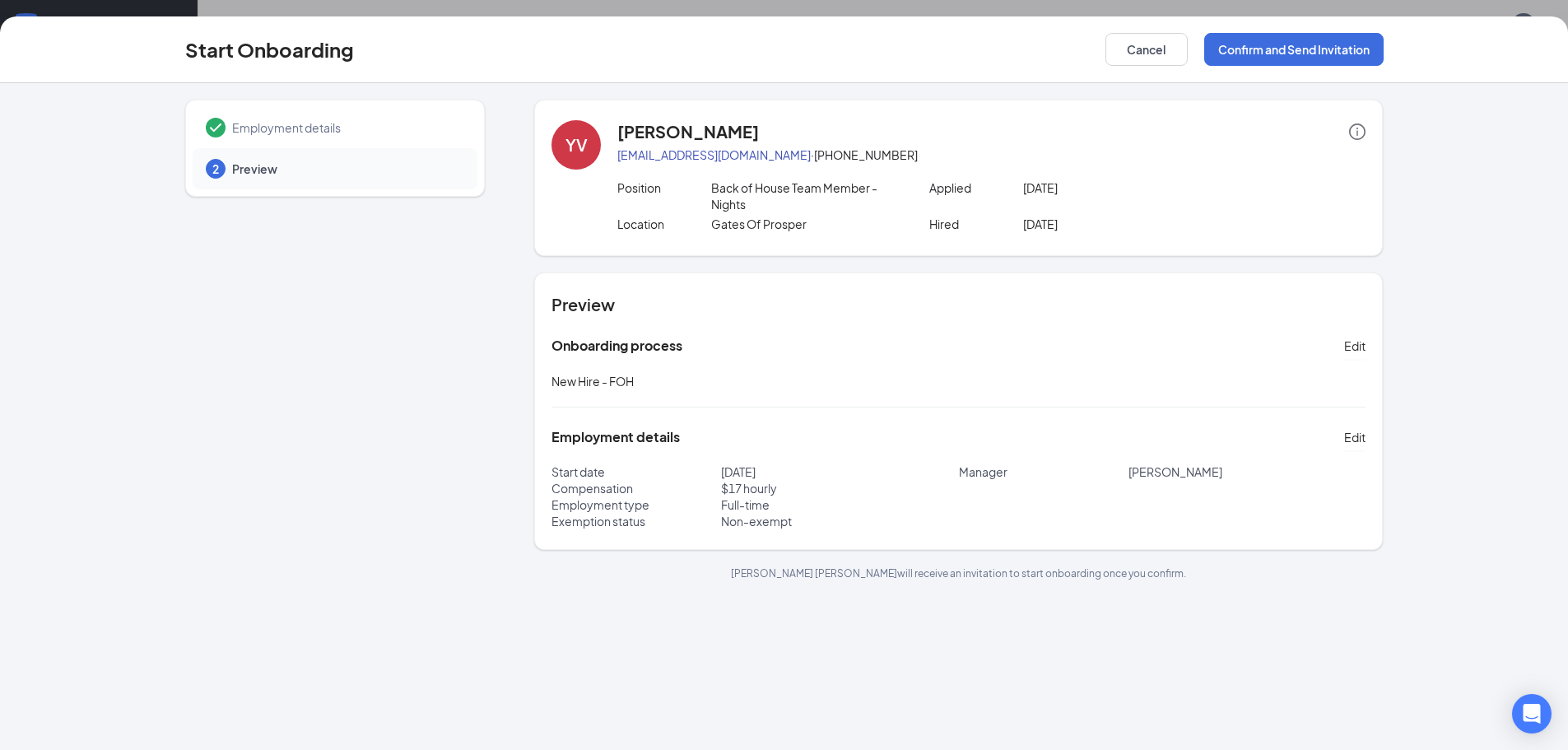
click at [305, 130] on span "Employment details" at bounding box center [347, 127] width 229 height 16
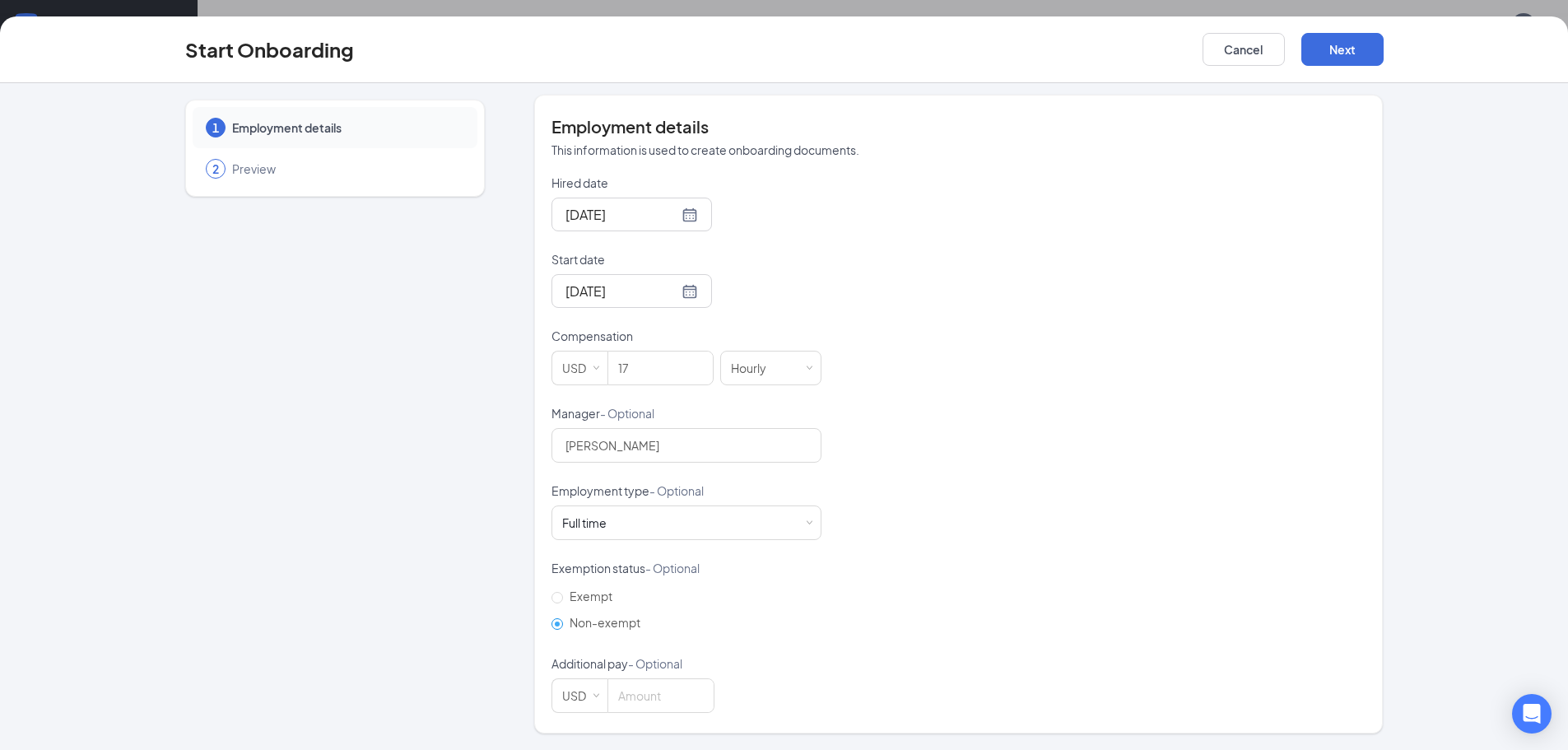
scroll to position [74, 0]
click at [603, 544] on form "Hired date Oct 15, 2025 Start date Oct 20, 2025 Compensation USD 17 Hourly Mana…" at bounding box center [687, 443] width 270 height 538
click at [612, 524] on div "Full time Works 30+ hours per week and is reasonably expected to work" at bounding box center [590, 522] width 56 height 16
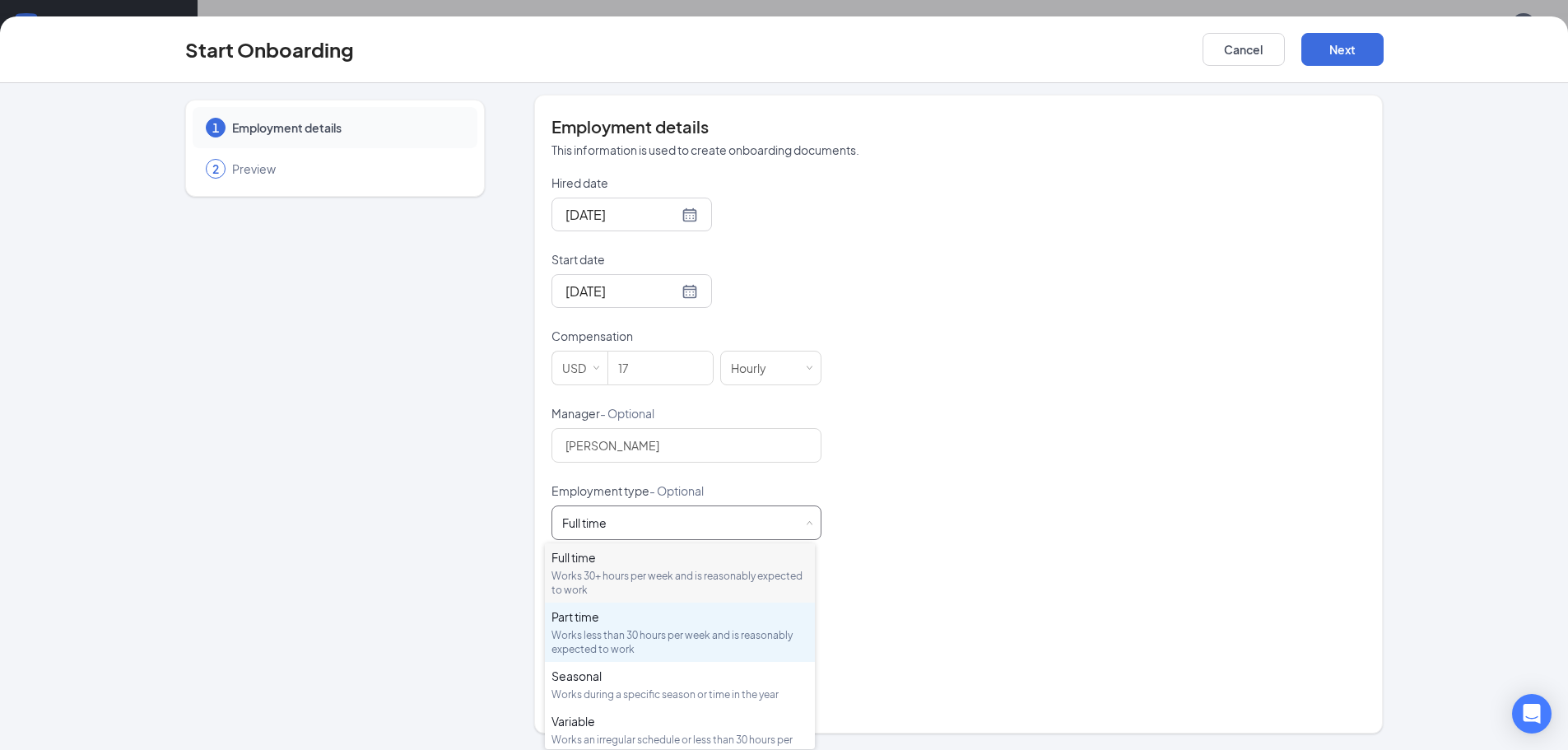
click at [618, 628] on div "Works less than 30 hours per week and is reasonably expected to work" at bounding box center [679, 641] width 257 height 28
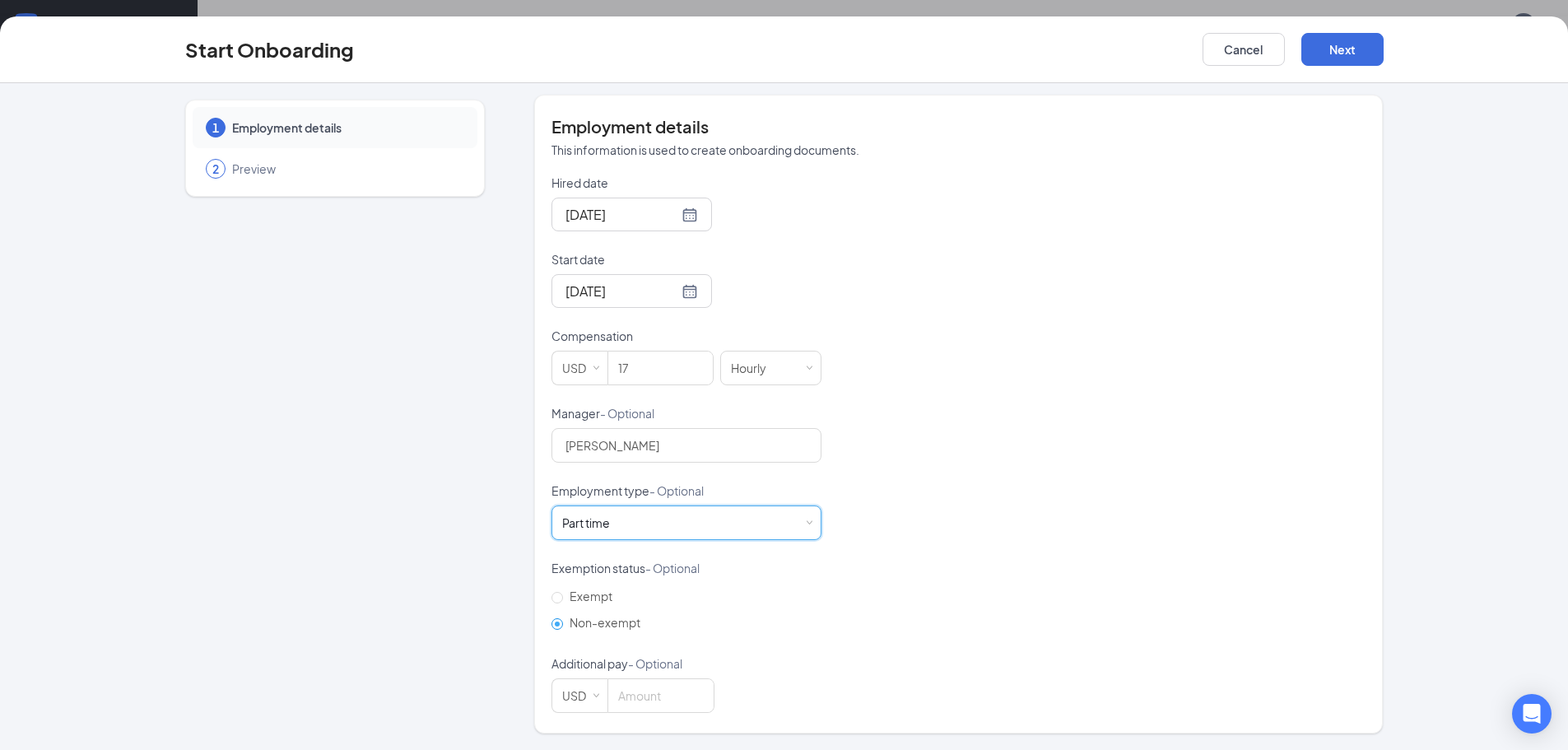
click at [1082, 535] on div "Hired date Oct 15, 2025 Start date Oct 20, 2025 Compensation USD 17 Hourly Mana…" at bounding box center [958, 443] width 814 height 538
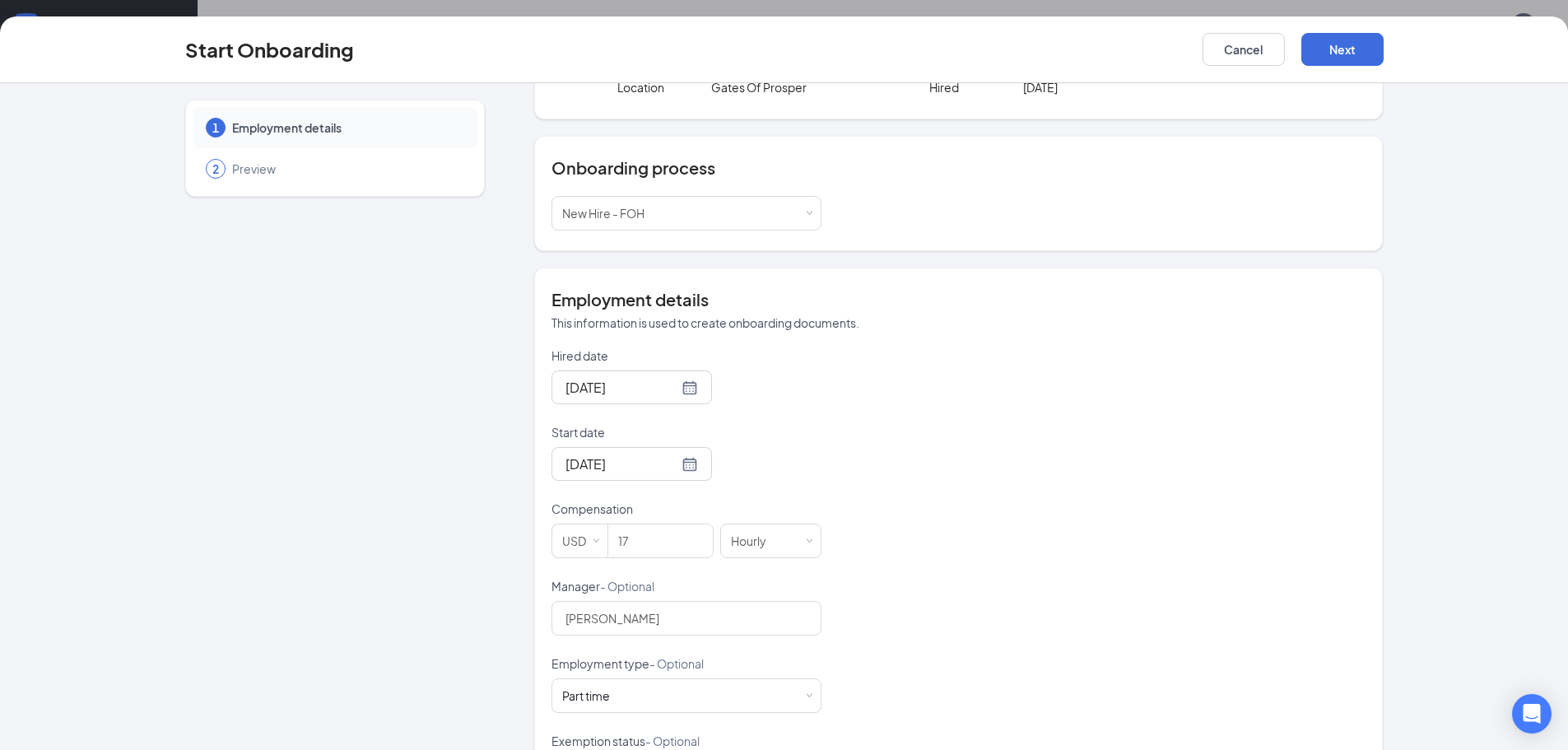
scroll to position [0, 0]
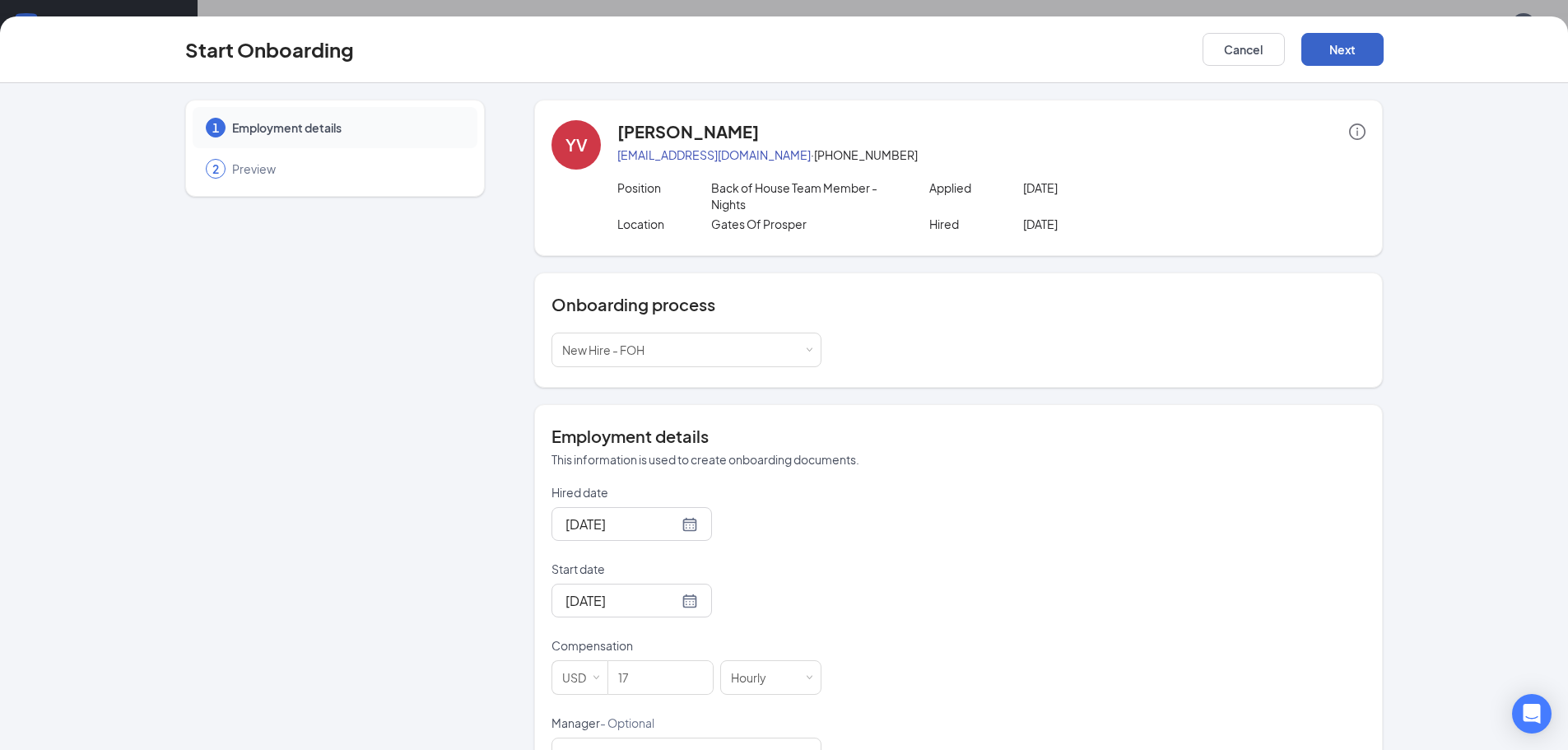
click at [1365, 54] on button "Next" at bounding box center [1343, 49] width 82 height 33
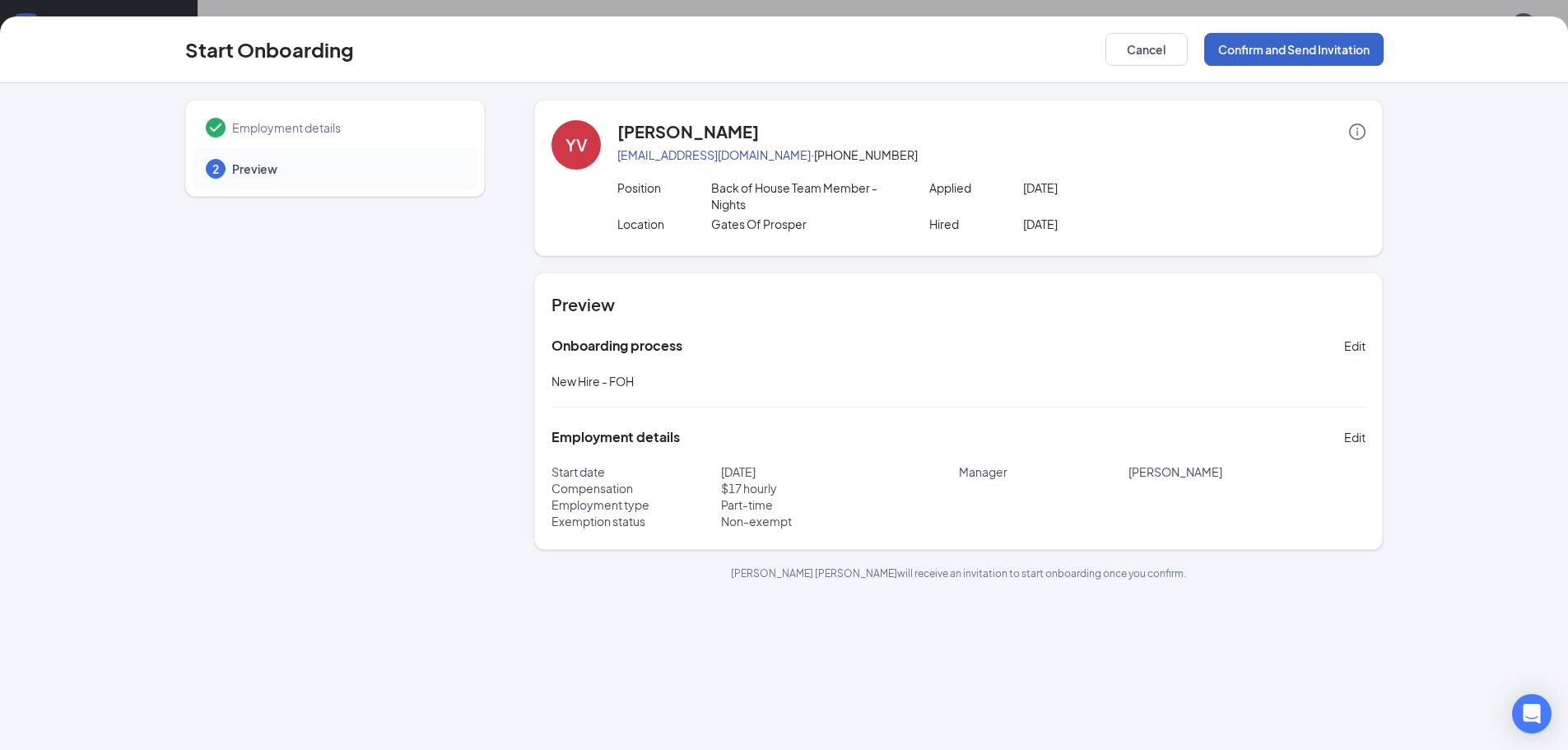
click at [1309, 53] on button "Confirm and Send Invitation" at bounding box center [1294, 49] width 180 height 33
